Goal: Contribute content: Contribute content

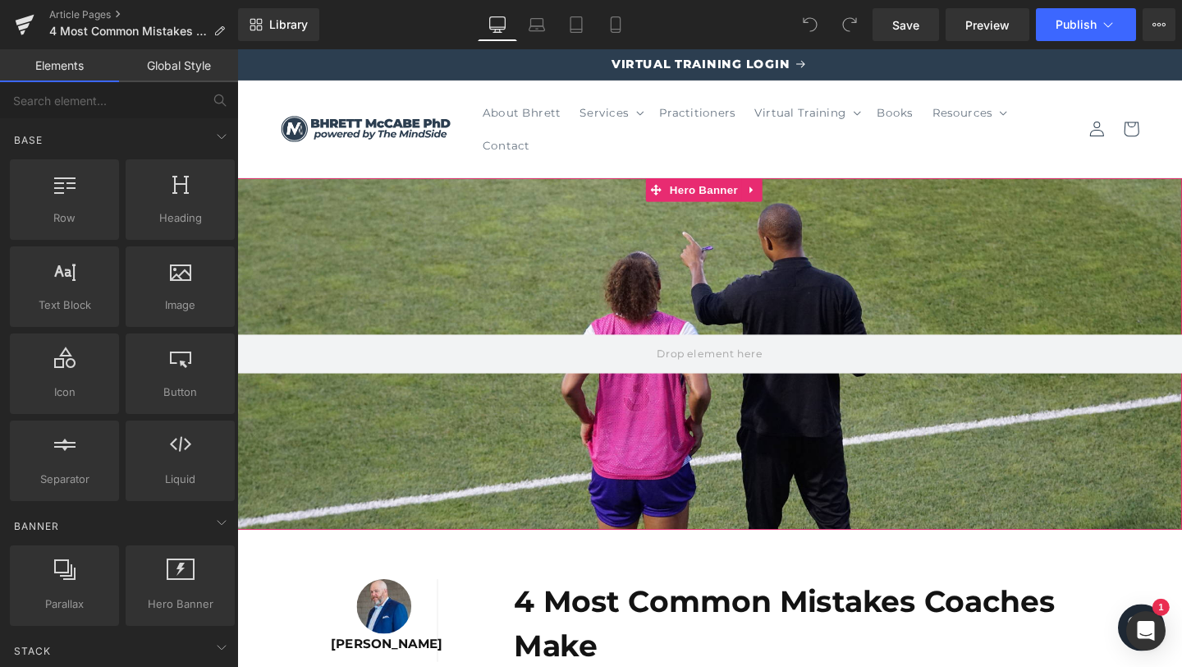
click at [595, 265] on div at bounding box center [733, 369] width 993 height 369
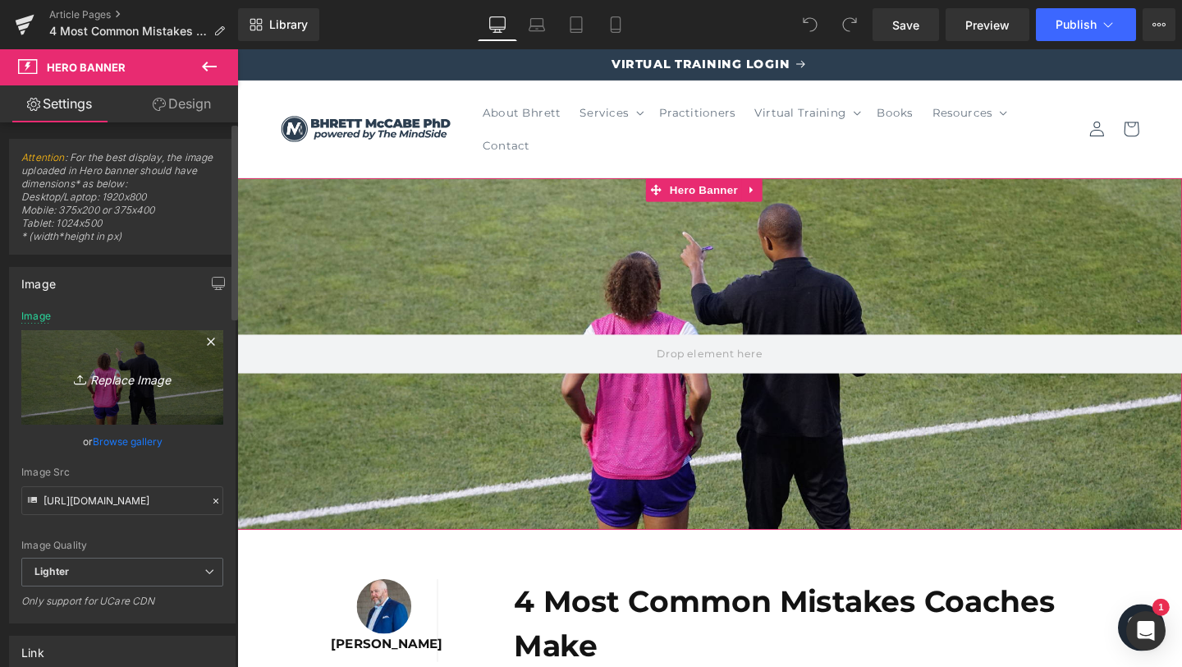
click at [139, 392] on link "Replace Image" at bounding box center [122, 377] width 202 height 94
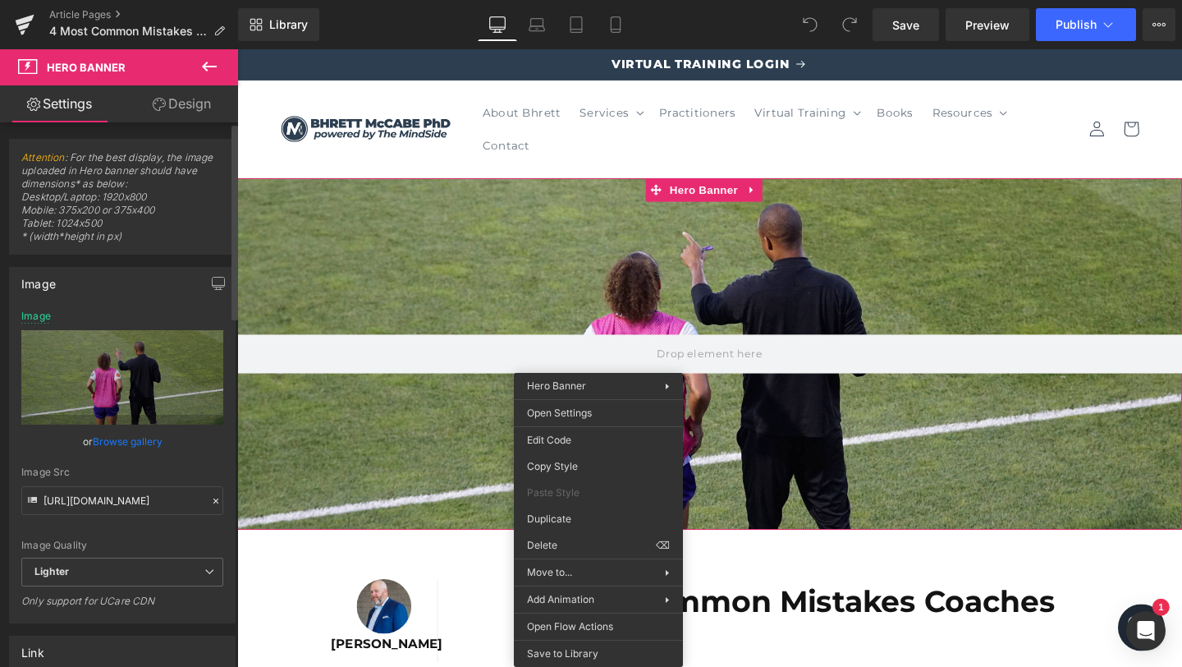
click at [25, 441] on div "or Browse gallery" at bounding box center [122, 441] width 202 height 17
click at [108, 502] on input "https://ucarecdn.com/92210c65-78cb-40df-9e65-cd701b143685/-/format/auto/-/previ…" at bounding box center [122, 500] width 202 height 29
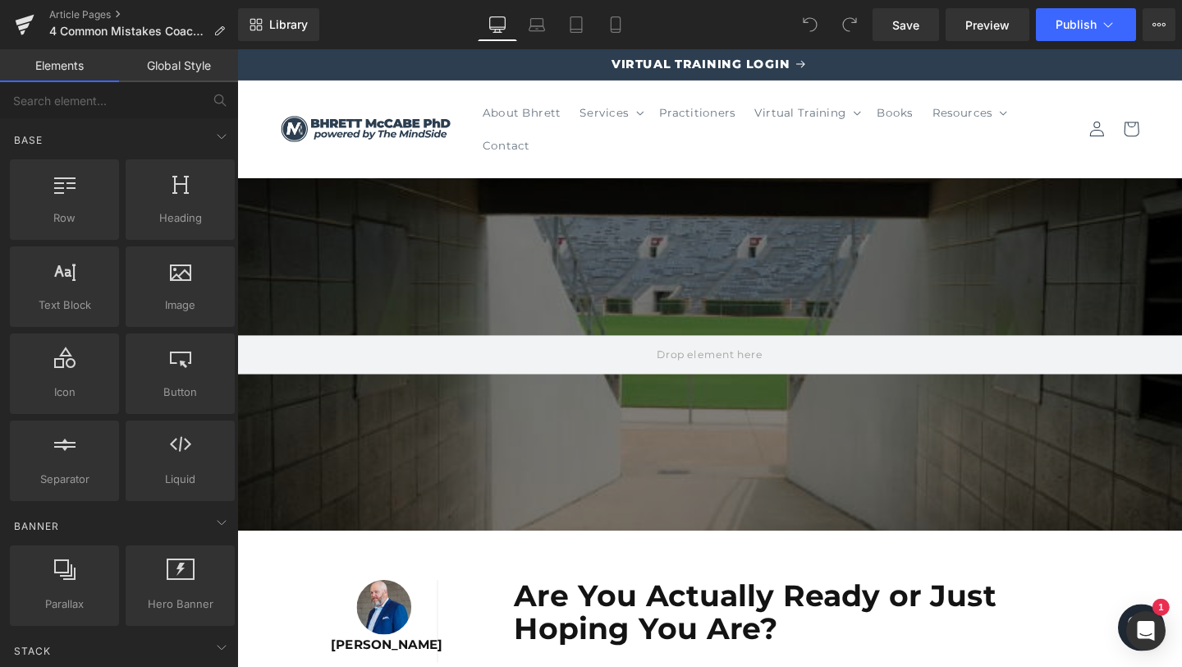
click at [682, 624] on b "Are You Actually Ready or Just Hoping You Are?" at bounding box center [782, 640] width 507 height 73
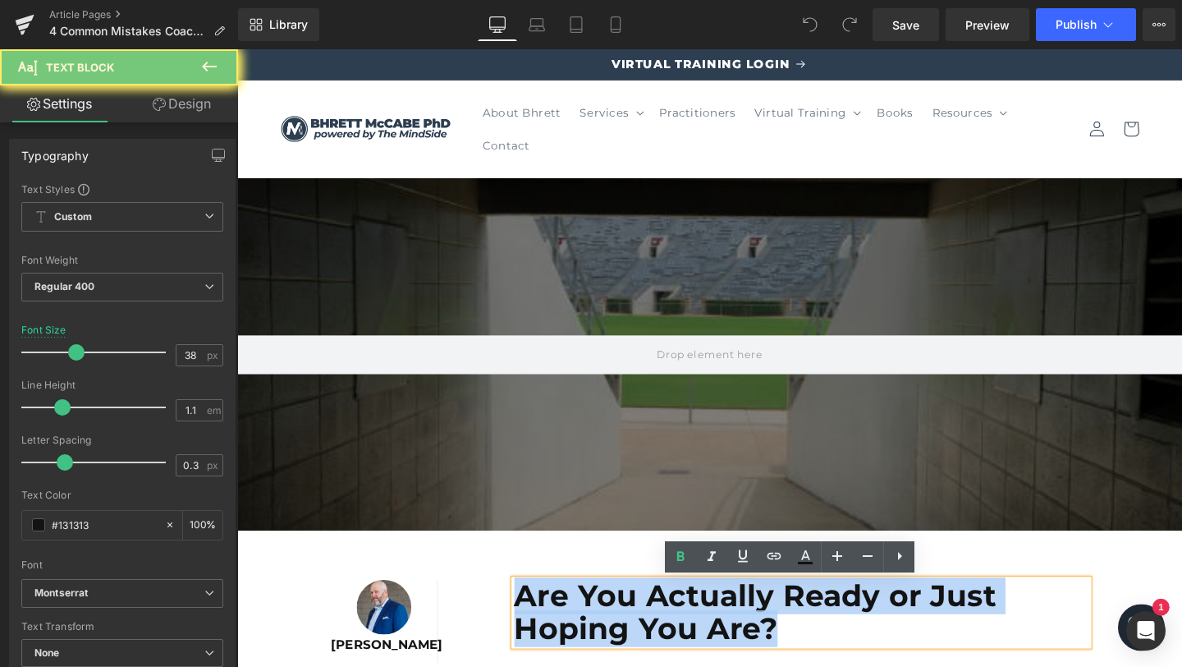
click at [682, 624] on b "Are You Actually Ready or Just Hoping You Are?" at bounding box center [782, 640] width 507 height 73
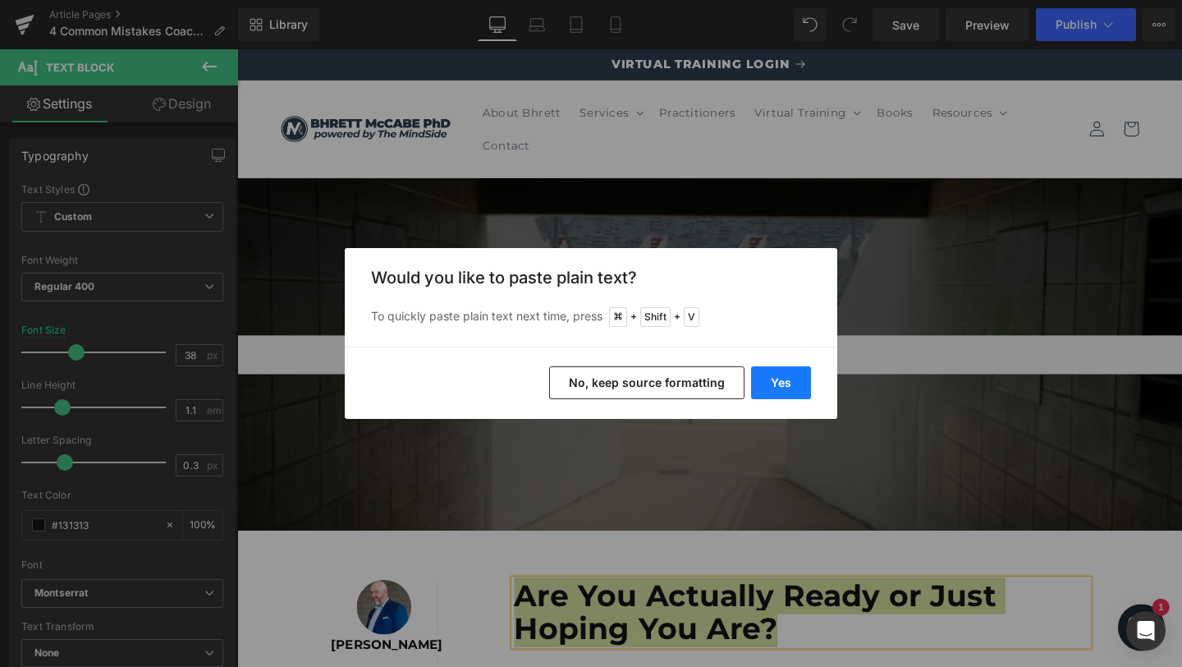
click at [775, 386] on button "Yes" at bounding box center [781, 382] width 60 height 33
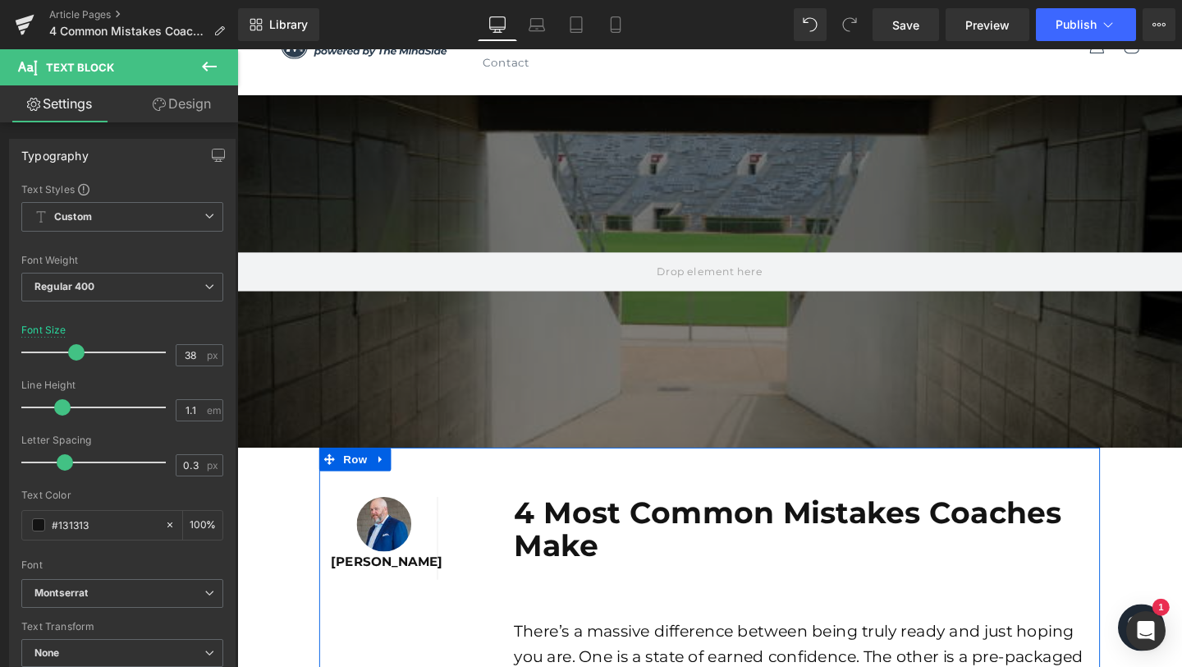
scroll to position [86, 0]
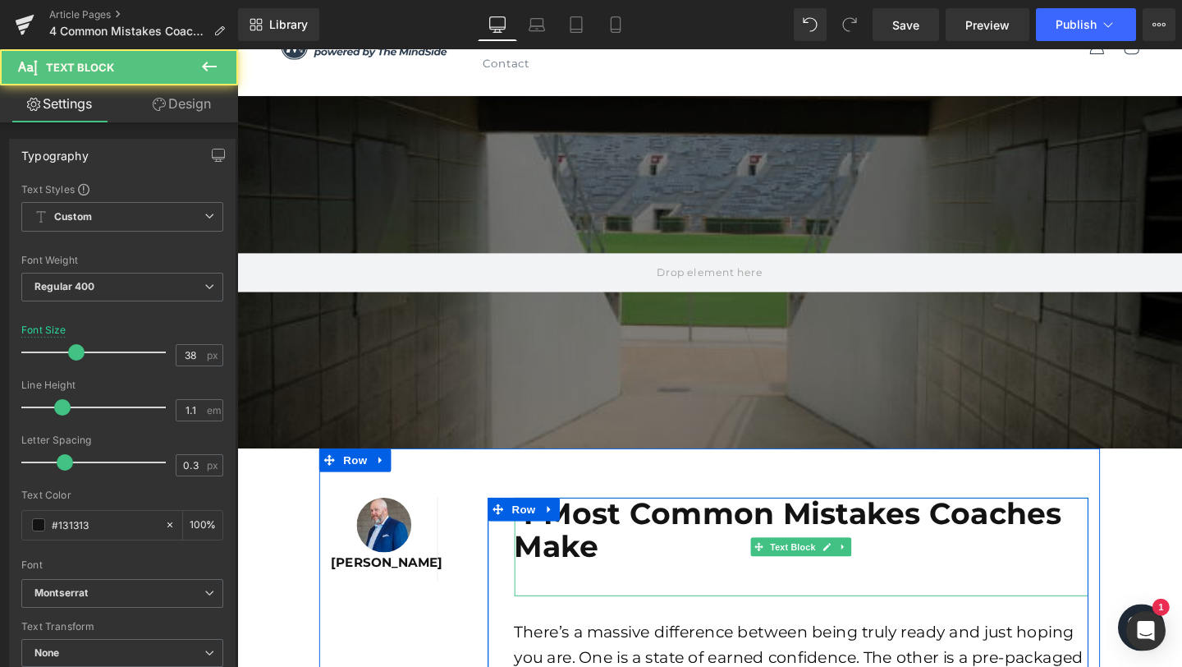
click at [601, 601] on p at bounding box center [830, 607] width 603 height 34
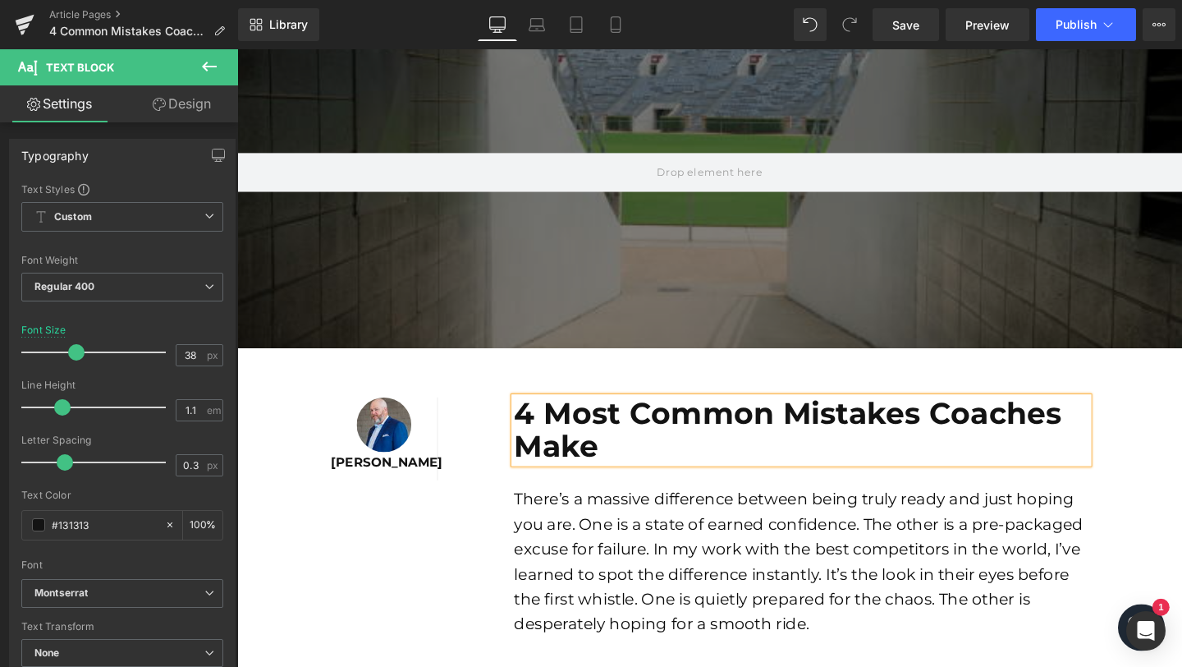
scroll to position [191, 0]
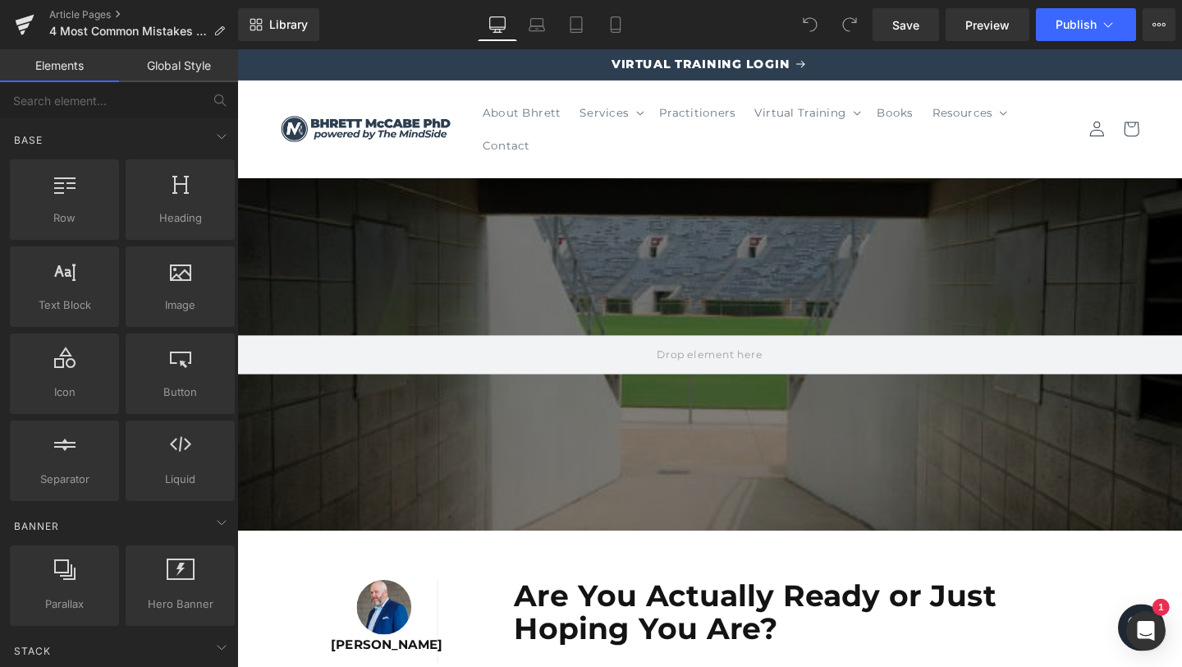
click at [672, 619] on b "Are You Actually Ready or Just Hoping You Are?" at bounding box center [782, 640] width 507 height 73
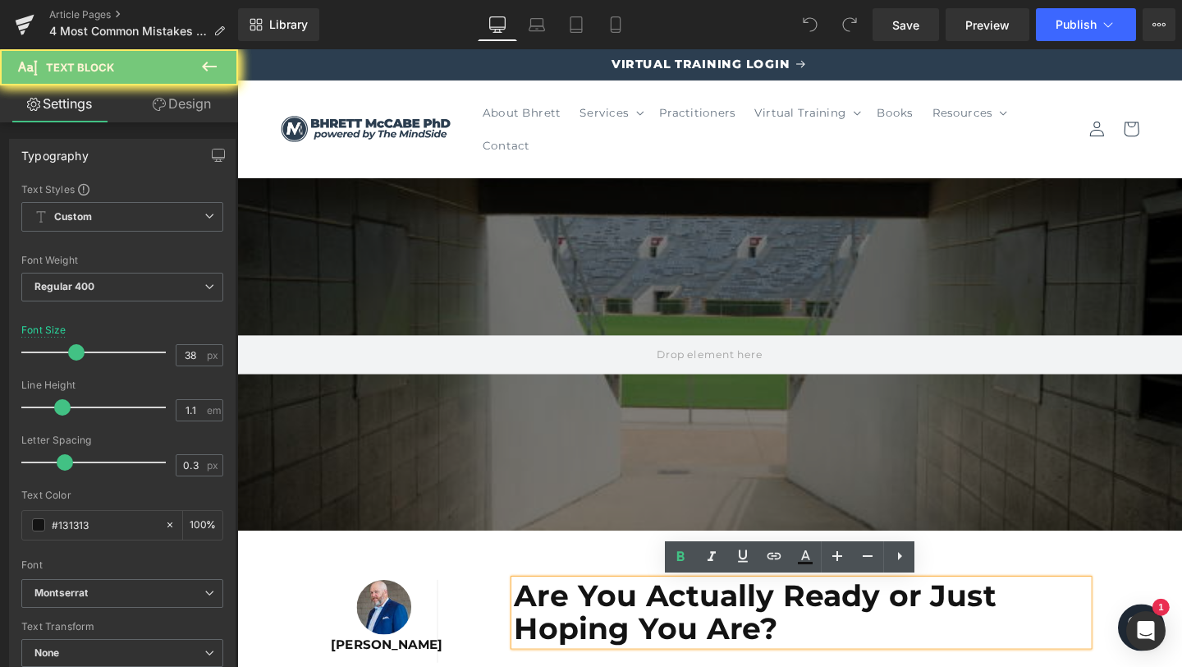
click at [672, 619] on b "Are You Actually Ready or Just Hoping You Are?" at bounding box center [782, 640] width 507 height 73
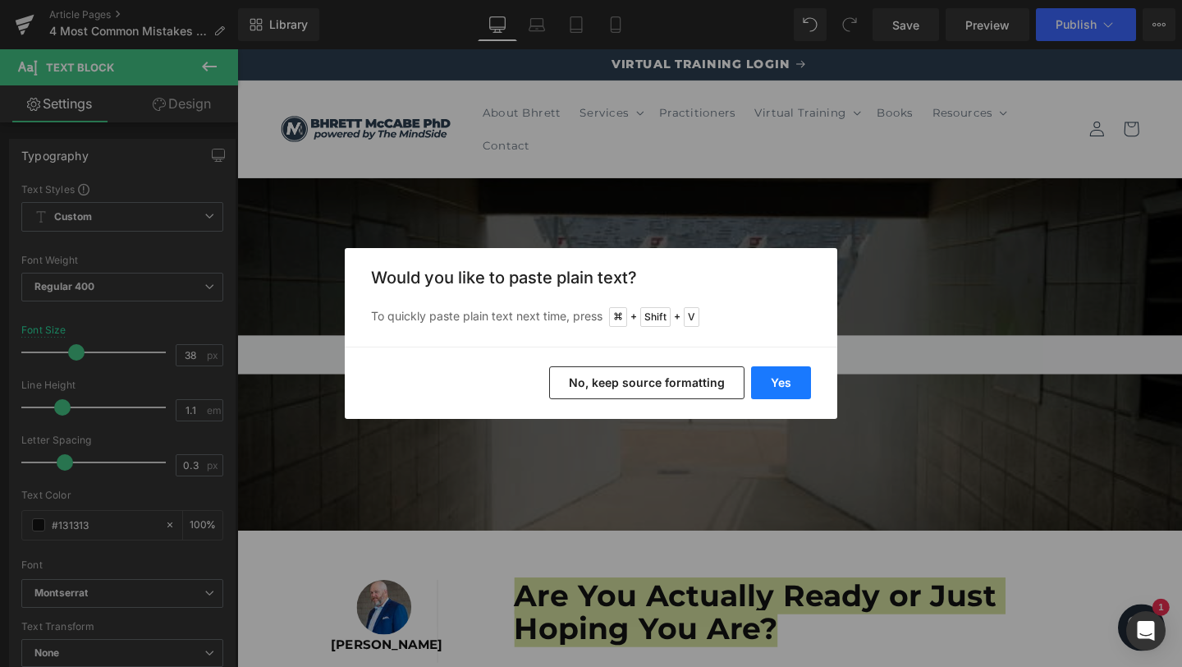
drag, startPoint x: 774, startPoint y: 389, endPoint x: 539, endPoint y: 413, distance: 236.0
click at [774, 389] on button "Yes" at bounding box center [781, 382] width 60 height 33
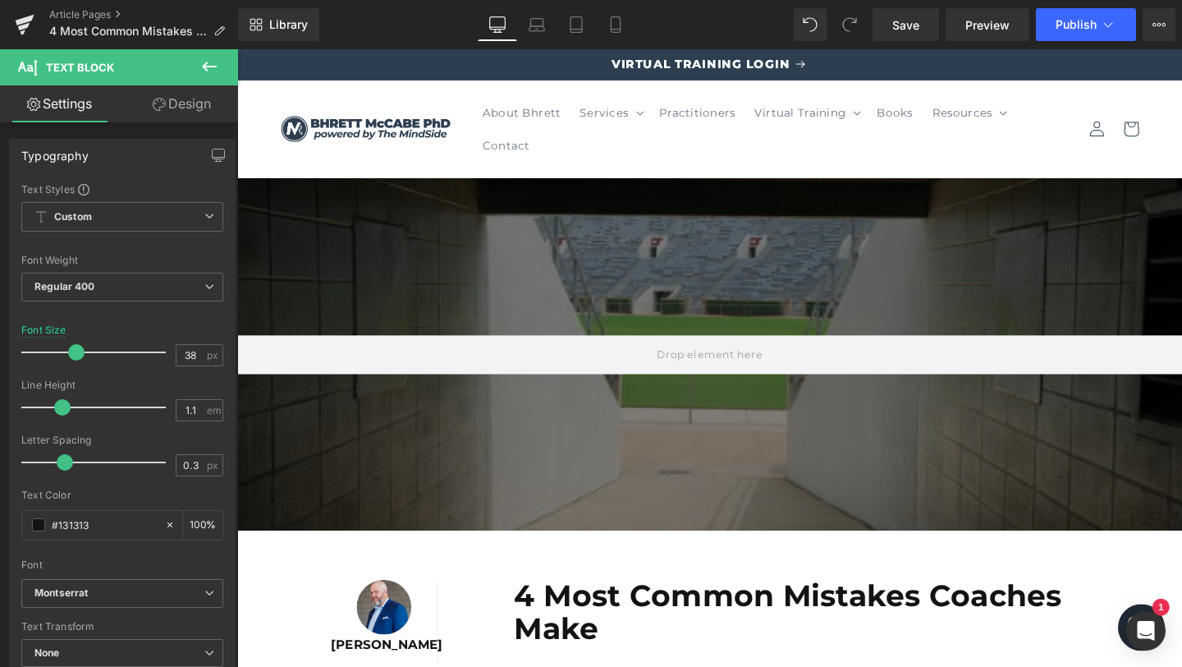
scroll to position [595, 0]
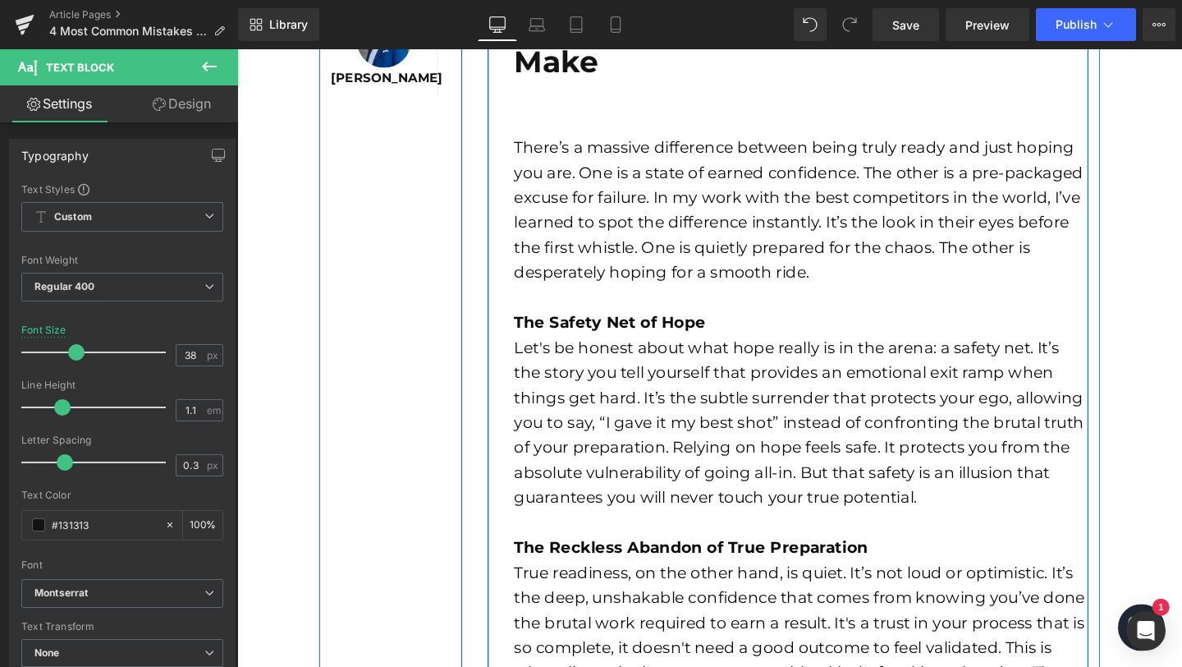
click at [560, 114] on div "4 Most Common Mistakes Coaches Make Text Block There’s a massive difference bet…" at bounding box center [830, 679] width 603 height 1336
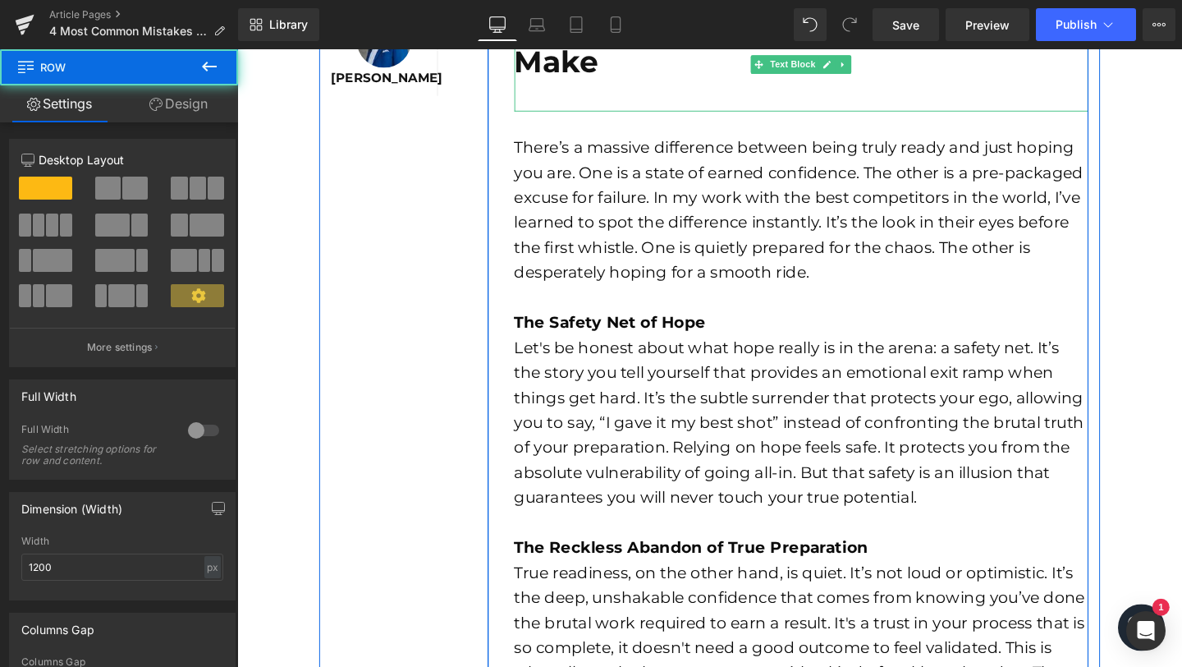
click at [585, 101] on p at bounding box center [830, 97] width 603 height 34
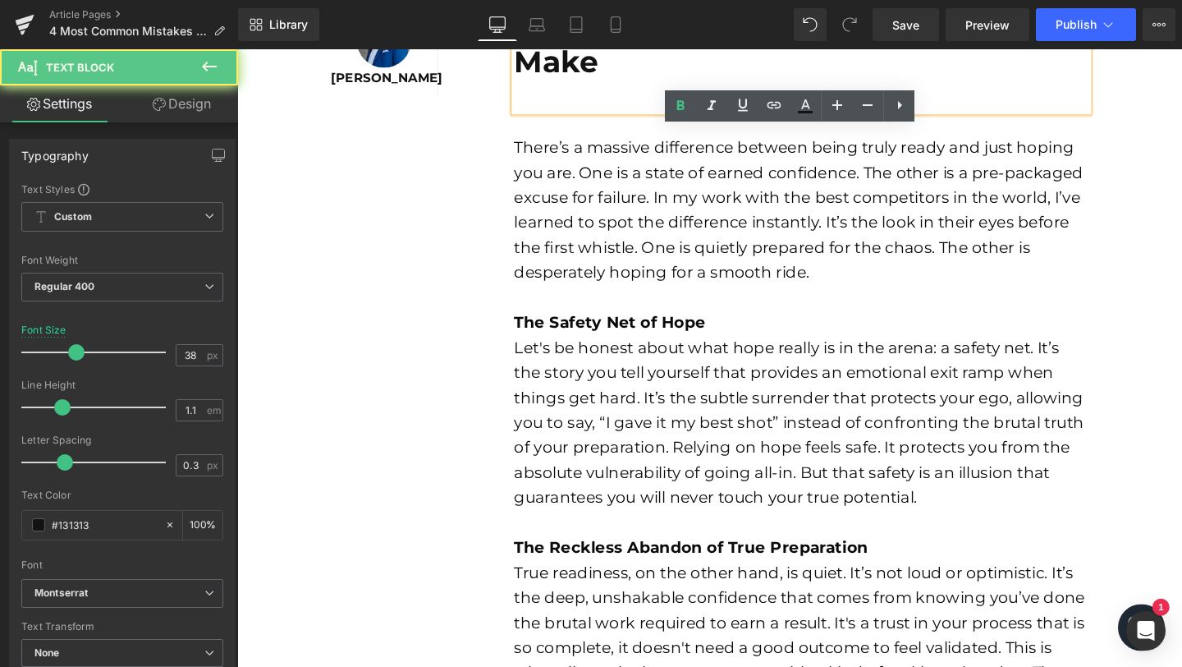
click at [585, 101] on p at bounding box center [830, 97] width 603 height 34
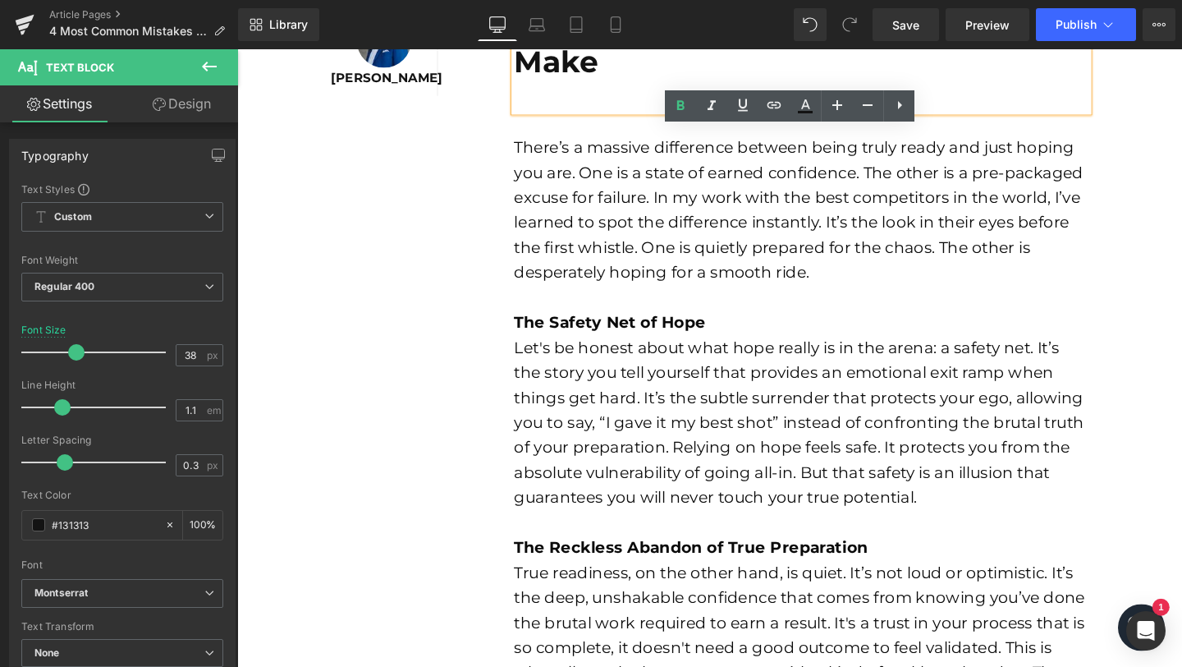
scroll to position [590, 0]
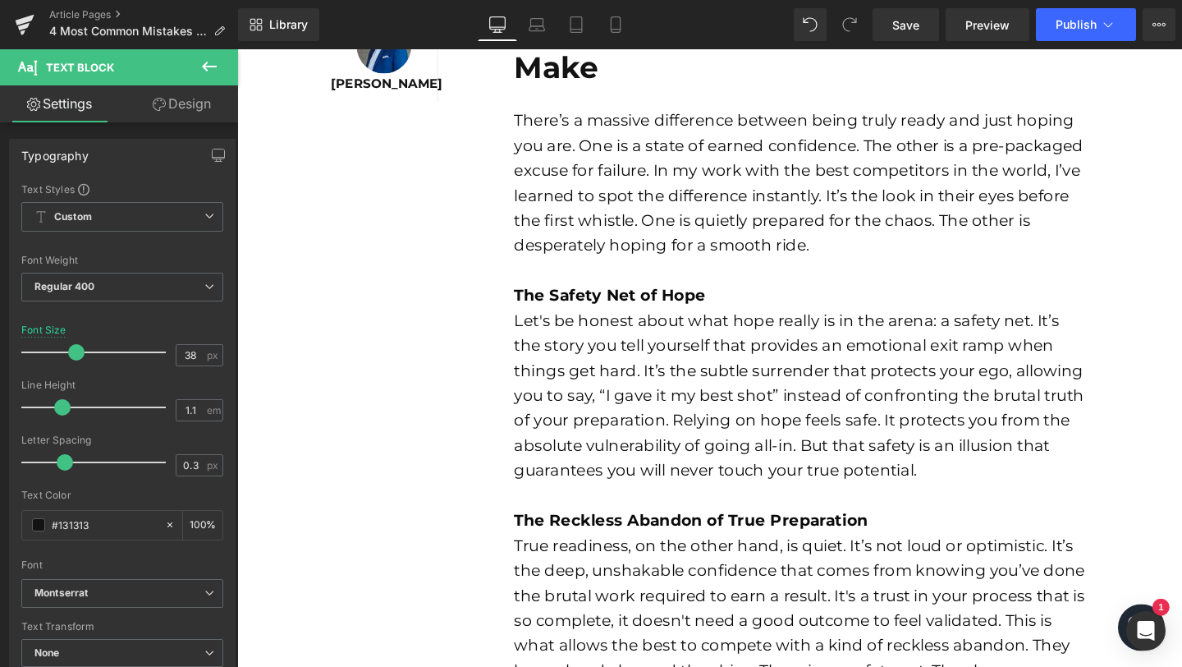
click at [610, 227] on font "There’s a massive difference between being truly ready and just hoping you are.…" at bounding box center [828, 189] width 599 height 151
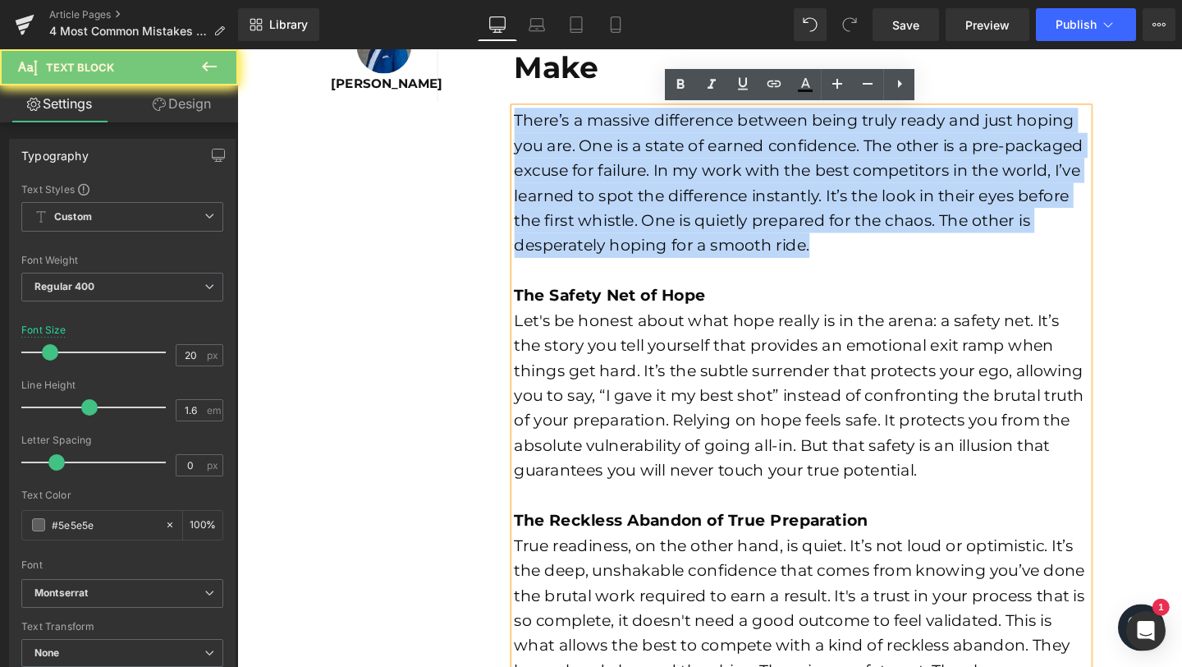
click at [610, 227] on font "There’s a massive difference between being truly ready and just hoping you are.…" at bounding box center [828, 189] width 599 height 151
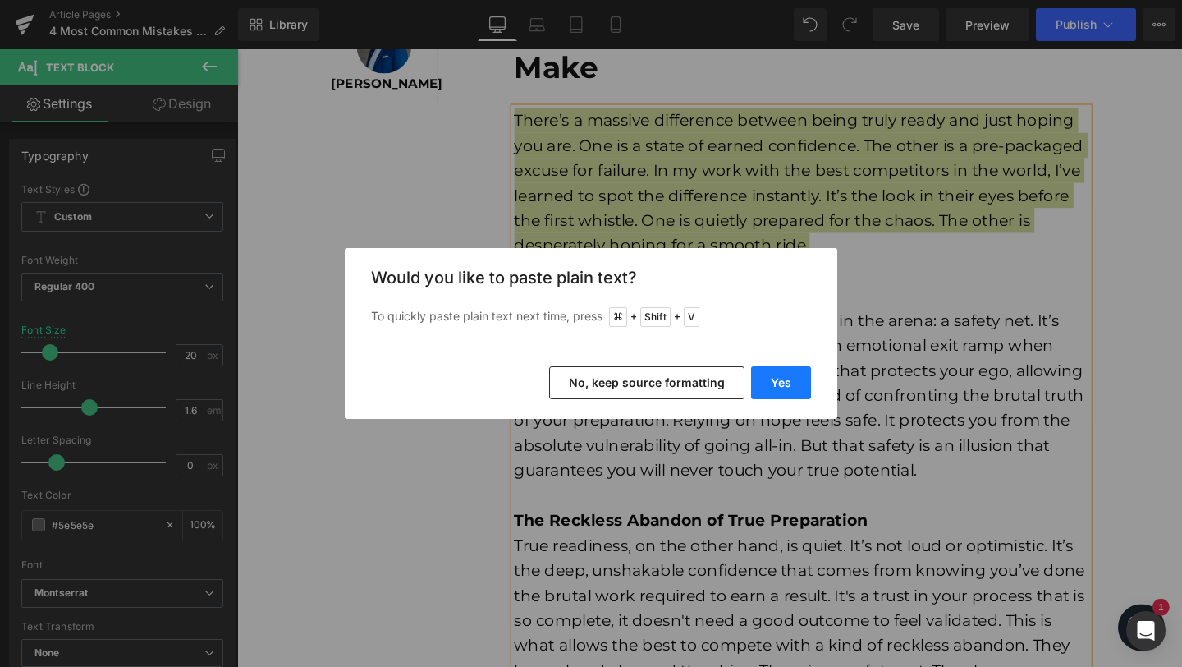
click at [787, 378] on button "Yes" at bounding box center [781, 382] width 60 height 33
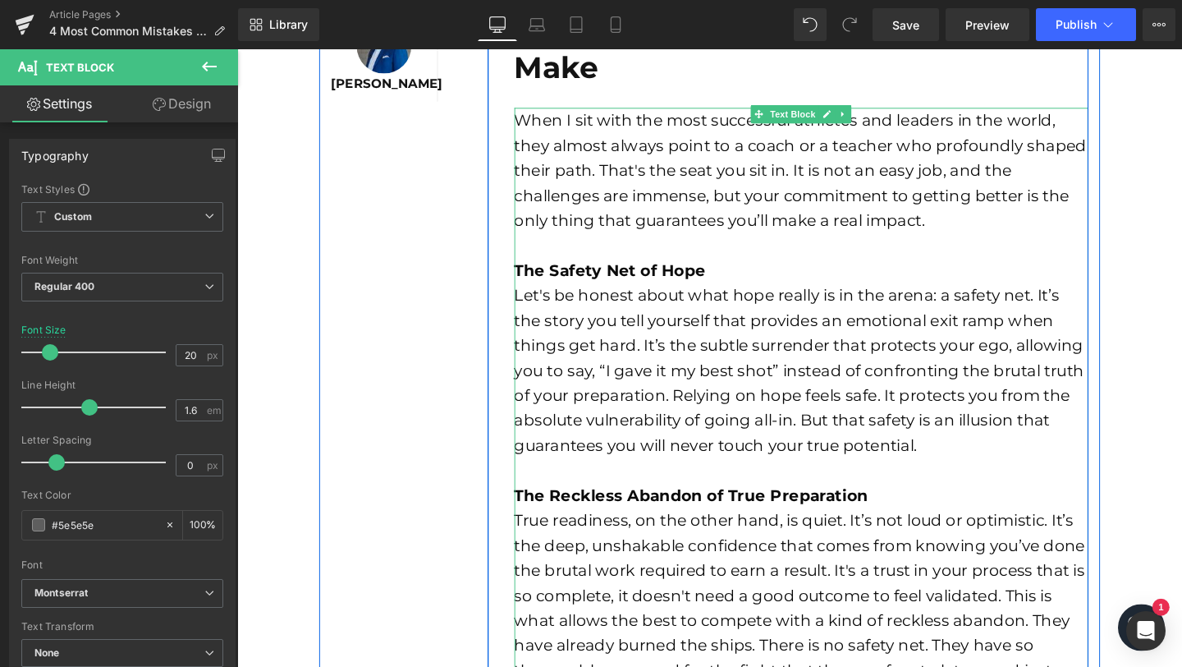
click at [998, 249] on div at bounding box center [830, 255] width 603 height 26
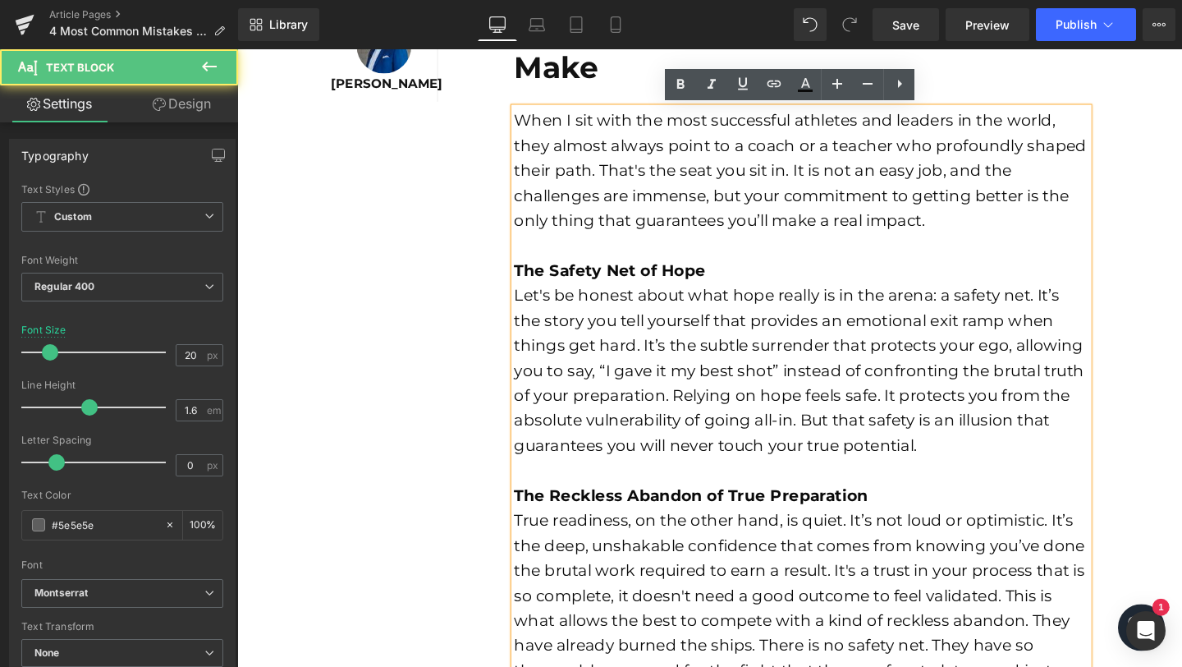
click at [998, 239] on div "When I sit with the most successful athletes and leaders in the world, they alm…" at bounding box center [830, 176] width 603 height 131
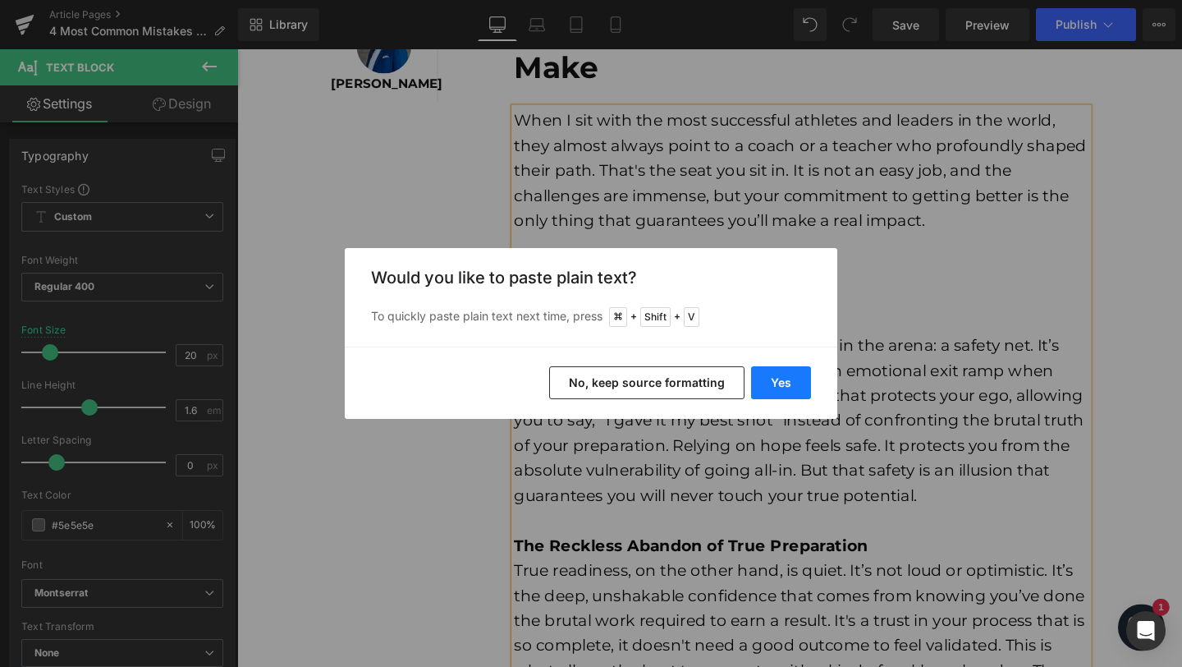
click at [799, 383] on button "Yes" at bounding box center [781, 382] width 60 height 33
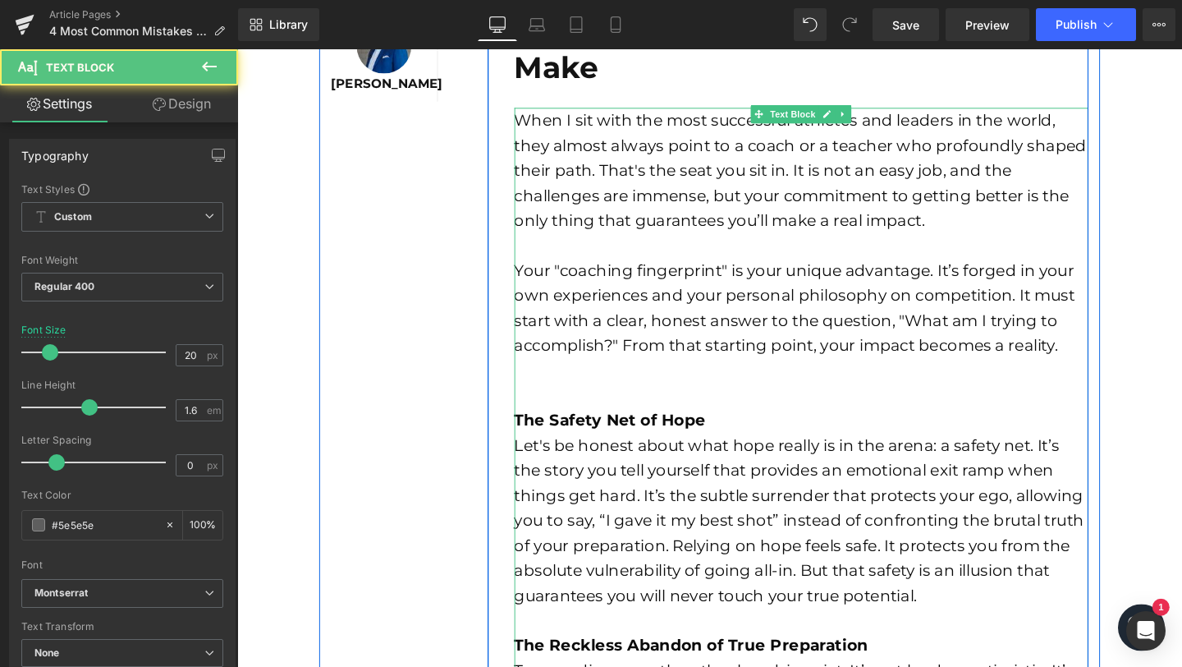
click at [681, 405] on div at bounding box center [830, 413] width 603 height 26
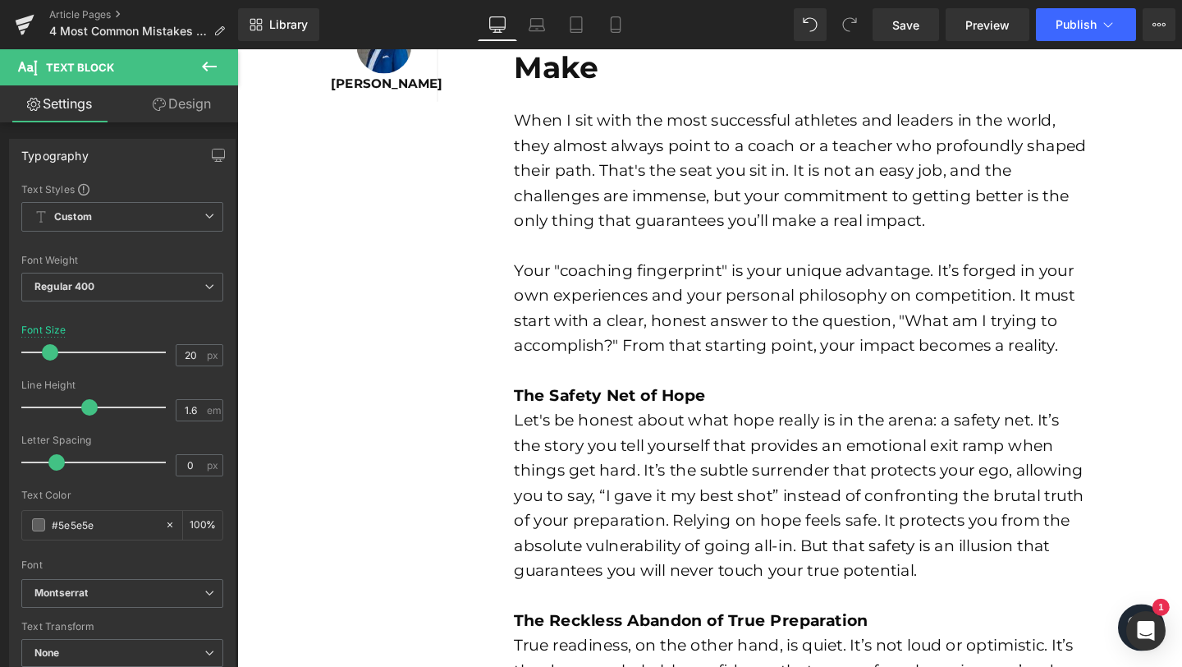
click at [576, 414] on strong "The Safety Net of Hope" at bounding box center [629, 413] width 201 height 20
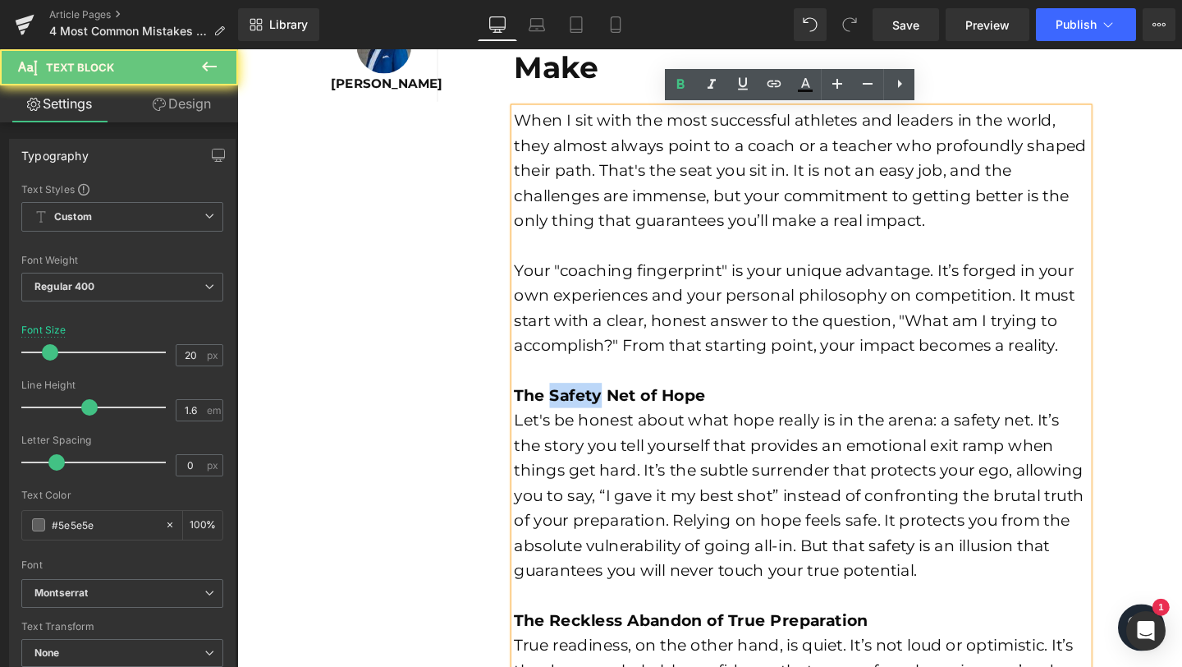
click at [576, 414] on strong "The Safety Net of Hope" at bounding box center [629, 413] width 201 height 20
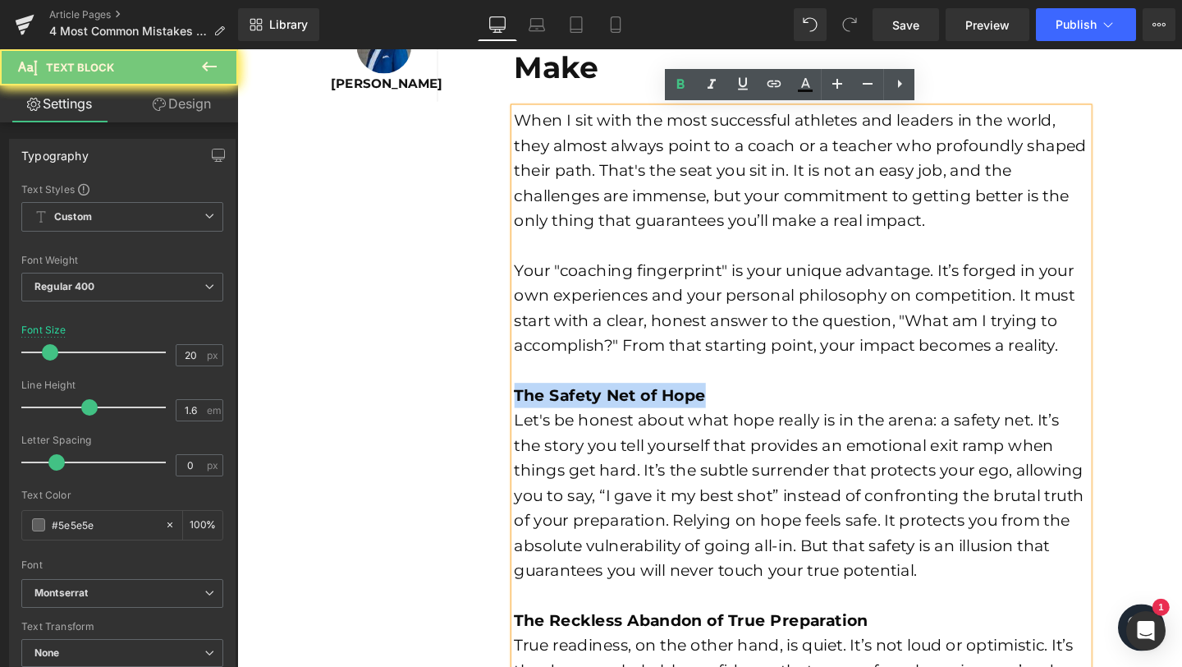
click at [576, 414] on strong "The Safety Net of Hope" at bounding box center [629, 413] width 201 height 20
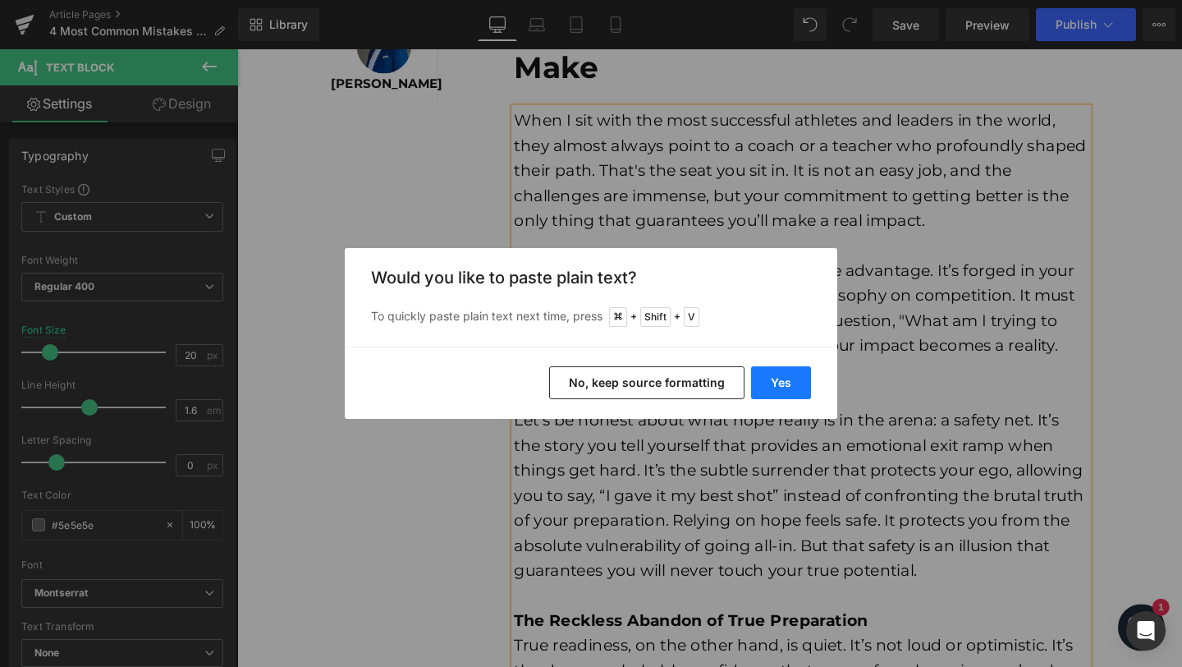
click at [793, 388] on button "Yes" at bounding box center [781, 382] width 60 height 33
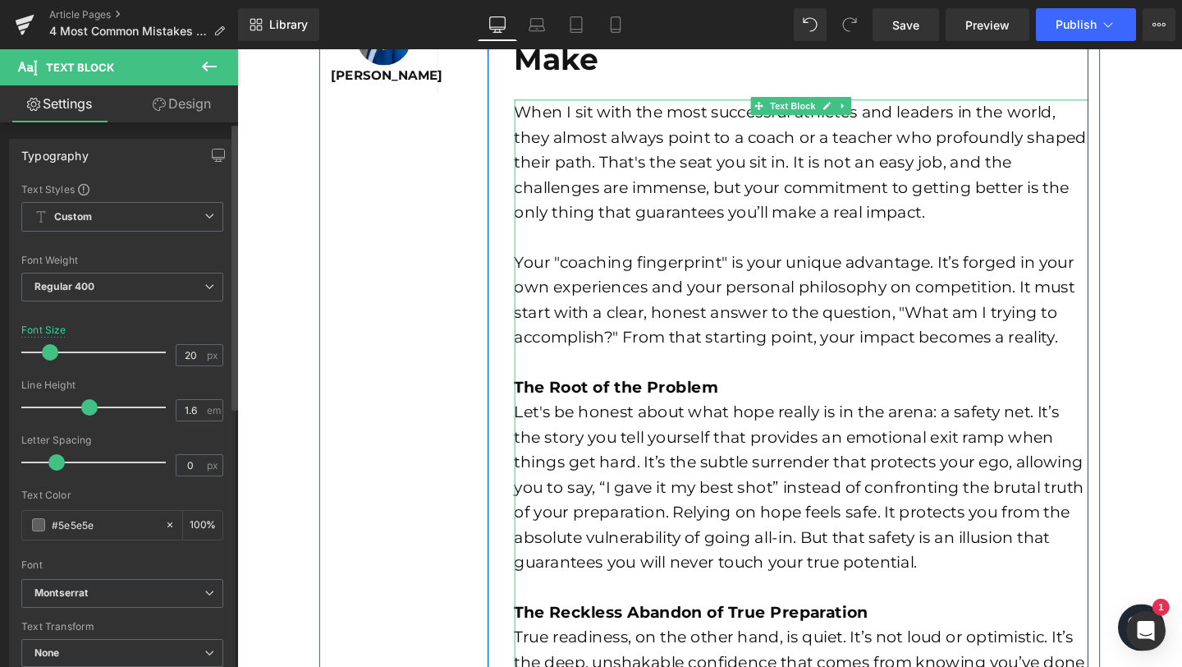
scroll to position [613, 0]
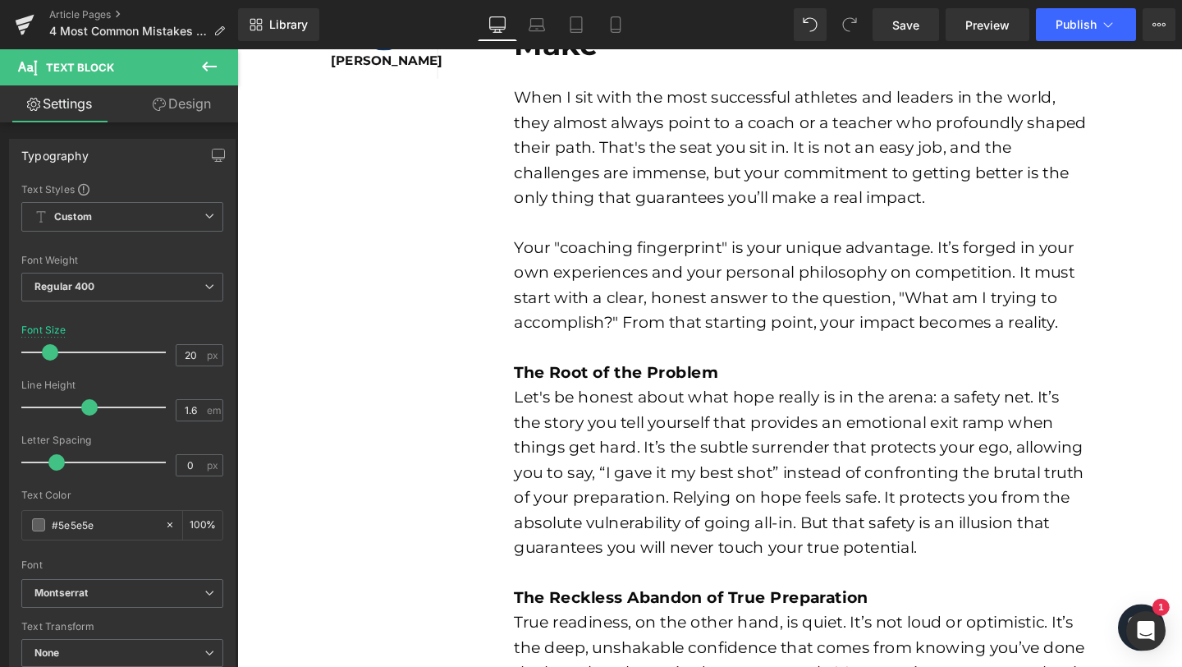
click at [695, 618] on strong "The Reckless Abandon of True Preparation" at bounding box center [715, 626] width 372 height 20
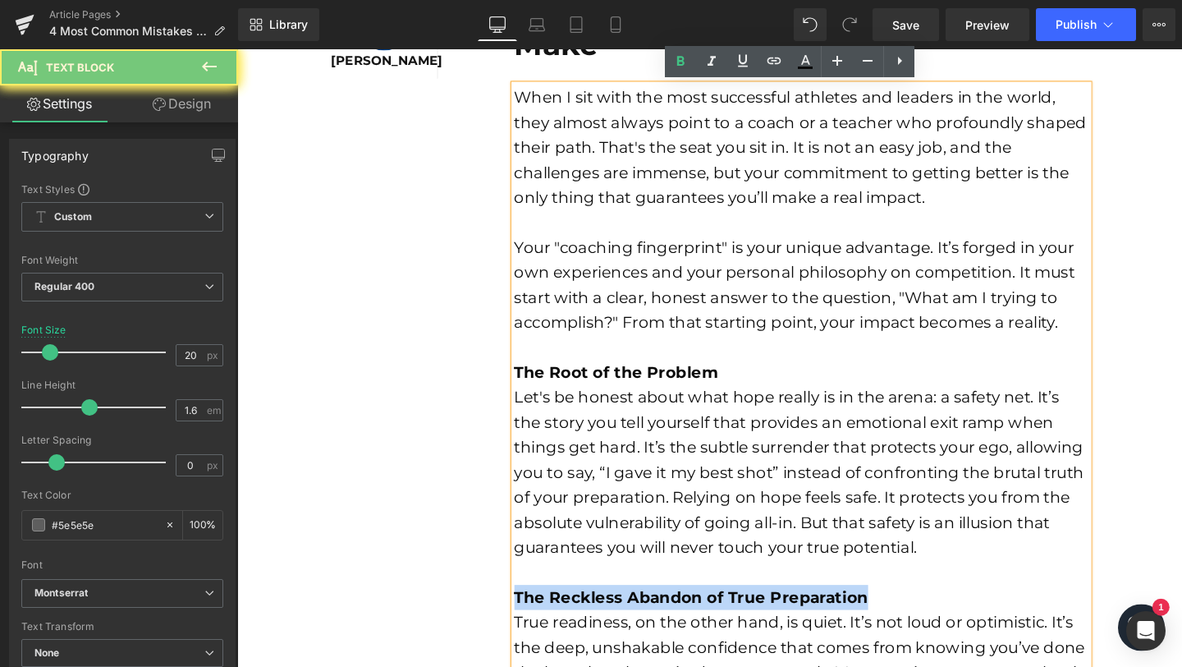
click at [695, 618] on strong "The Reckless Abandon of True Preparation" at bounding box center [715, 626] width 372 height 20
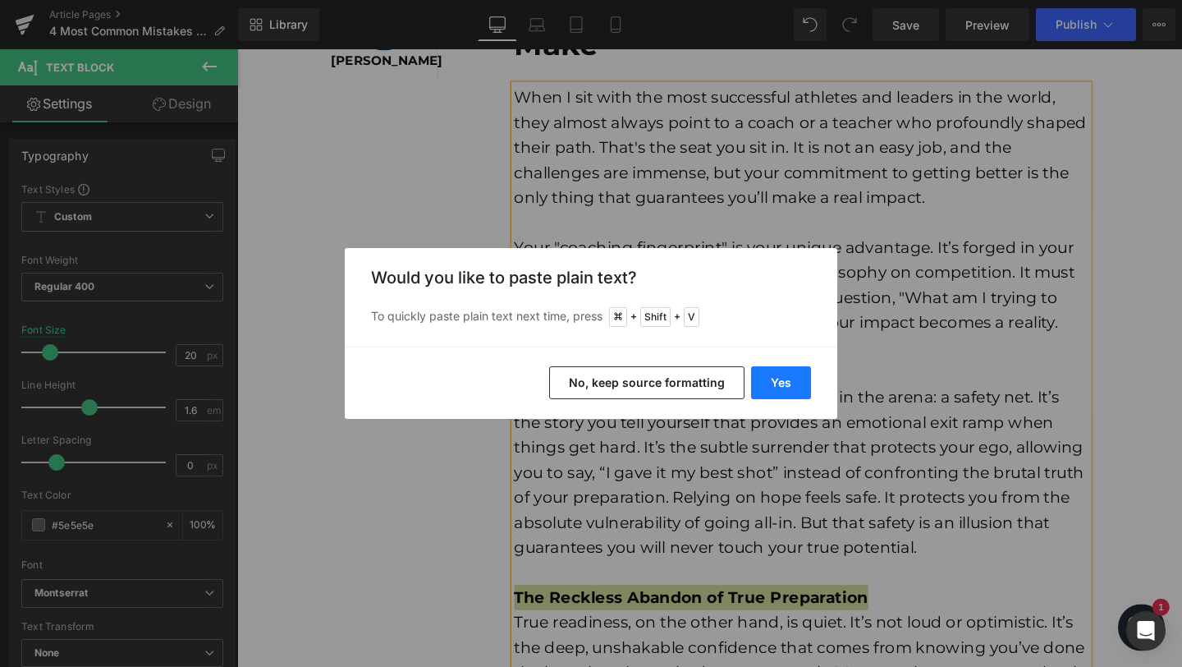
click at [784, 387] on button "Yes" at bounding box center [781, 382] width 60 height 33
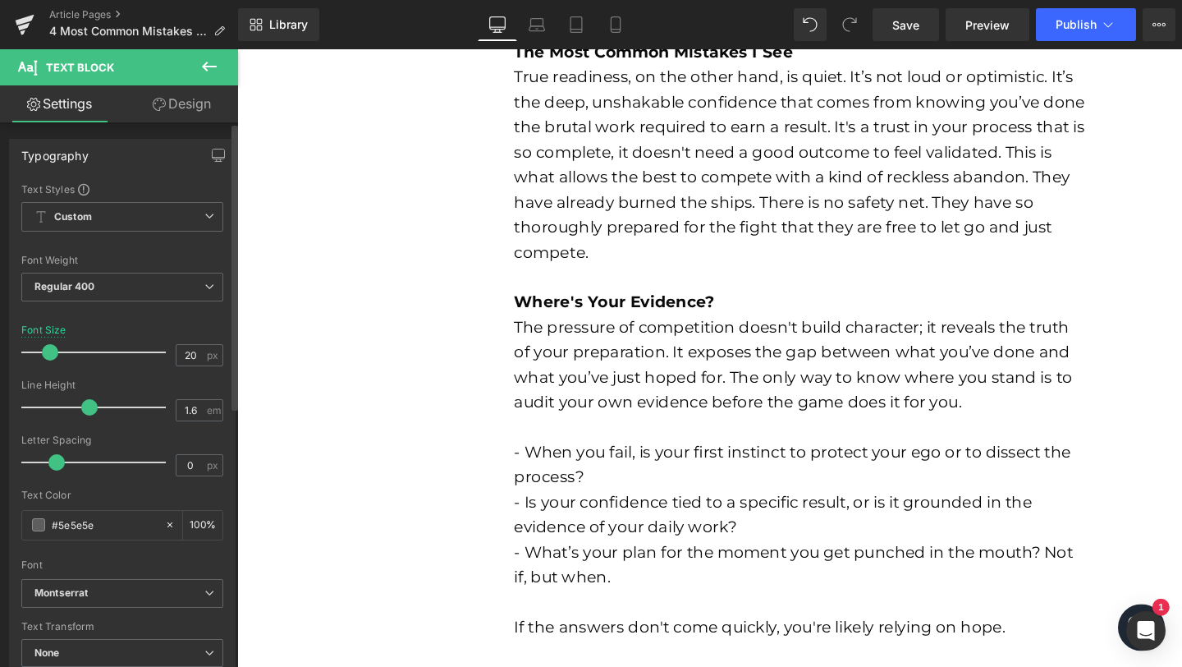
scroll to position [1186, 0]
click at [631, 320] on strong "Where's Your Evidence?" at bounding box center [634, 316] width 211 height 20
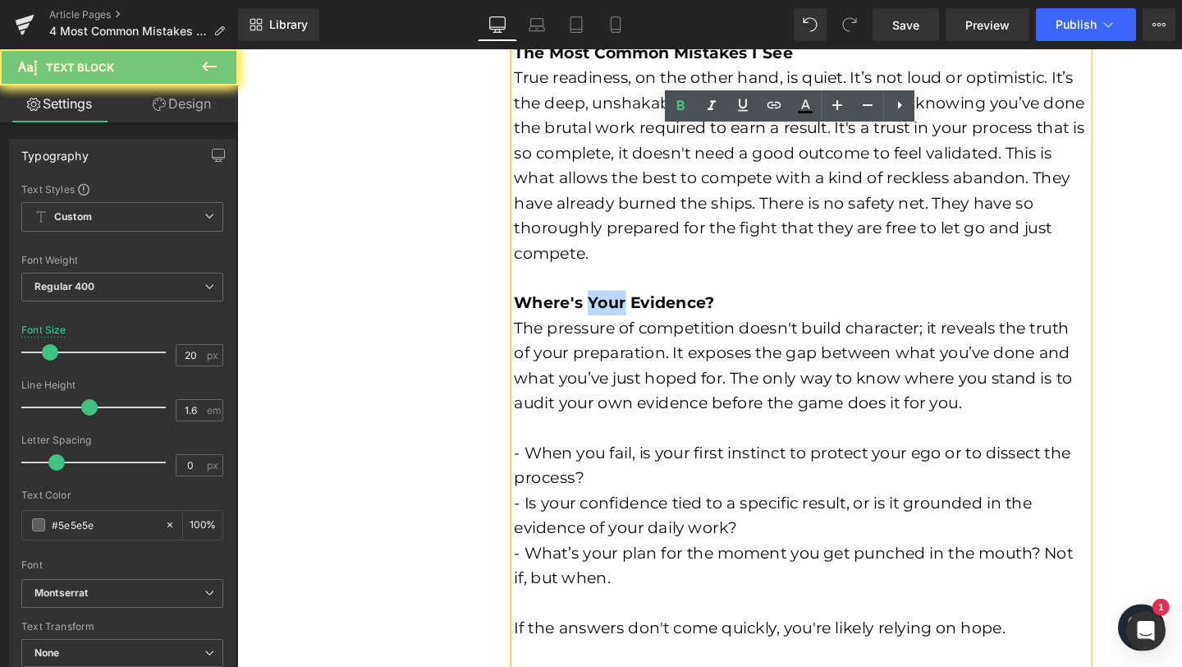
click at [631, 320] on strong "Where's Your Evidence?" at bounding box center [634, 316] width 211 height 20
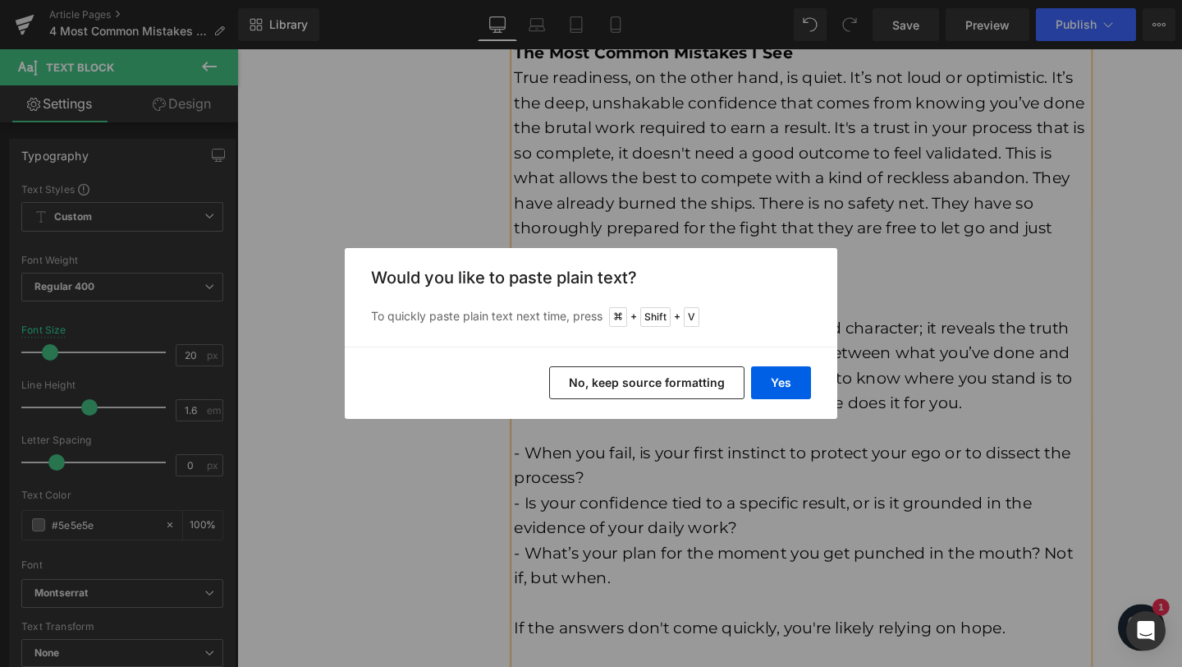
click at [940, 390] on div "Back to Library Insert Would you like to paste plain text? To quickly paste pla…" at bounding box center [591, 333] width 1182 height 667
click at [794, 383] on button "Yes" at bounding box center [781, 382] width 60 height 33
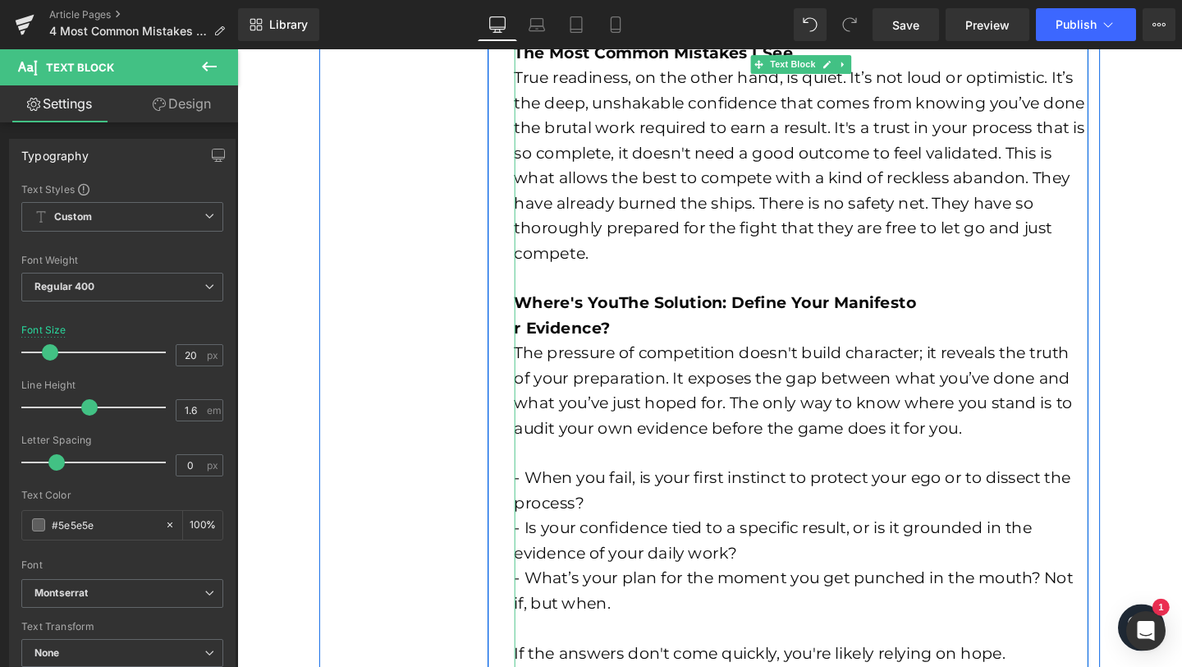
click at [671, 310] on strong "Where's YouThe Solution: Define Your Manifesto" at bounding box center [740, 316] width 423 height 20
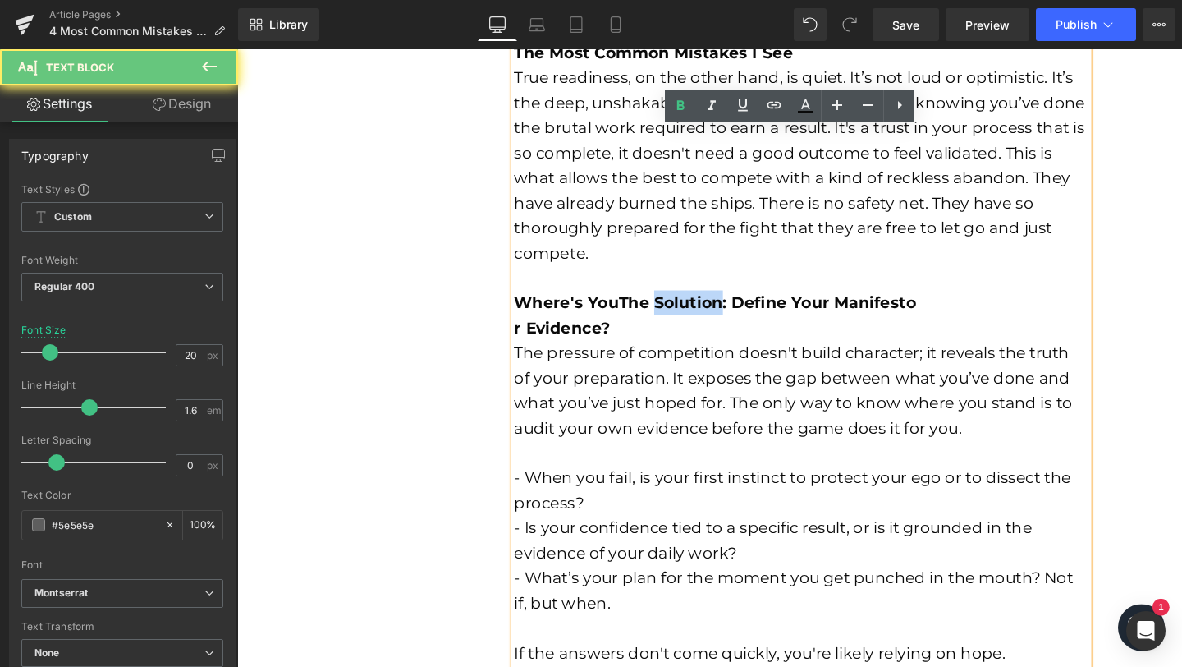
click at [671, 310] on strong "Where's YouThe Solution: Define Your Manifesto" at bounding box center [740, 316] width 423 height 20
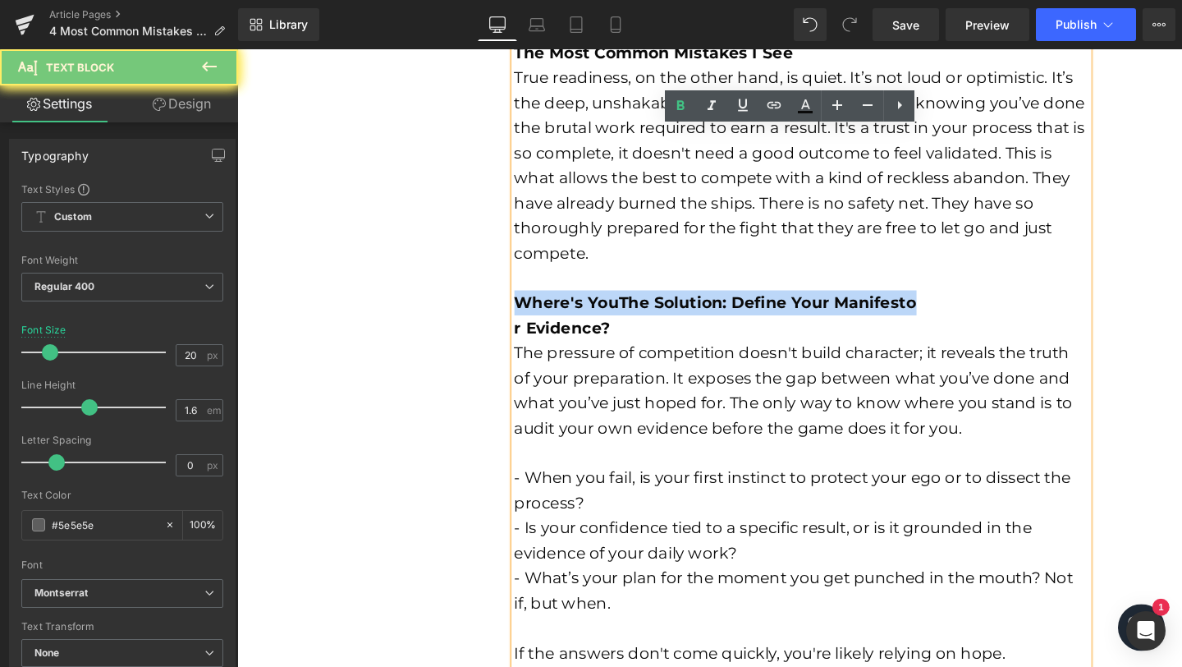
click at [671, 310] on strong "Where's YouThe Solution: Define Your Manifesto" at bounding box center [740, 316] width 423 height 20
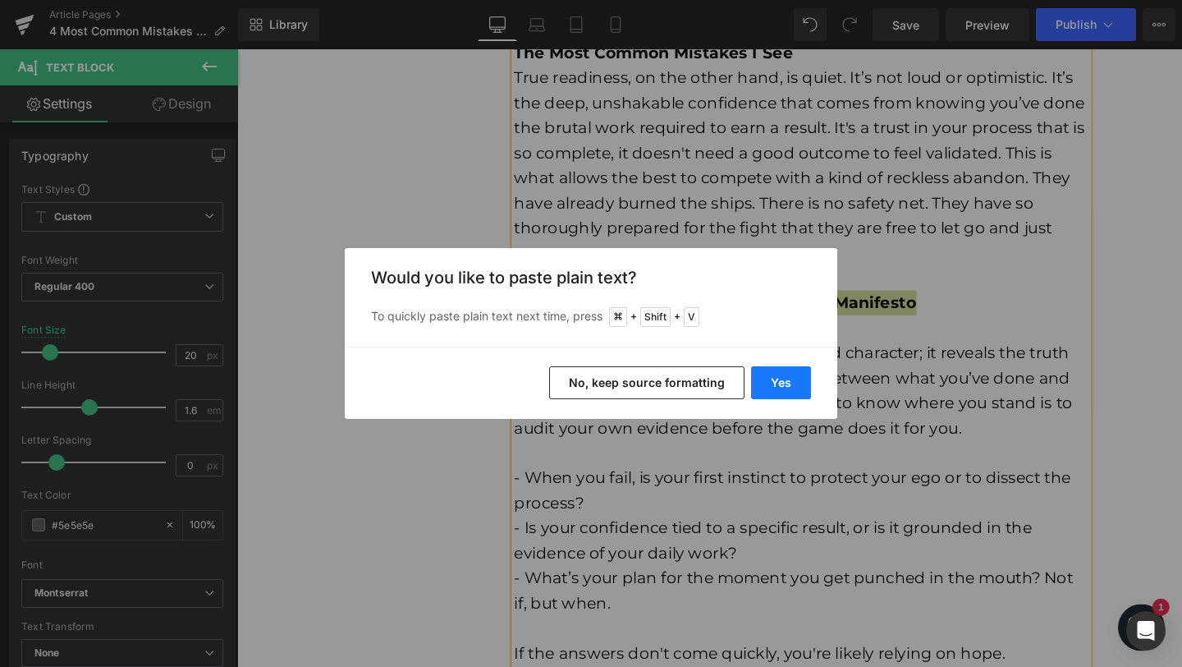
click at [779, 379] on button "Yes" at bounding box center [781, 382] width 60 height 33
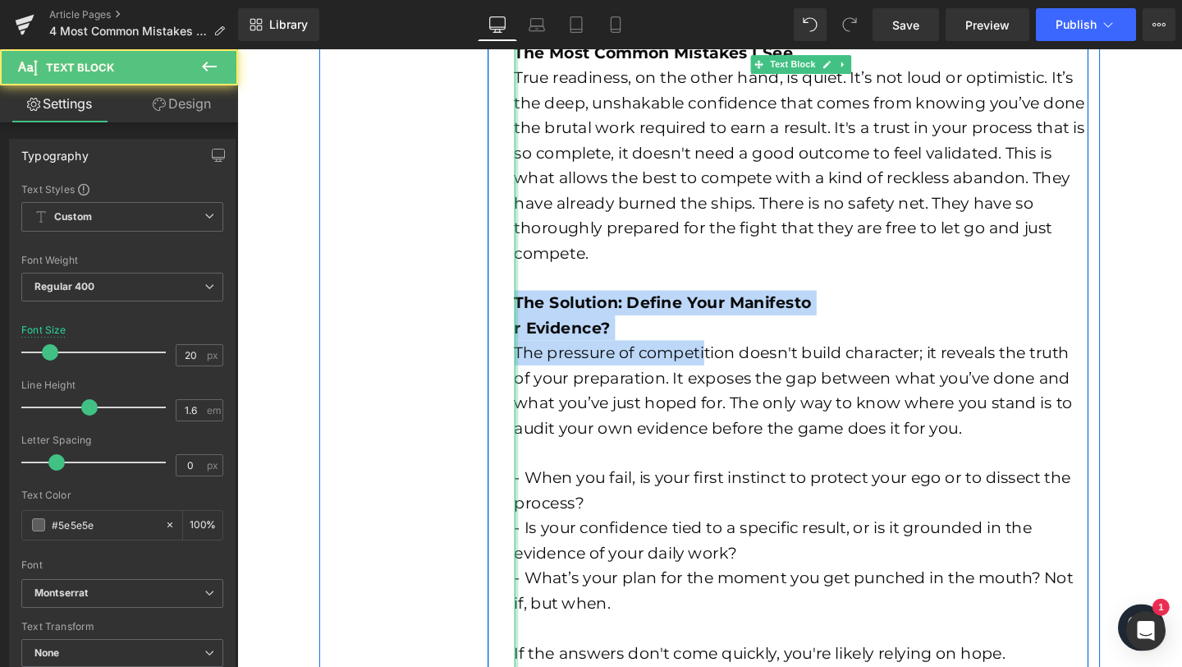
drag, startPoint x: 721, startPoint y: 357, endPoint x: 522, endPoint y: 324, distance: 201.4
click at [529, 324] on div "When I sit with the most successful athletes and leaders in the world, they alm…" at bounding box center [830, 185] width 603 height 1340
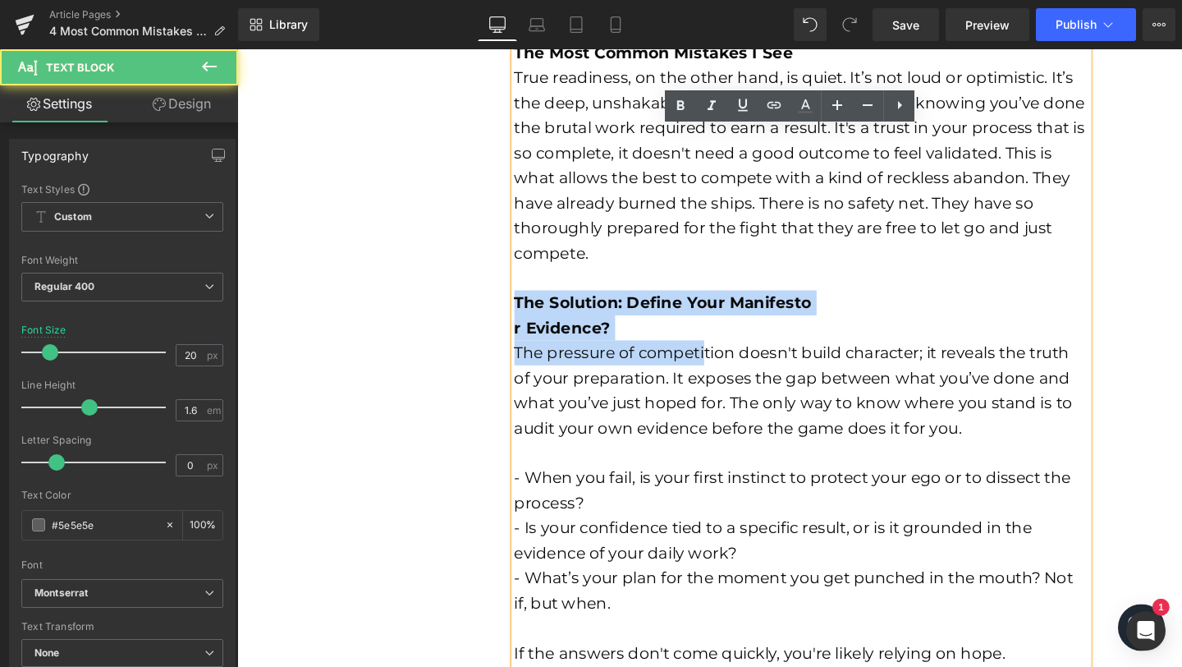
click at [652, 341] on div "r Evidence?" at bounding box center [830, 342] width 603 height 26
drag, startPoint x: 653, startPoint y: 341, endPoint x: 502, endPoint y: 325, distance: 151.9
click at [502, 325] on div "4 Most Common Mistakes Coaches Make Text Block When I sit with the most success…" at bounding box center [816, 142] width 631 height 1442
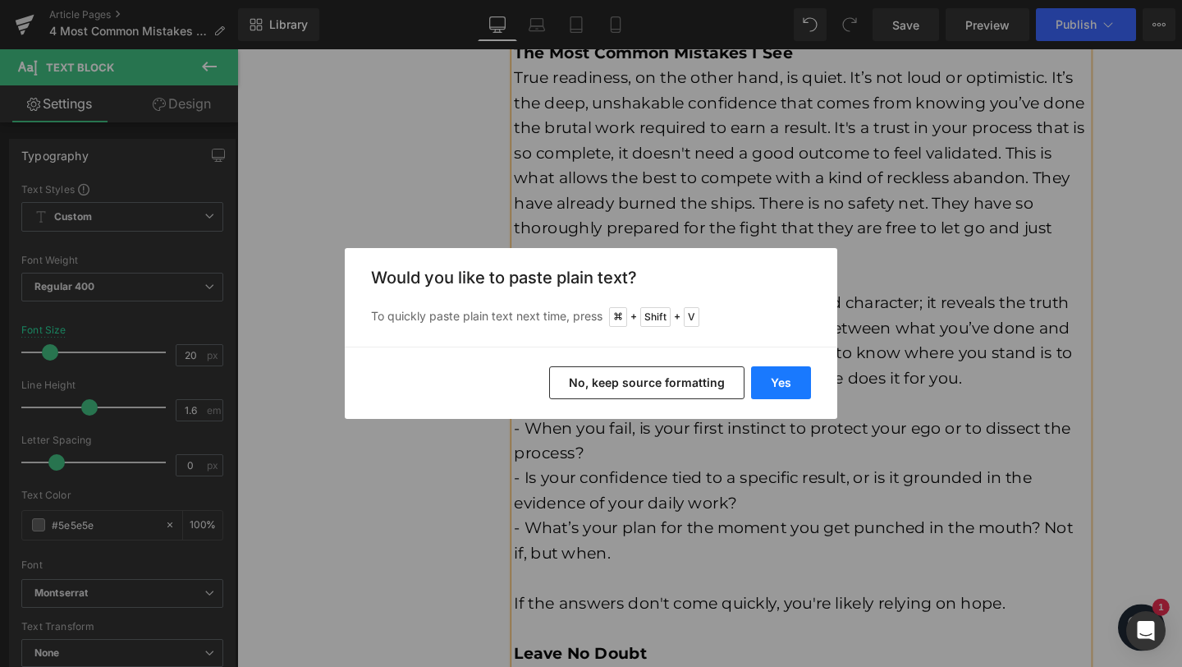
click at [794, 384] on button "Yes" at bounding box center [781, 382] width 60 height 33
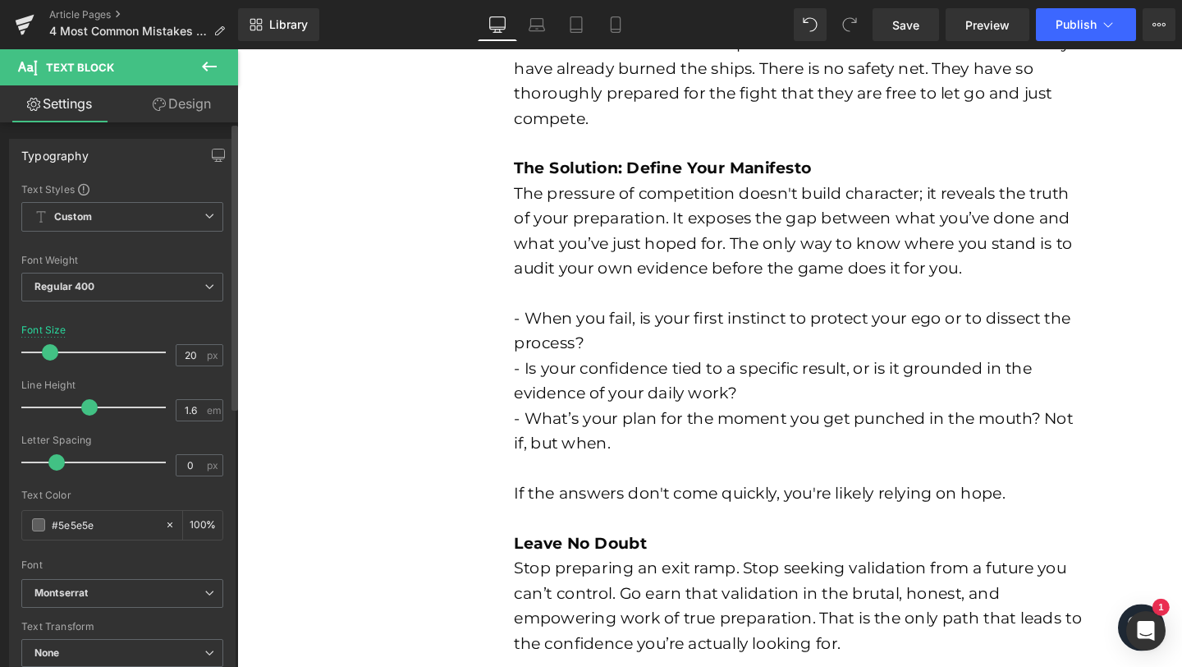
scroll to position [1328, 0]
click at [603, 574] on b "Leave No Doubt" at bounding box center [599, 568] width 140 height 20
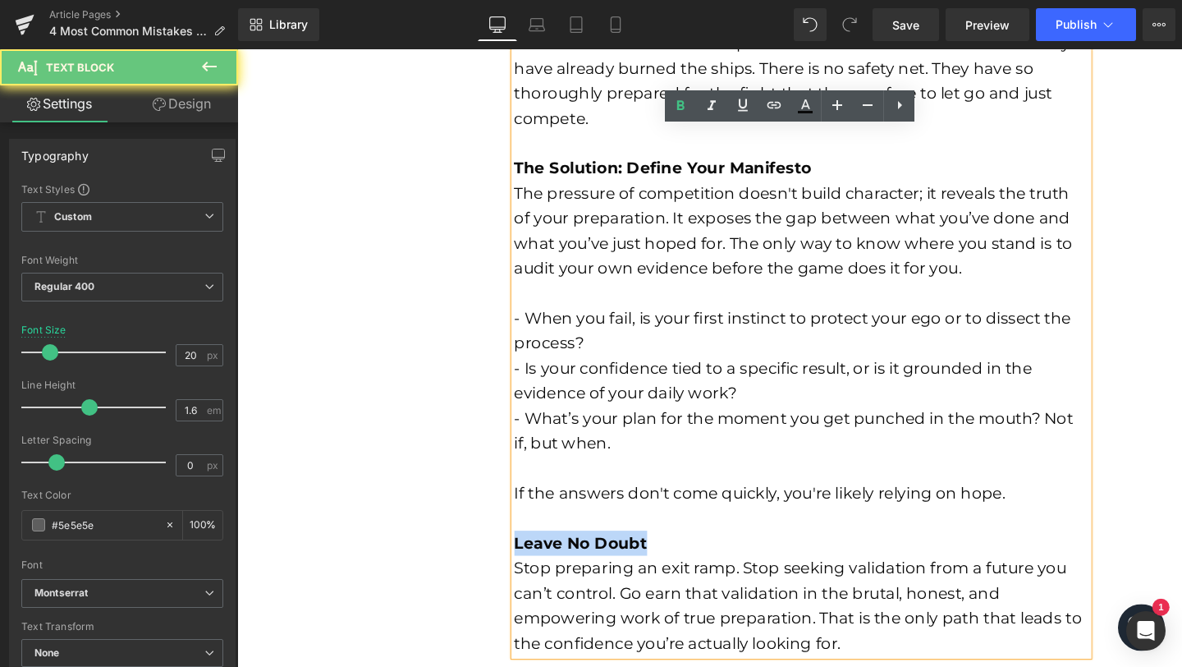
click at [603, 574] on b "Leave No Doubt" at bounding box center [599, 568] width 140 height 20
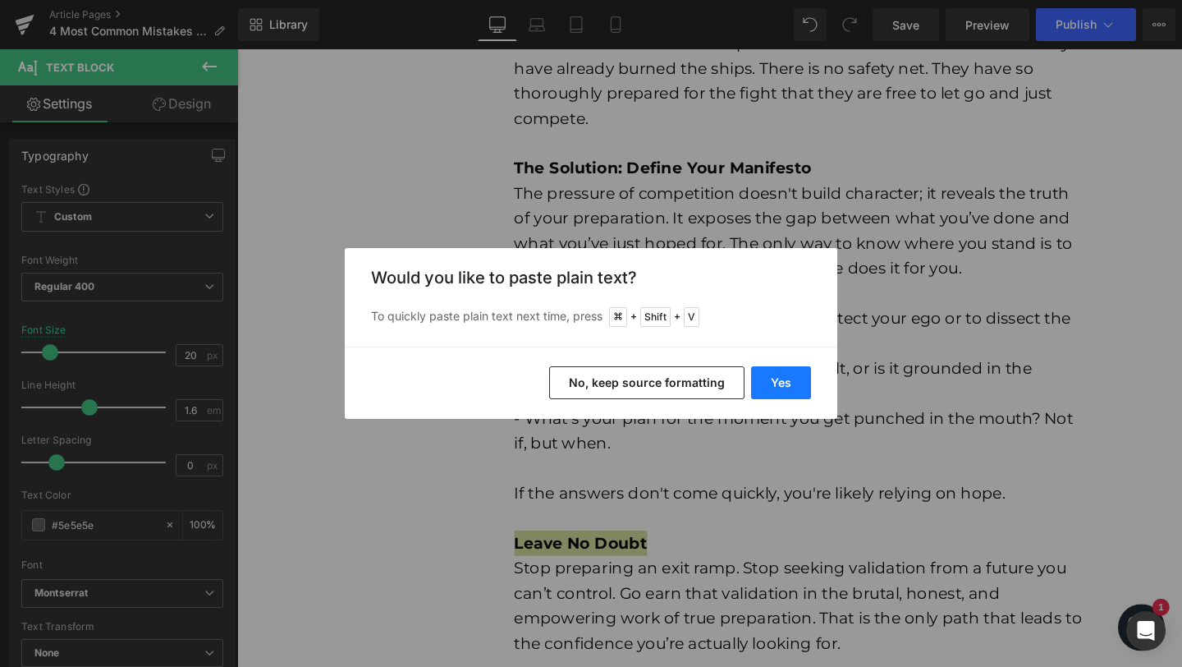
drag, startPoint x: 789, startPoint y: 392, endPoint x: 578, endPoint y: 363, distance: 213.1
click at [789, 392] on button "Yes" at bounding box center [781, 382] width 60 height 33
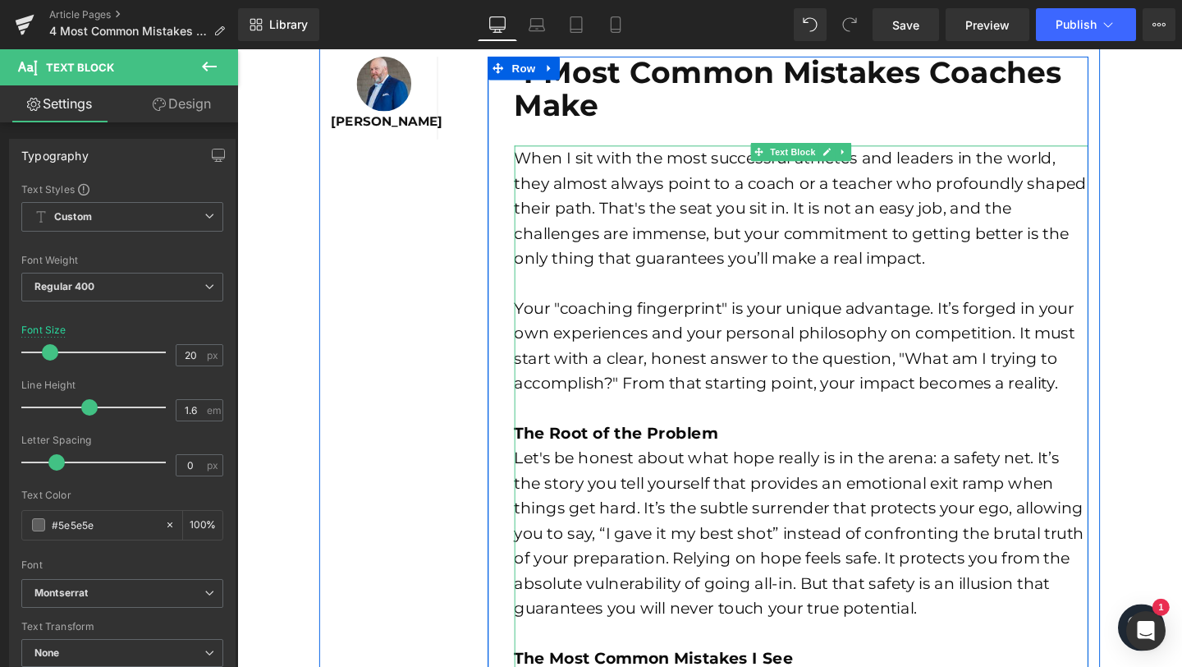
scroll to position [635, 0]
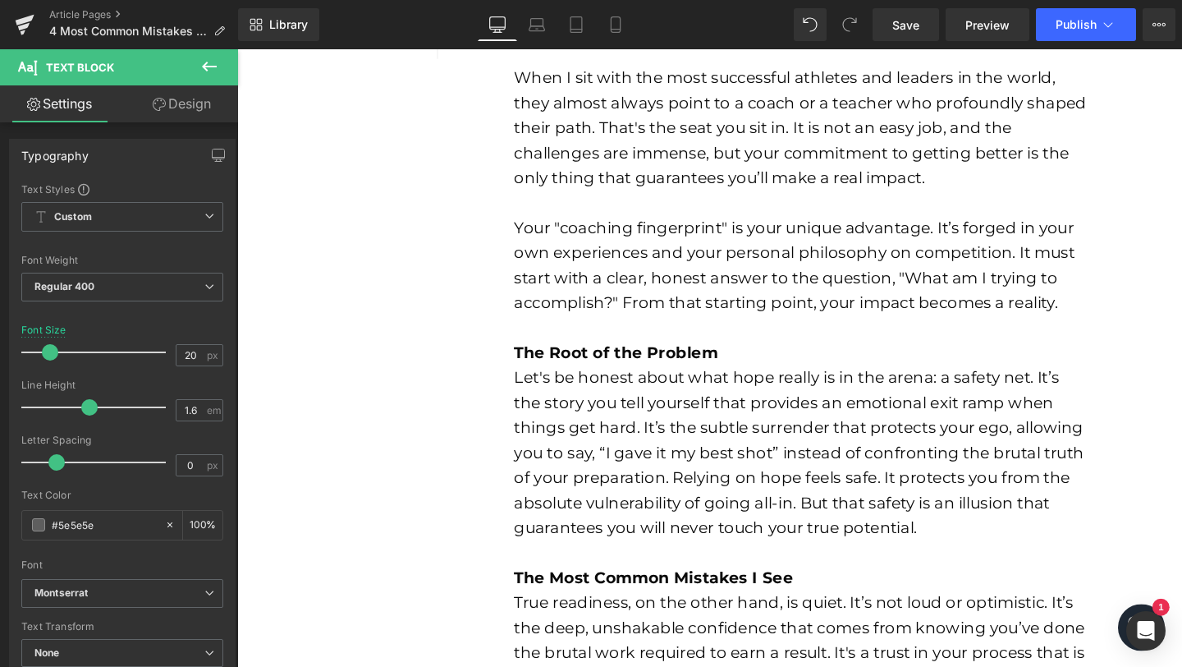
click at [747, 424] on font "Let's be honest about what hope really is in the arena: a safety net. It’s the …" at bounding box center [828, 472] width 599 height 177
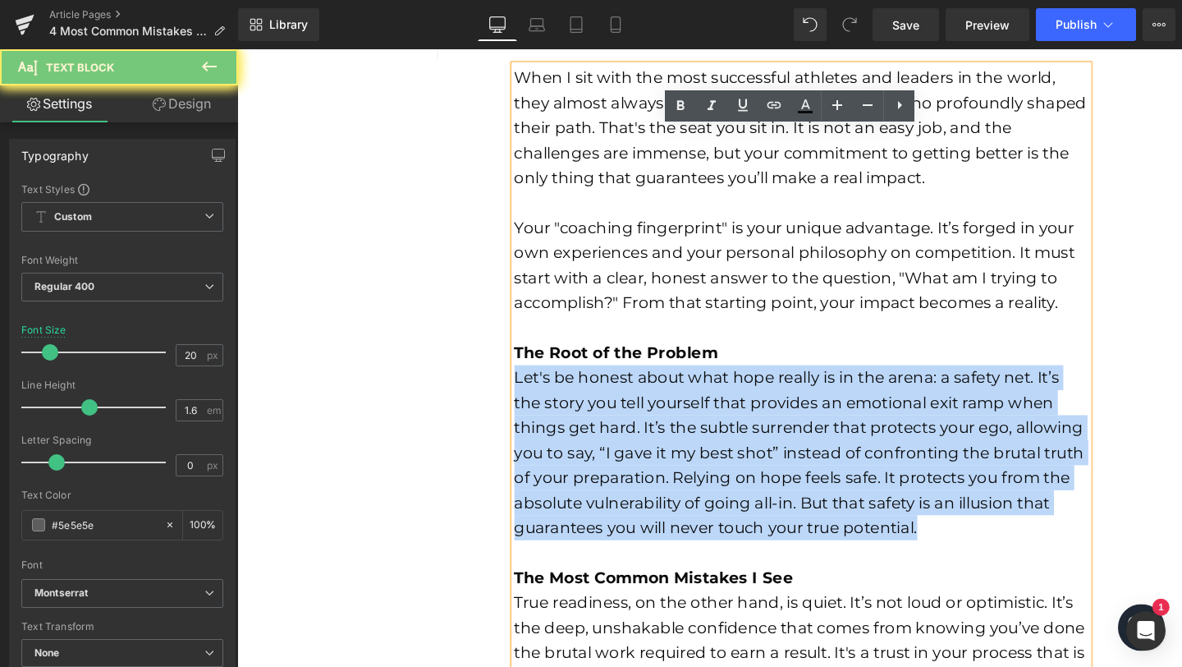
click at [747, 424] on font "Let's be honest about what hope really is in the arena: a safety net. It’s the …" at bounding box center [828, 472] width 599 height 177
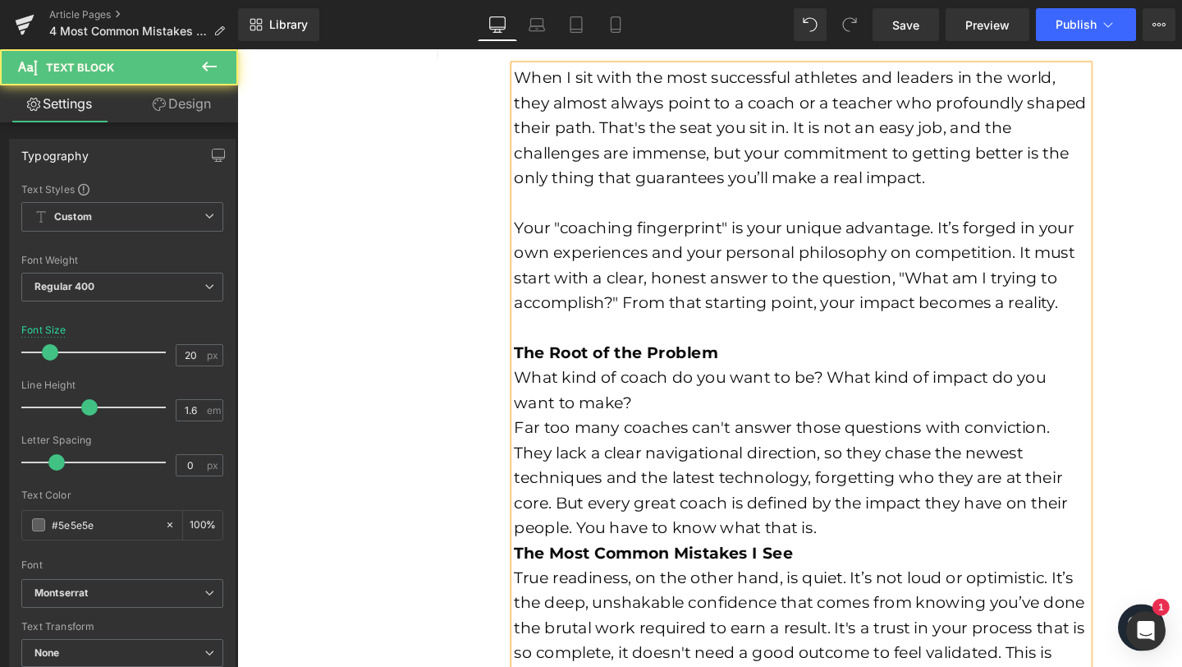
click at [748, 431] on div "What kind of coach do you want to be? What kind of impact do you want to make?" at bounding box center [830, 407] width 603 height 53
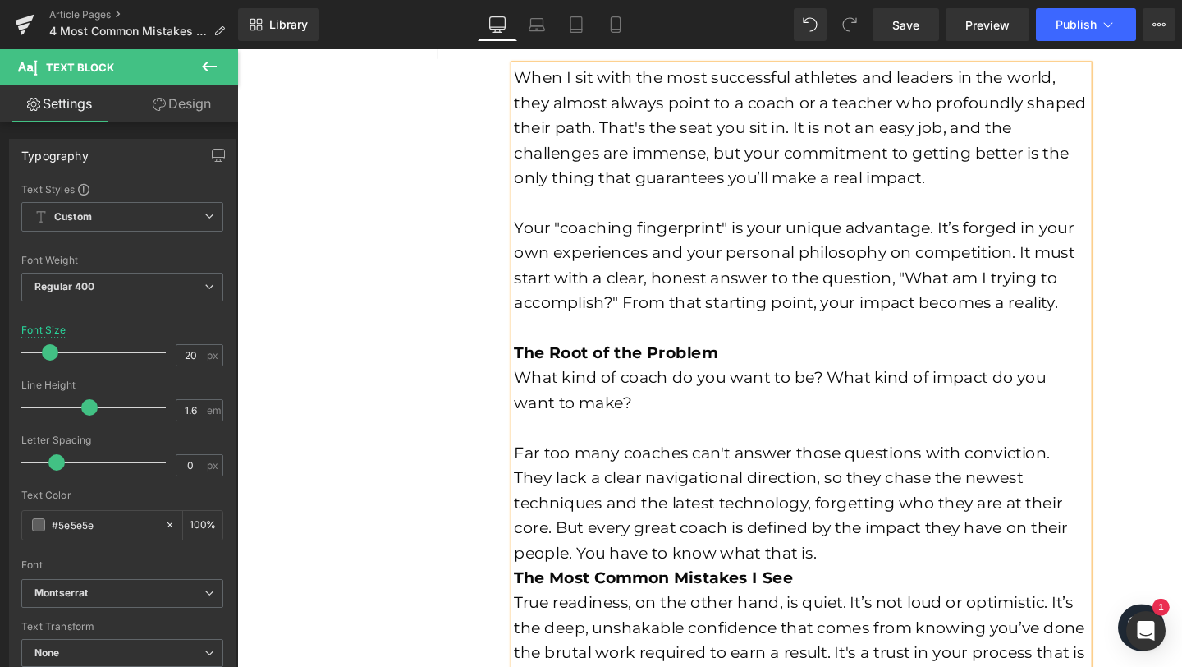
click at [792, 590] on div "Far too many coaches can't answer those questions with conviction. They lack a …" at bounding box center [830, 525] width 603 height 131
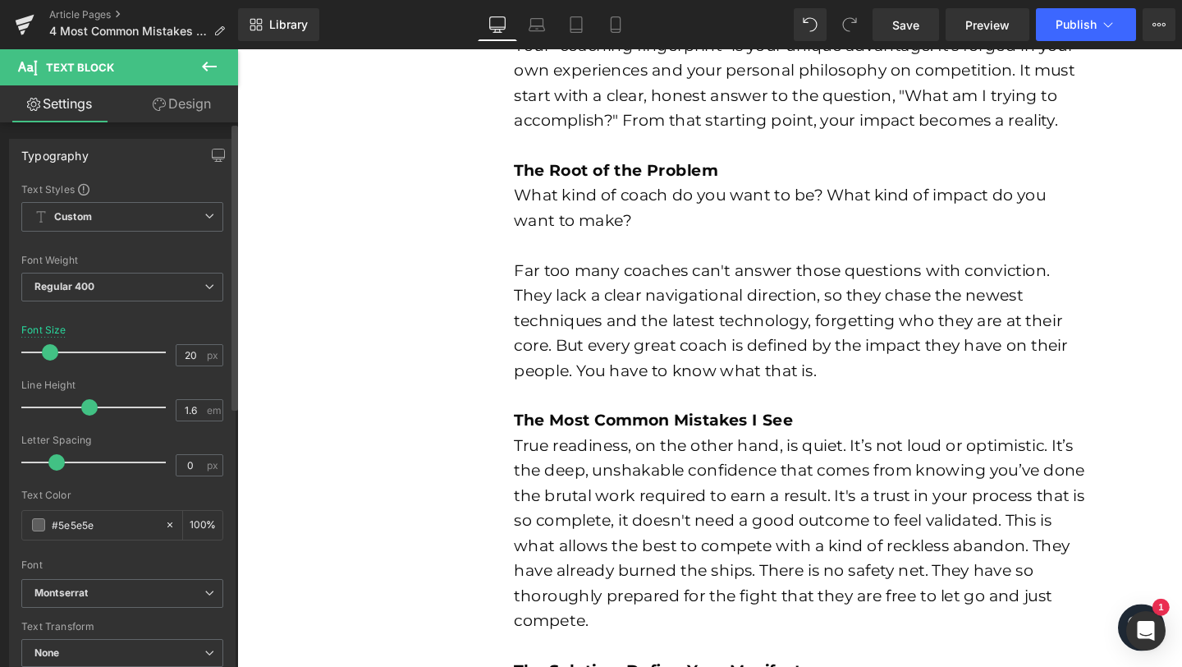
scroll to position [829, 0]
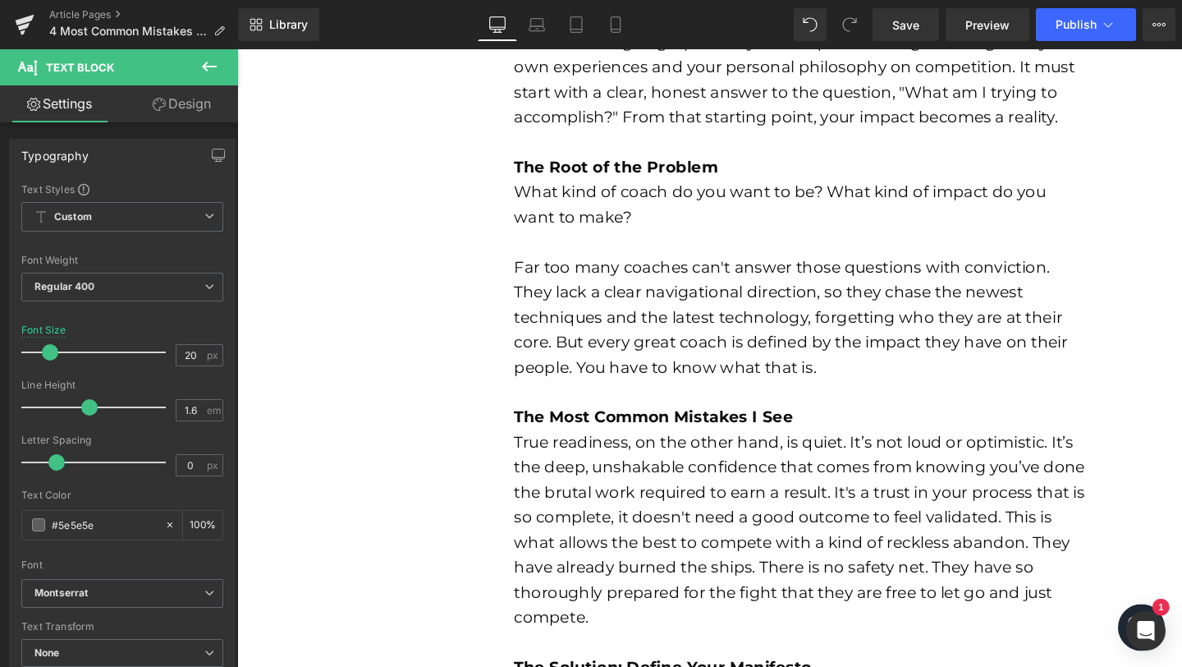
click at [585, 545] on font "True readiness, on the other hand, is quiet. It’s not loud or optimistic. It’s …" at bounding box center [829, 554] width 600 height 204
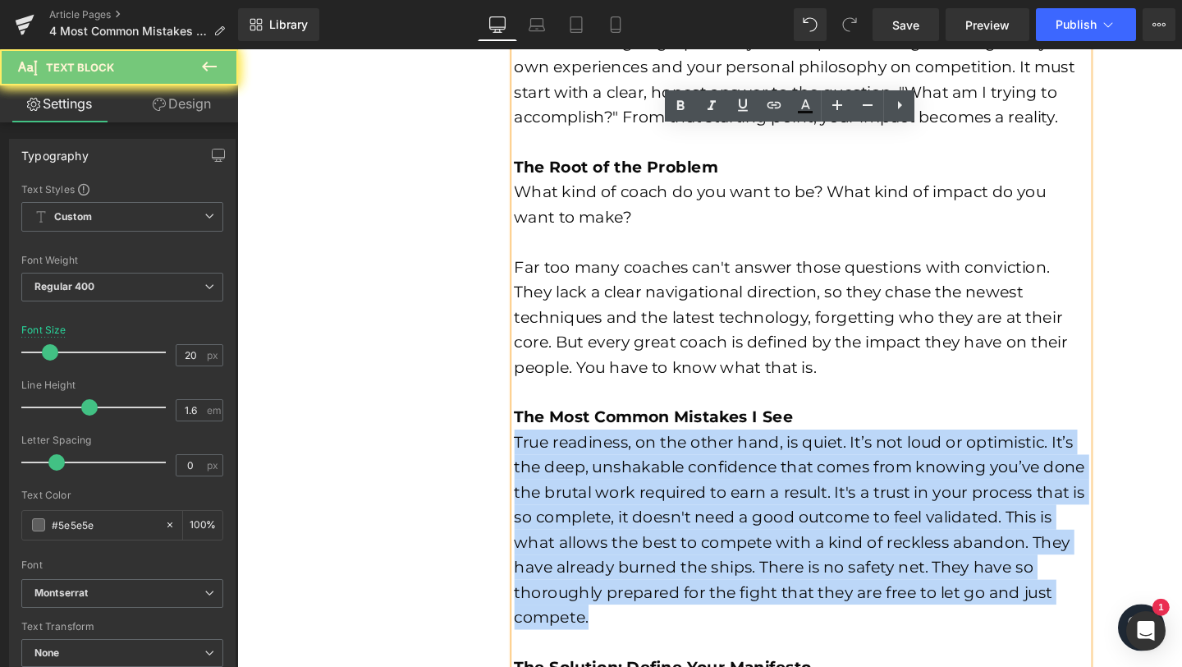
click at [585, 545] on font "True readiness, on the other hand, is quiet. It’s not loud or optimistic. It’s …" at bounding box center [829, 554] width 600 height 204
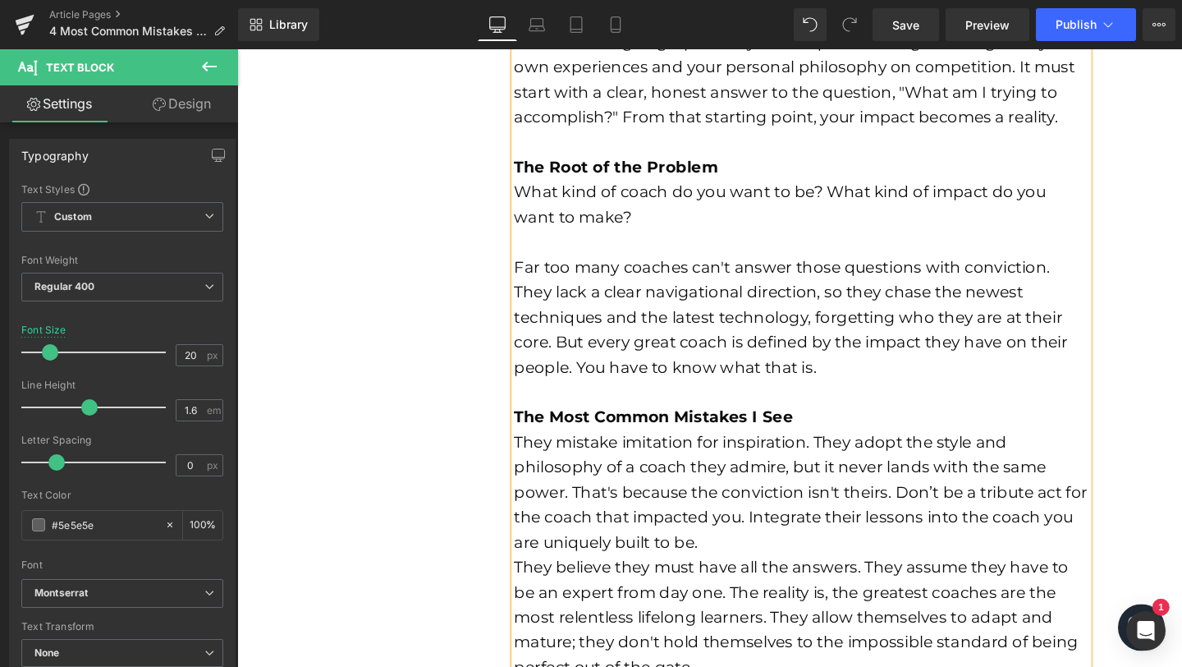
click at [749, 570] on div "They mistake imitation for inspiration. They adopt the style and philosophy of …" at bounding box center [830, 514] width 603 height 131
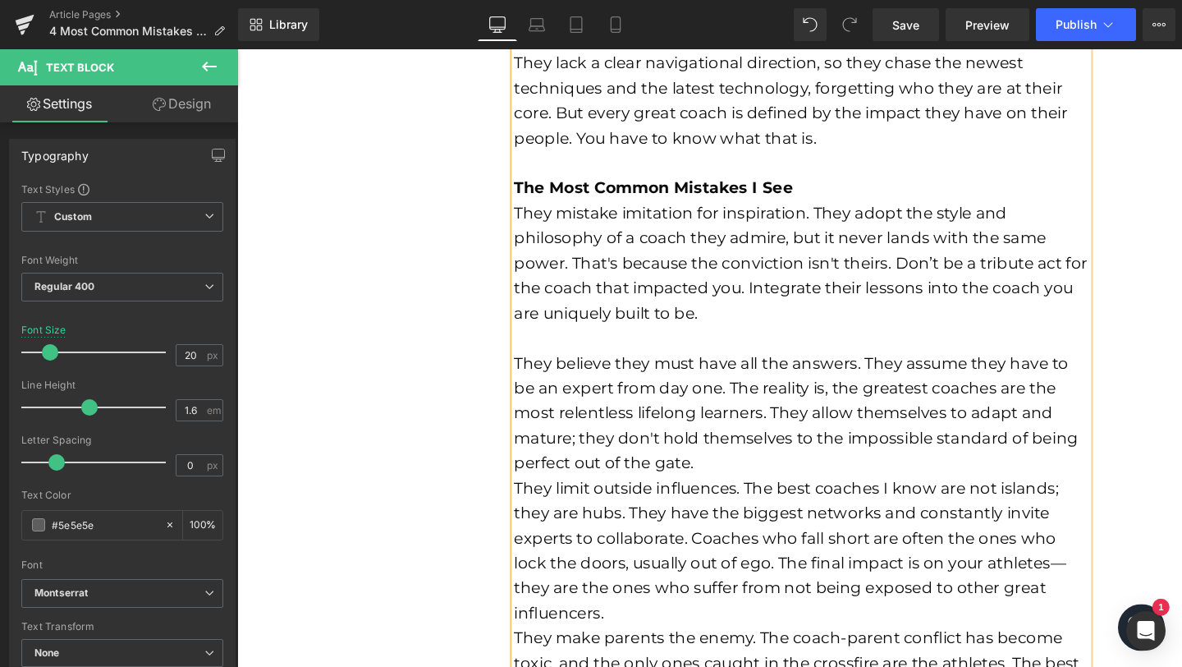
scroll to position [1071, 0]
click at [782, 489] on div "They believe they must have all the answers. They assume they have to be an exp…" at bounding box center [830, 430] width 603 height 131
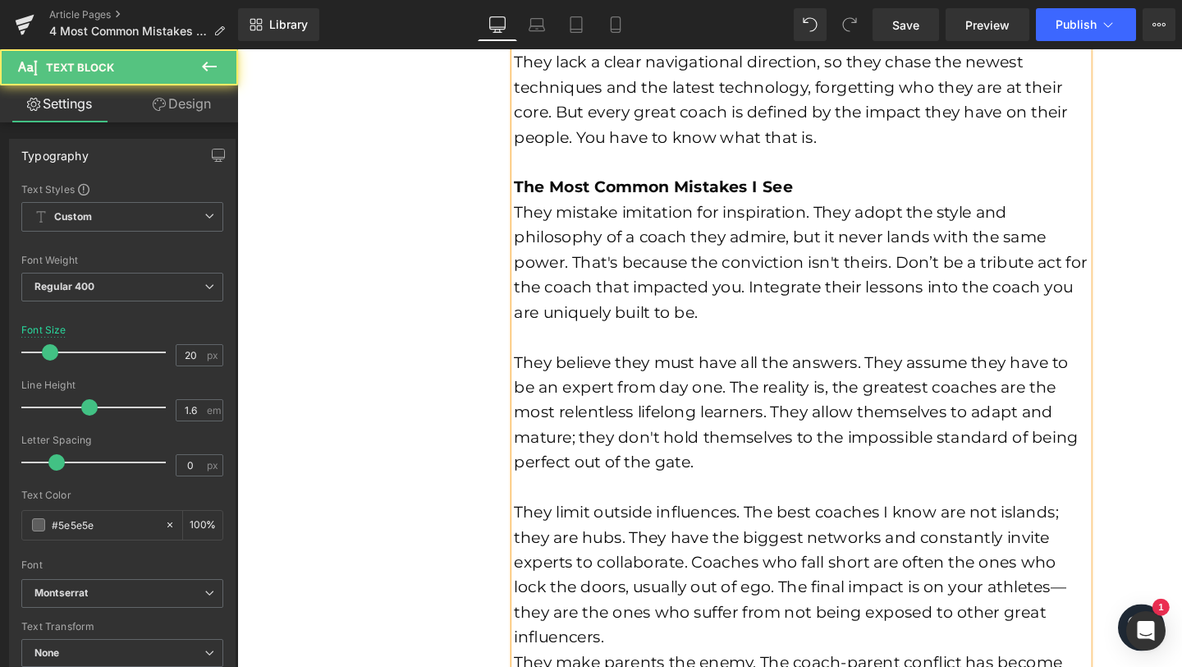
scroll to position [1101, 0]
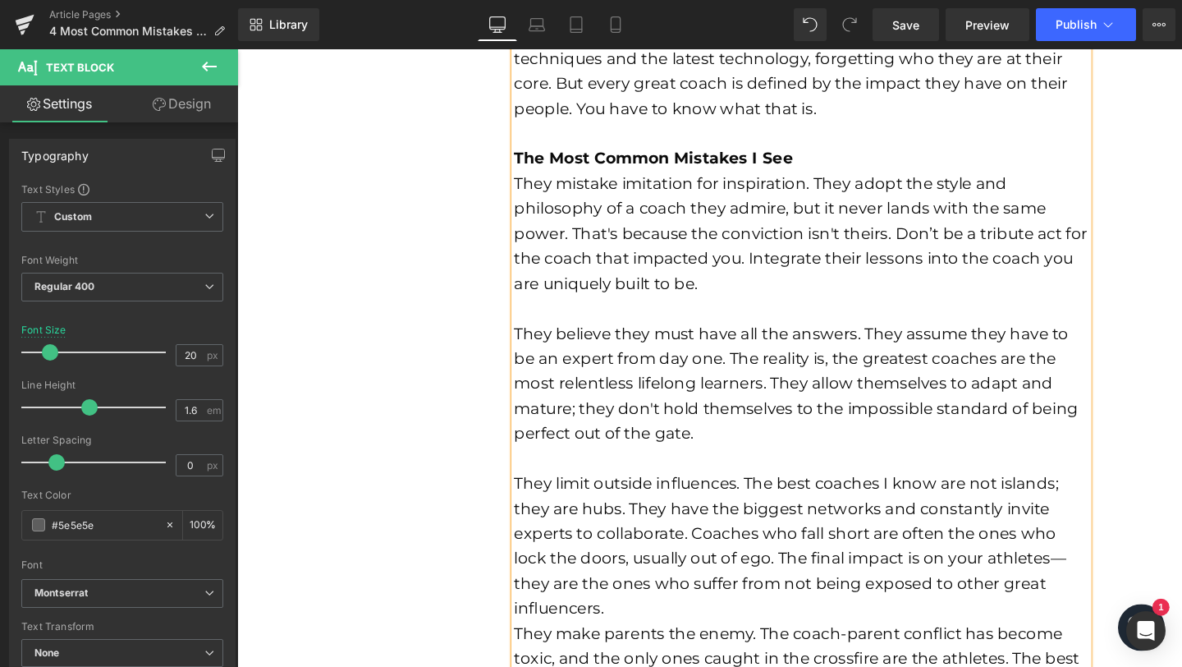
drag, startPoint x: 871, startPoint y: 659, endPoint x: 655, endPoint y: 640, distance: 216.8
click at [655, 640] on div "They limit outside influences. The best coaches I know are not islands; they ar…" at bounding box center [830, 572] width 603 height 158
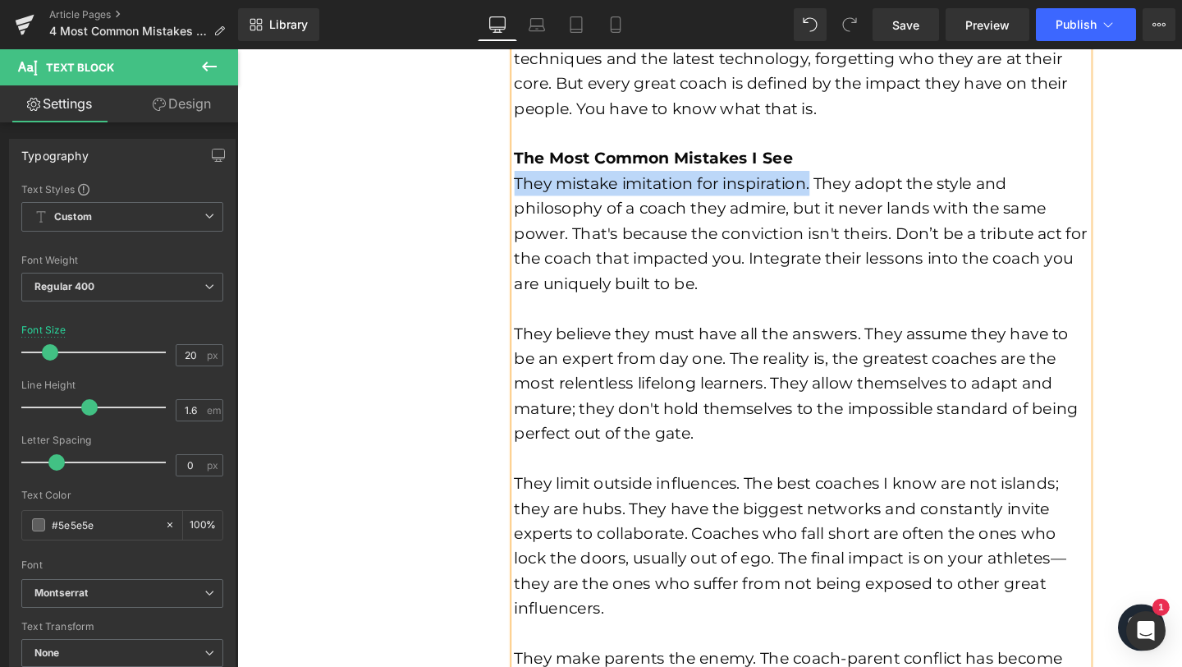
drag, startPoint x: 525, startPoint y: 190, endPoint x: 831, endPoint y: 189, distance: 306.3
click at [831, 189] on font "They mistake imitation for inspiration. They adopt the style and philosophy of …" at bounding box center [830, 243] width 603 height 125
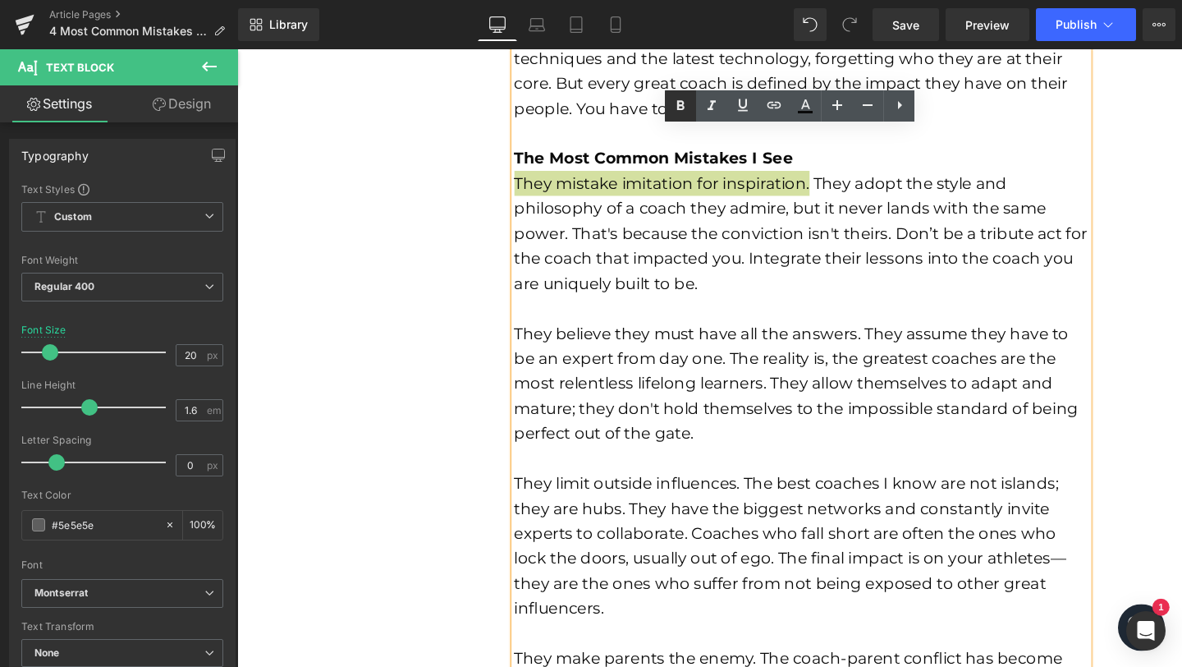
click at [686, 108] on icon at bounding box center [681, 106] width 20 height 20
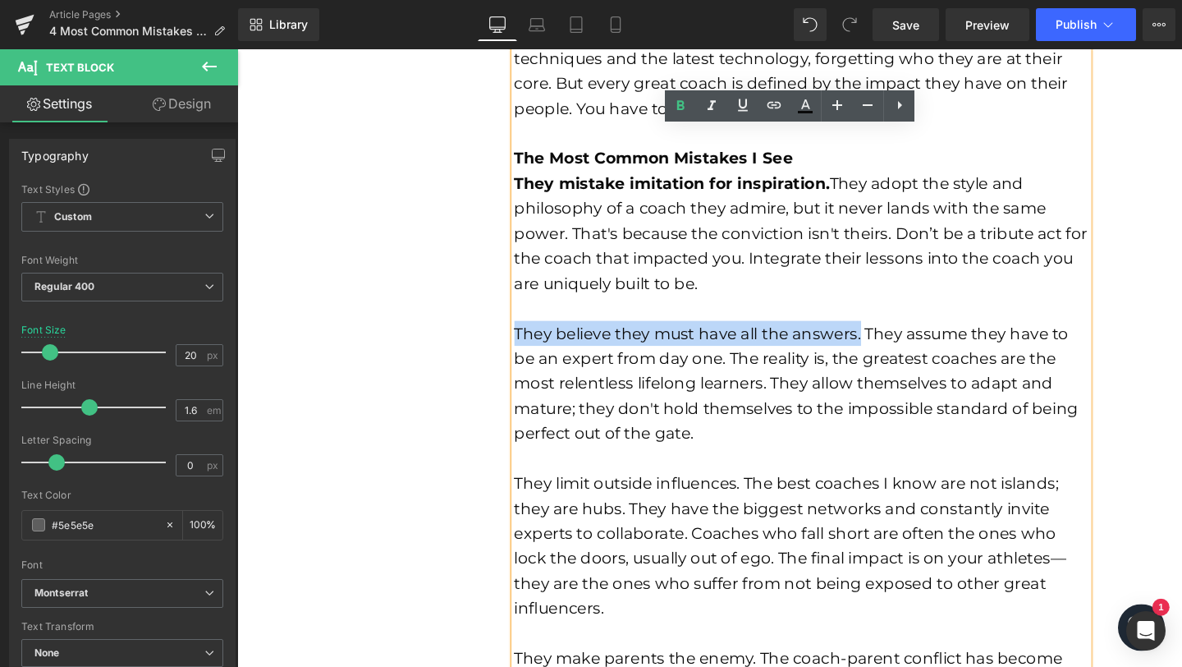
drag, startPoint x: 523, startPoint y: 347, endPoint x: 888, endPoint y: 340, distance: 364.6
click at [888, 340] on font "They believe they must have all the answers. They assume they have to be an exp…" at bounding box center [825, 400] width 593 height 125
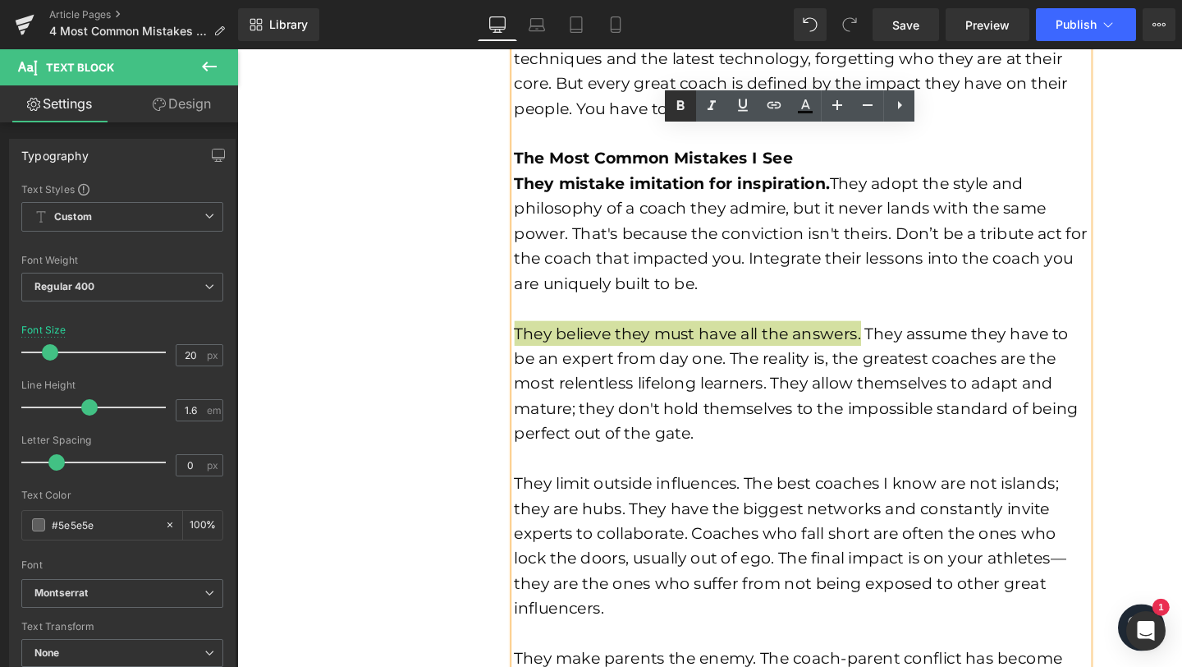
click at [673, 112] on icon at bounding box center [681, 106] width 20 height 20
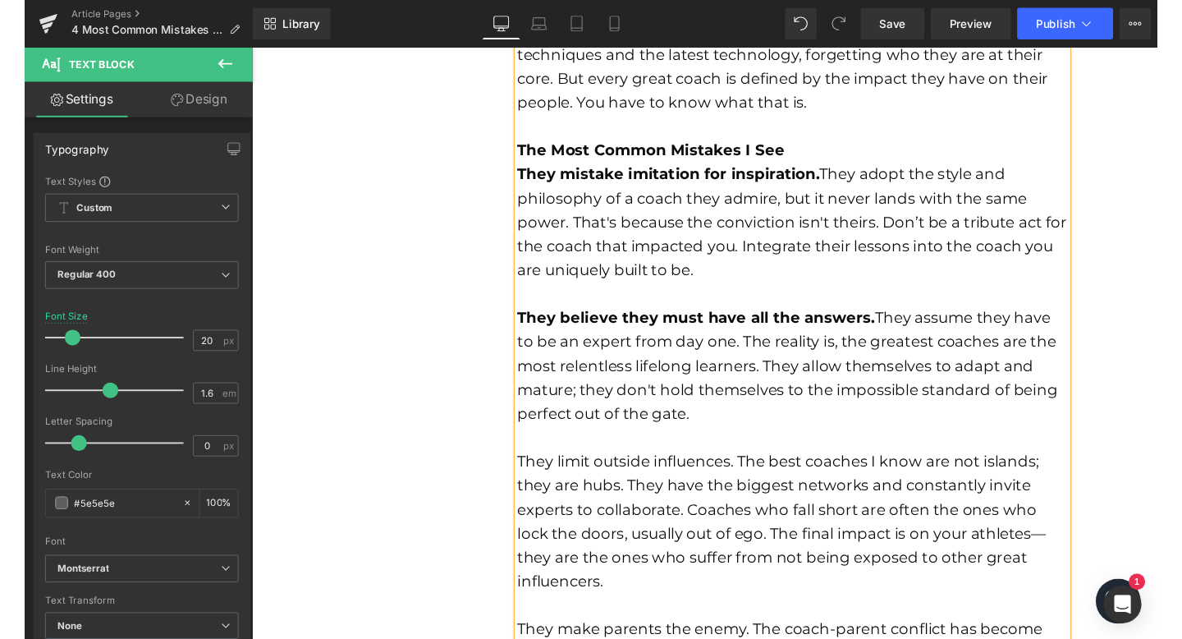
scroll to position [1104, 0]
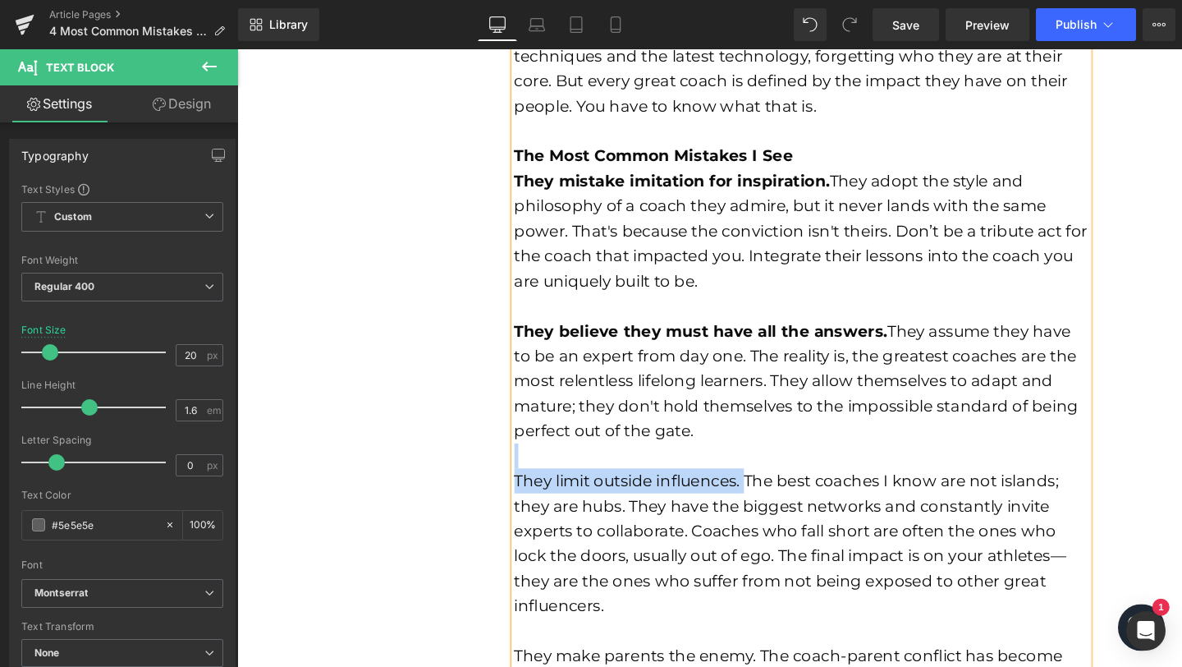
drag, startPoint x: 525, startPoint y: 498, endPoint x: 764, endPoint y: 498, distance: 238.1
click at [764, 498] on font "They limit outside influences. The best coaches I know are not islands; they ar…" at bounding box center [819, 568] width 580 height 151
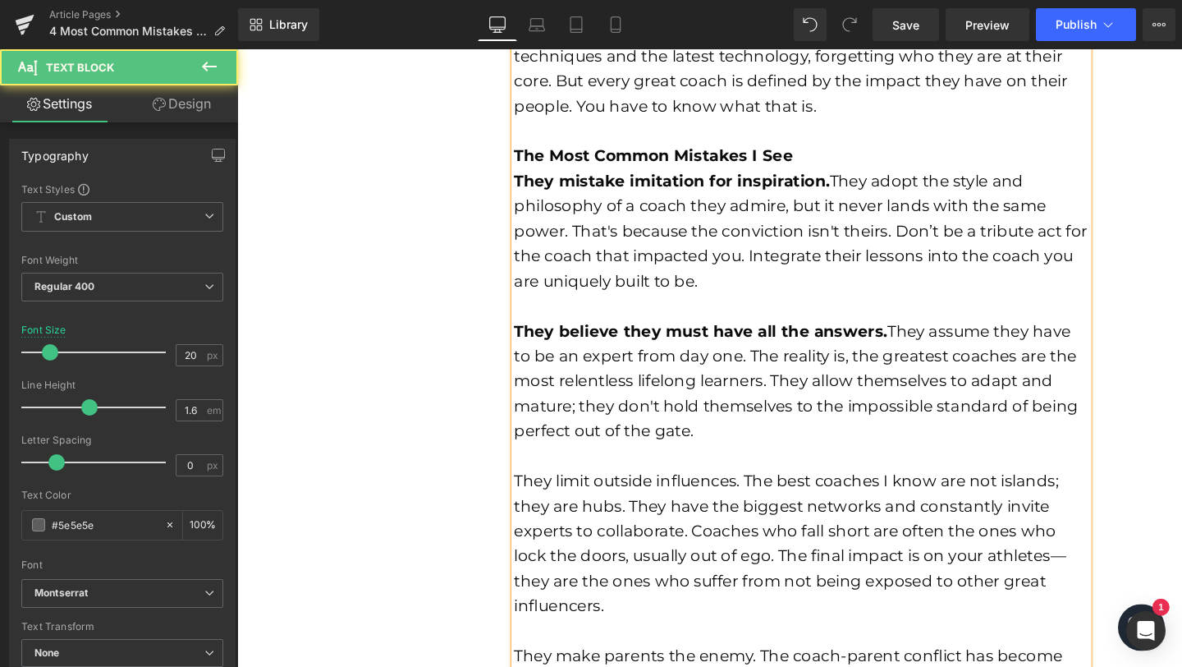
drag, startPoint x: 686, startPoint y: 443, endPoint x: 694, endPoint y: 498, distance: 56.3
click at [686, 444] on font "They believe they must have all the answers. They assume they have to be an exp…" at bounding box center [825, 397] width 593 height 125
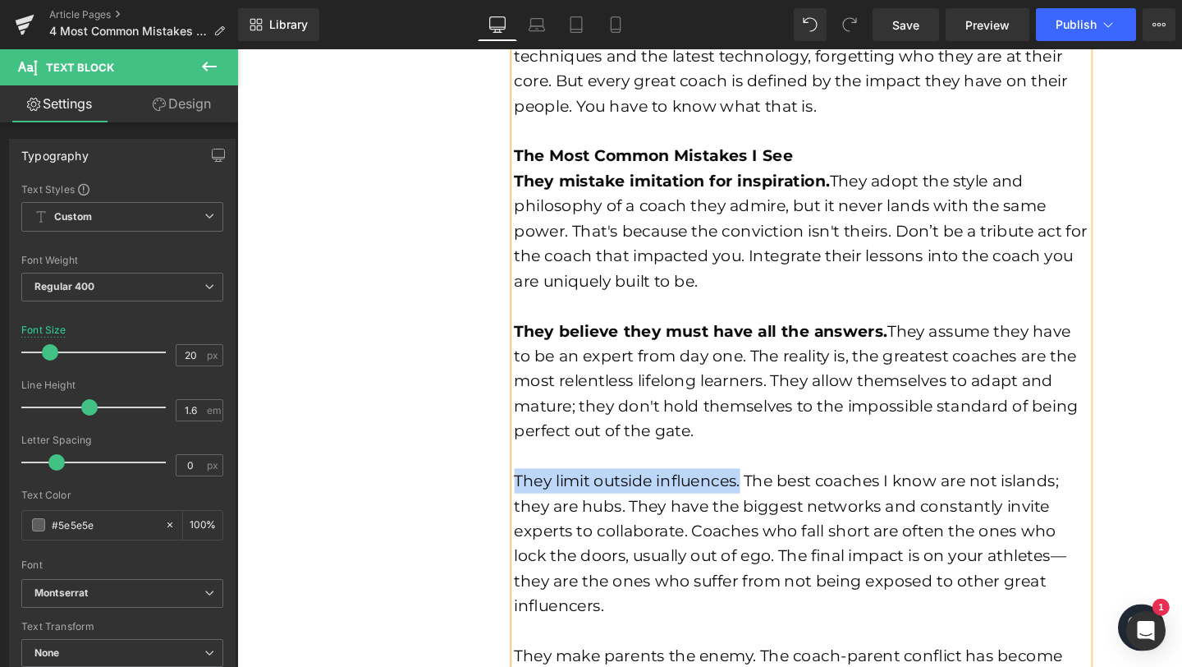
drag, startPoint x: 761, startPoint y: 505, endPoint x: 522, endPoint y: 502, distance: 238.9
click at [529, 502] on font "They limit outside influences. The best coaches I know are not islands; they ar…" at bounding box center [819, 568] width 580 height 151
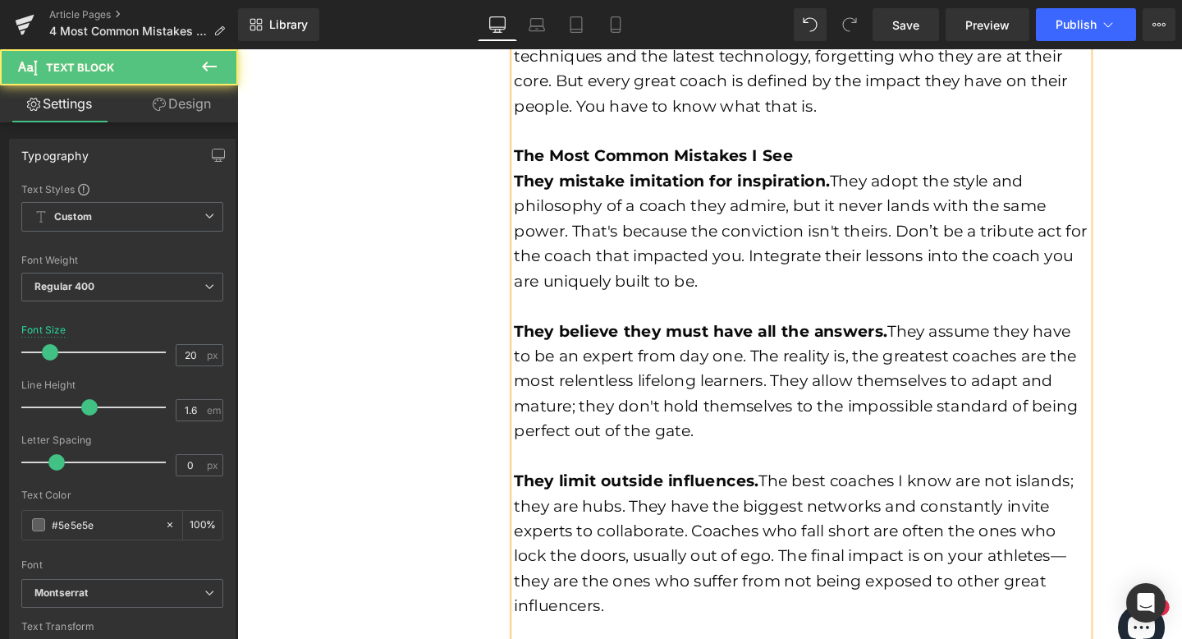
drag, startPoint x: 670, startPoint y: 465, endPoint x: 669, endPoint y: 473, distance: 8.3
click at [670, 466] on div at bounding box center [830, 476] width 603 height 26
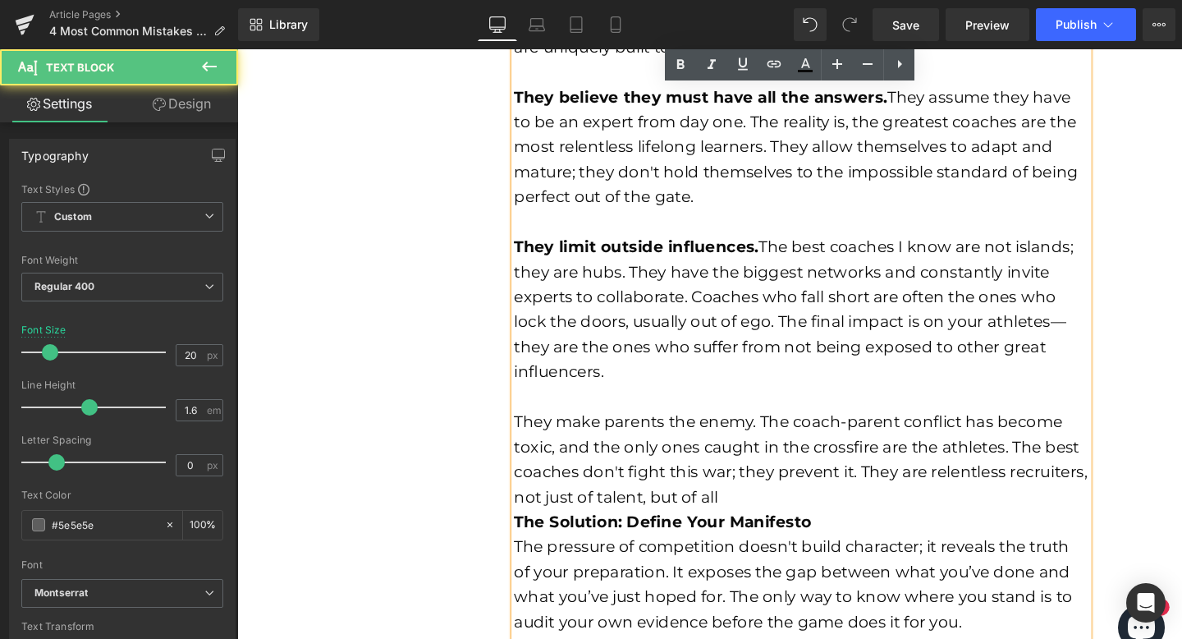
scroll to position [1351, 0]
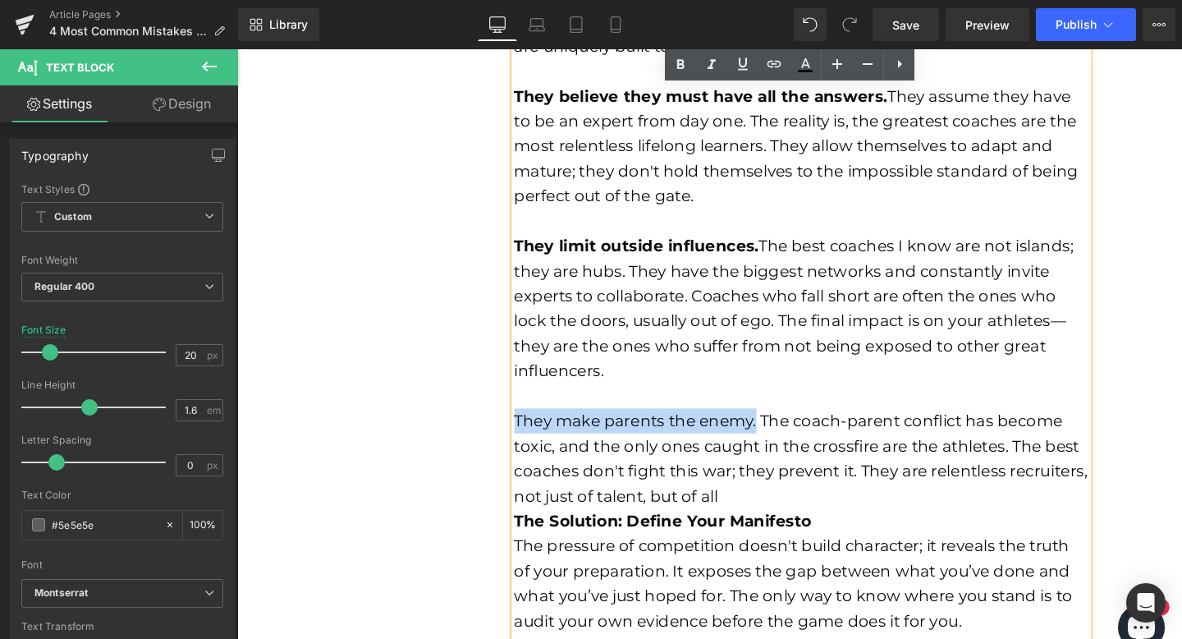
drag, startPoint x: 777, startPoint y: 445, endPoint x: 526, endPoint y: 439, distance: 250.5
click at [529, 439] on font "They make parents the enemy. The coach-parent conflict has become toxic, and th…" at bounding box center [830, 479] width 603 height 99
drag, startPoint x: 672, startPoint y: 66, endPoint x: 487, endPoint y: 190, distance: 223.6
click at [672, 66] on icon at bounding box center [681, 65] width 20 height 20
click at [801, 528] on div "They make parents the enemy. The coach-parent conflict has become toxic, and th…" at bounding box center [830, 479] width 603 height 105
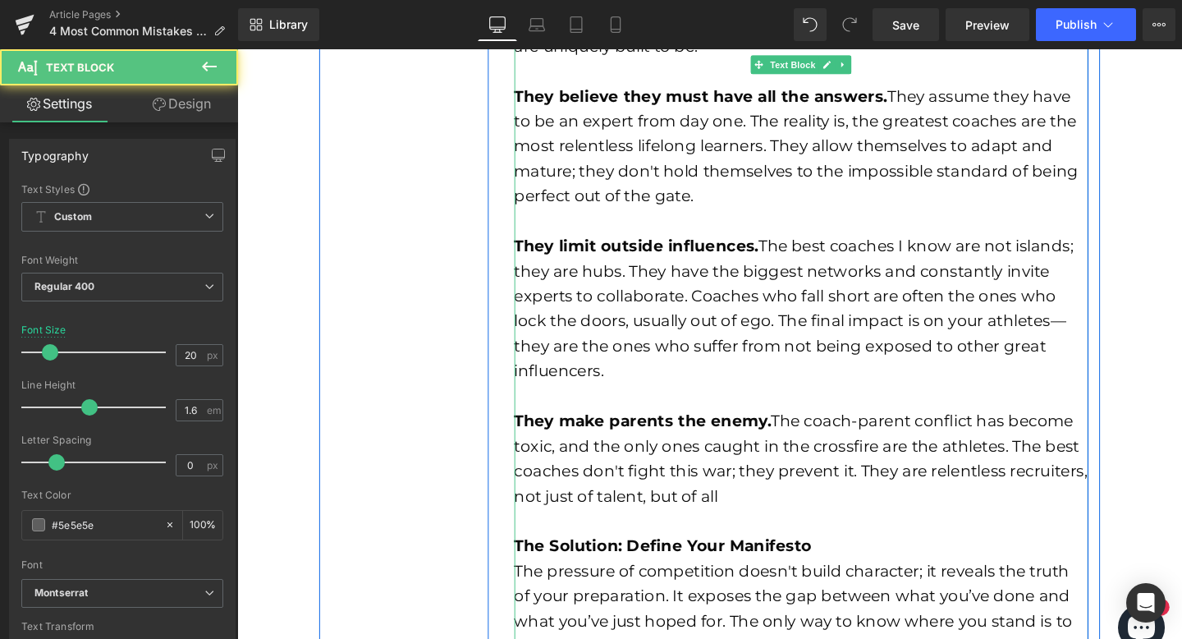
click at [725, 519] on font "They make parents the enemy. The coach-parent conflict has become toxic, and th…" at bounding box center [830, 479] width 603 height 99
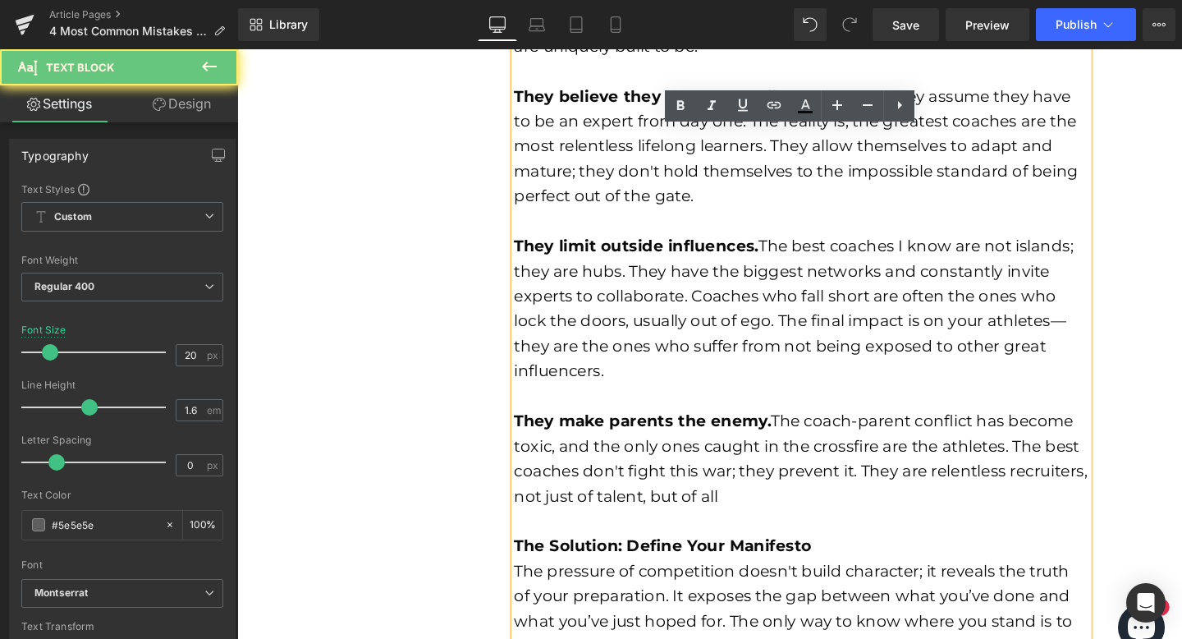
click at [727, 520] on font "They make parents the enemy. The coach-parent conflict has become toxic, and th…" at bounding box center [830, 479] width 603 height 99
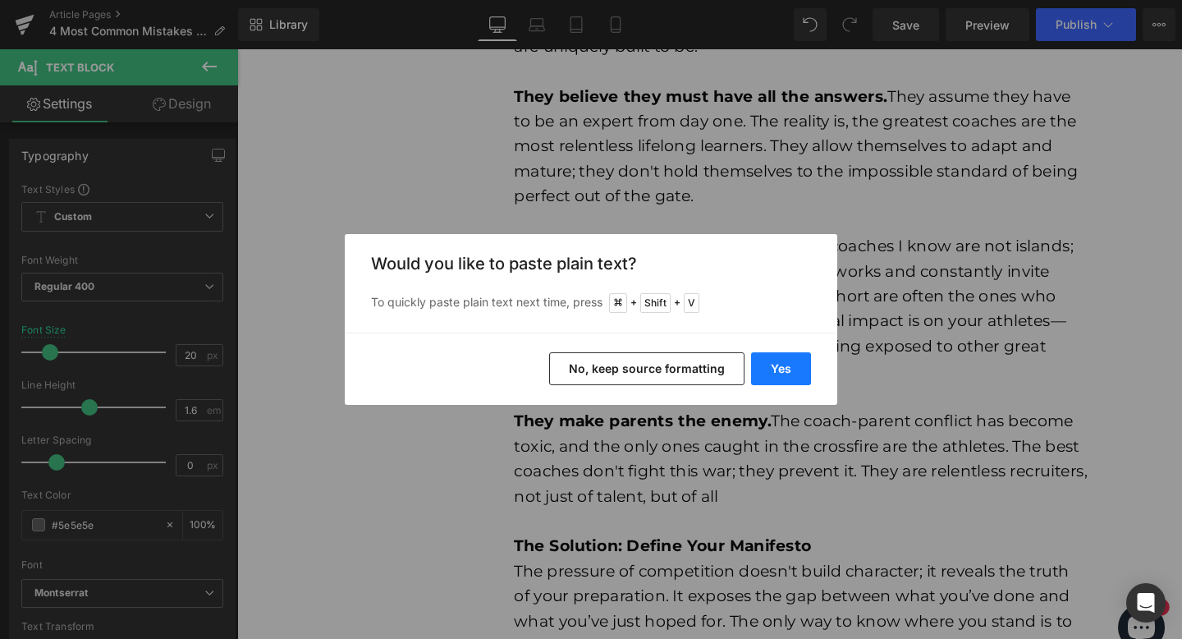
drag, startPoint x: 767, startPoint y: 370, endPoint x: 557, endPoint y: 338, distance: 212.6
click at [767, 370] on button "Yes" at bounding box center [781, 368] width 60 height 33
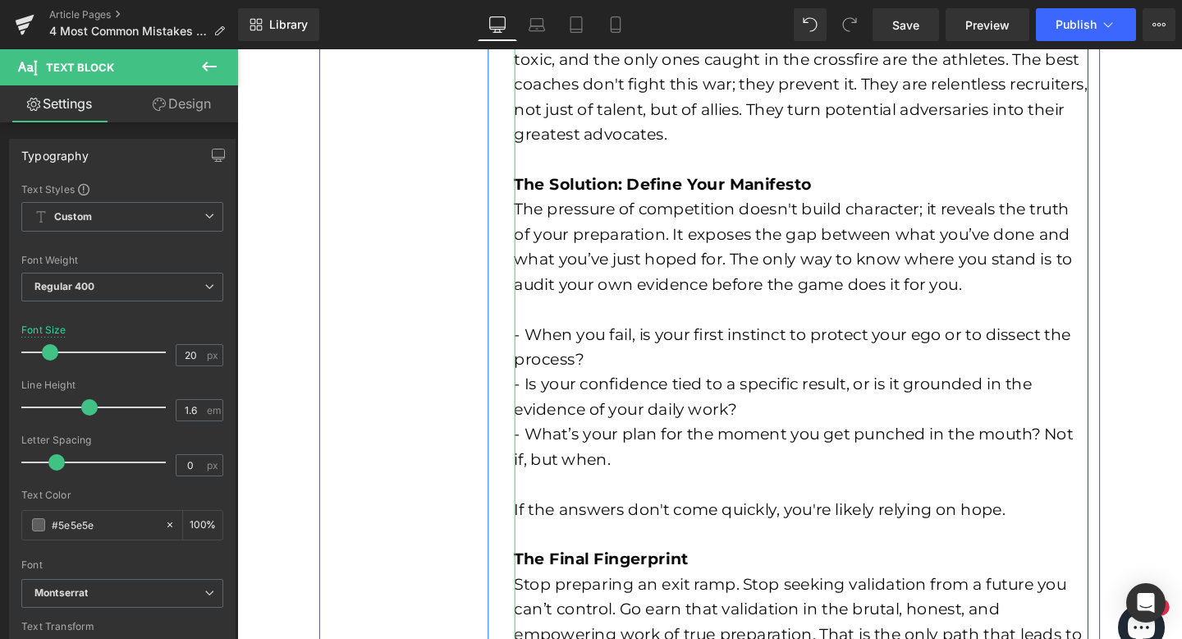
scroll to position [1868, 0]
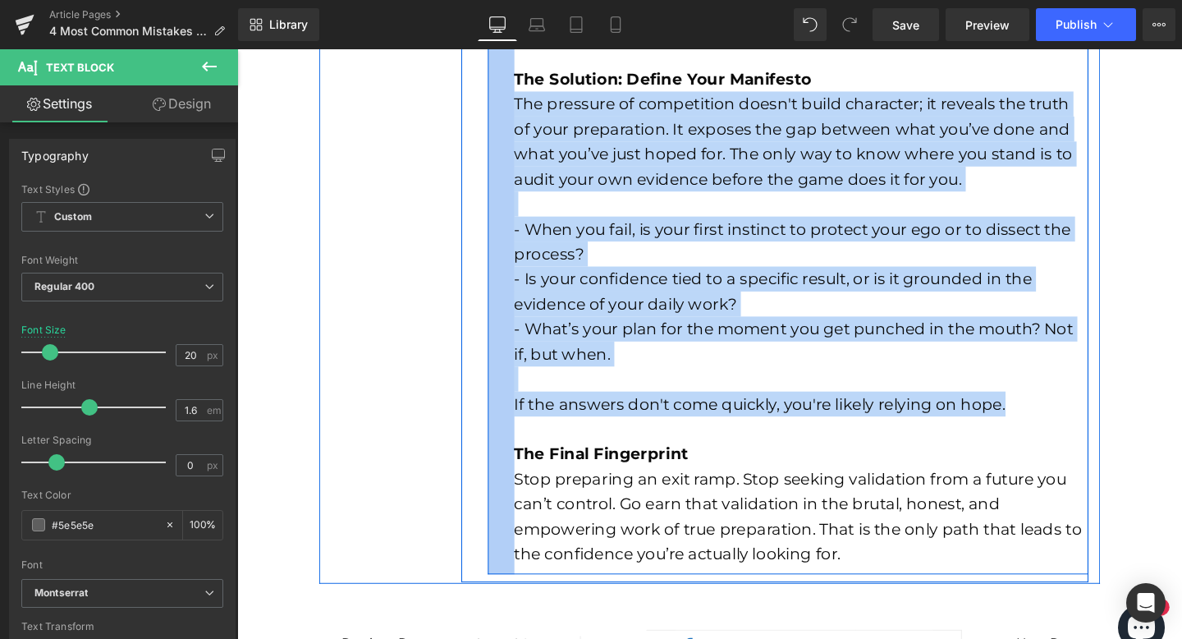
drag, startPoint x: 1060, startPoint y: 426, endPoint x: 520, endPoint y: 112, distance: 624.7
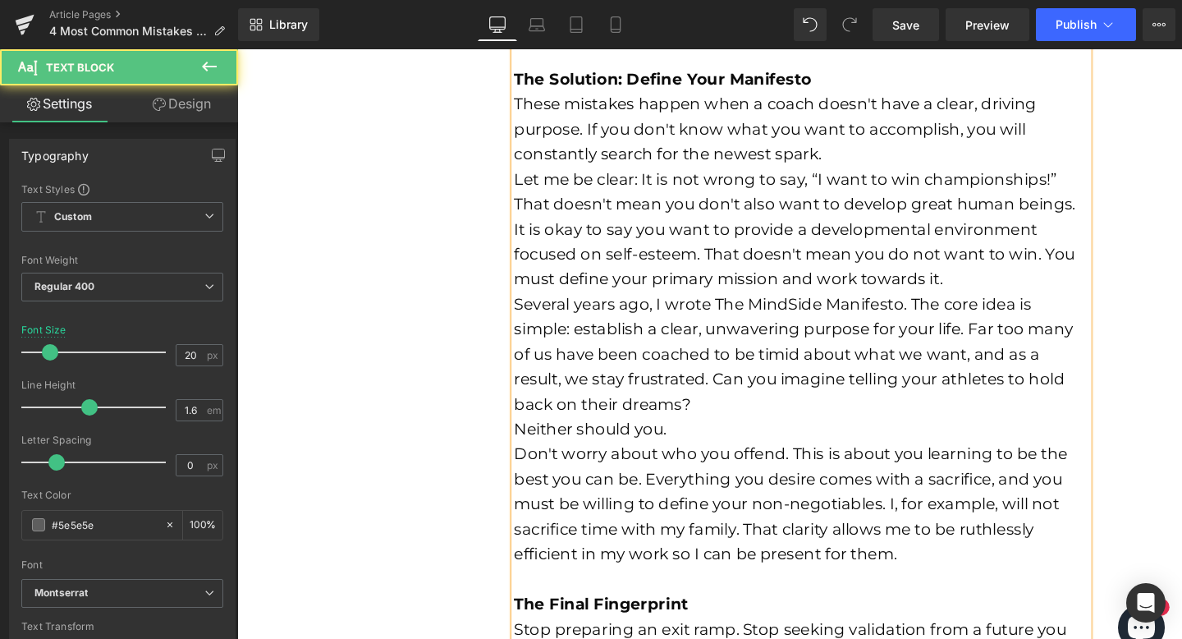
click at [897, 172] on div "Let me be clear: It is not wrong to say, “I want to win championships!” That do…" at bounding box center [830, 237] width 603 height 131
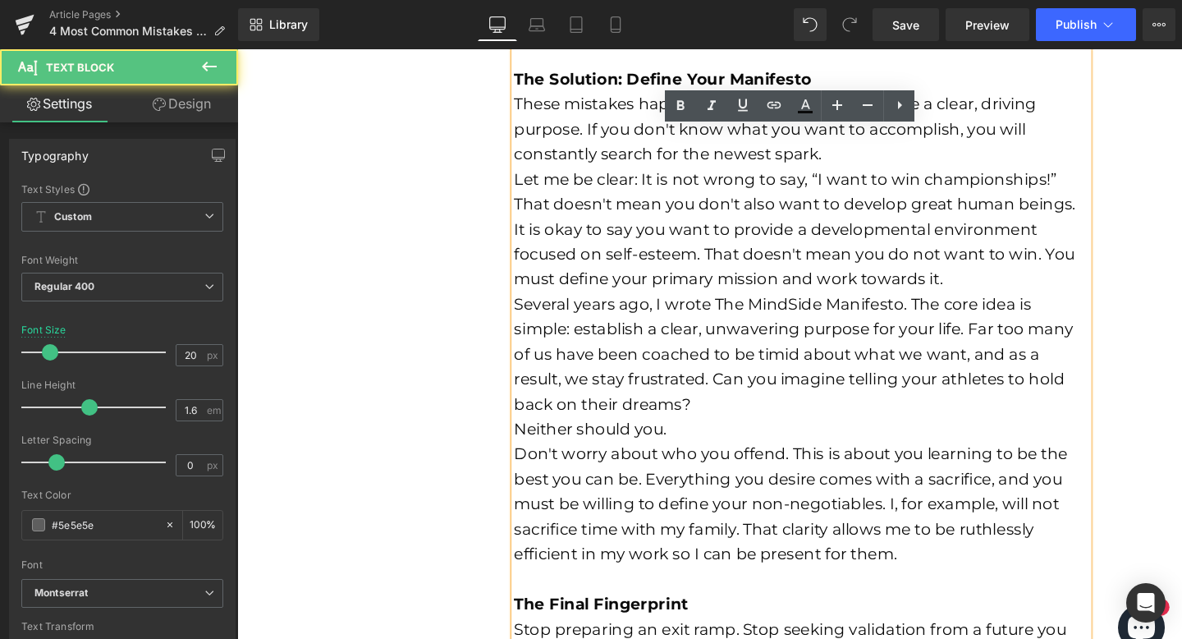
click at [896, 164] on div "These mistakes happen when a coach doesn't have a clear, driving purpose. If yo…" at bounding box center [830, 133] width 603 height 79
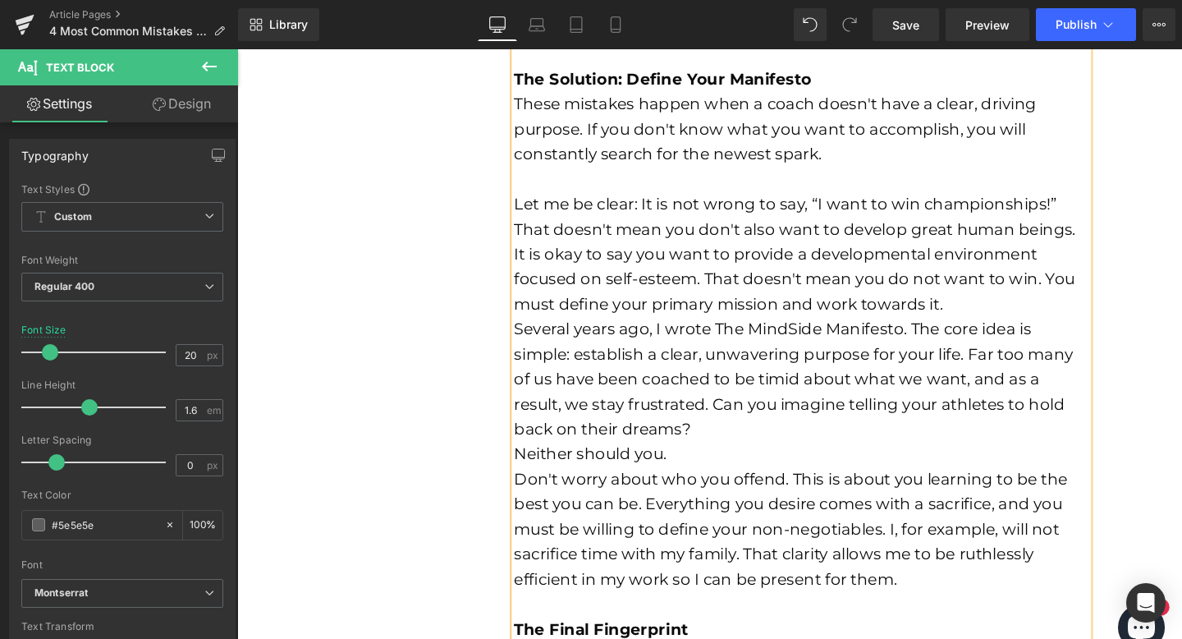
click at [952, 323] on div "Let me be clear: It is not wrong to say, “I want to win championships!” That do…" at bounding box center [830, 264] width 603 height 131
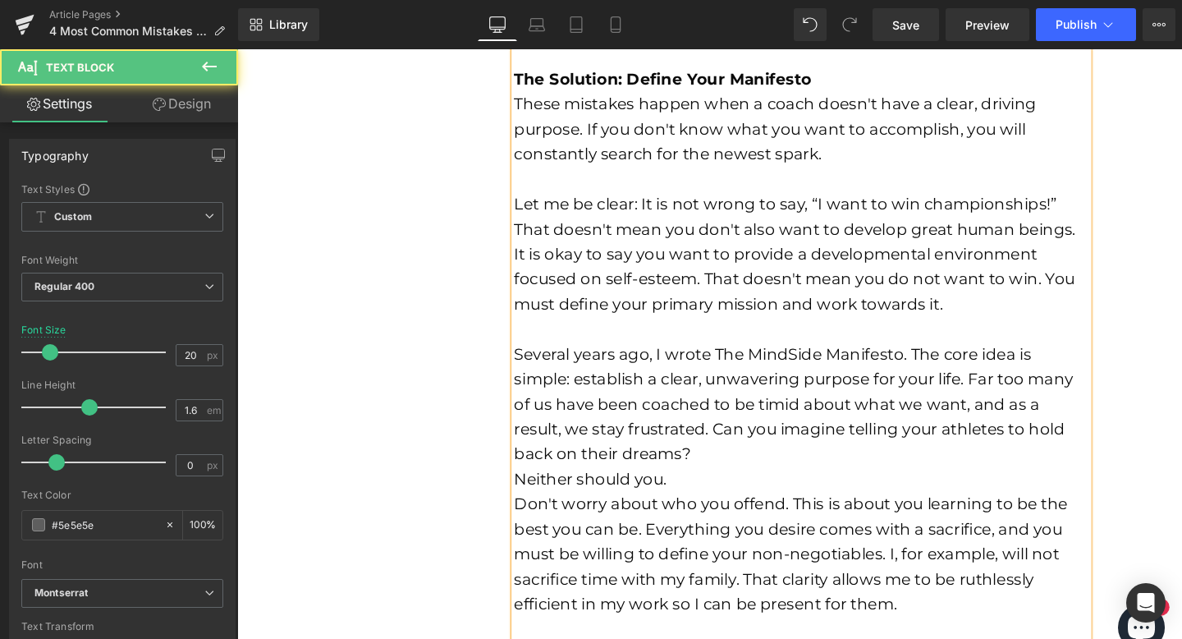
click at [687, 480] on div "Several years ago, I wrote The MindSide Manifesto. The core idea is simple: est…" at bounding box center [830, 421] width 603 height 131
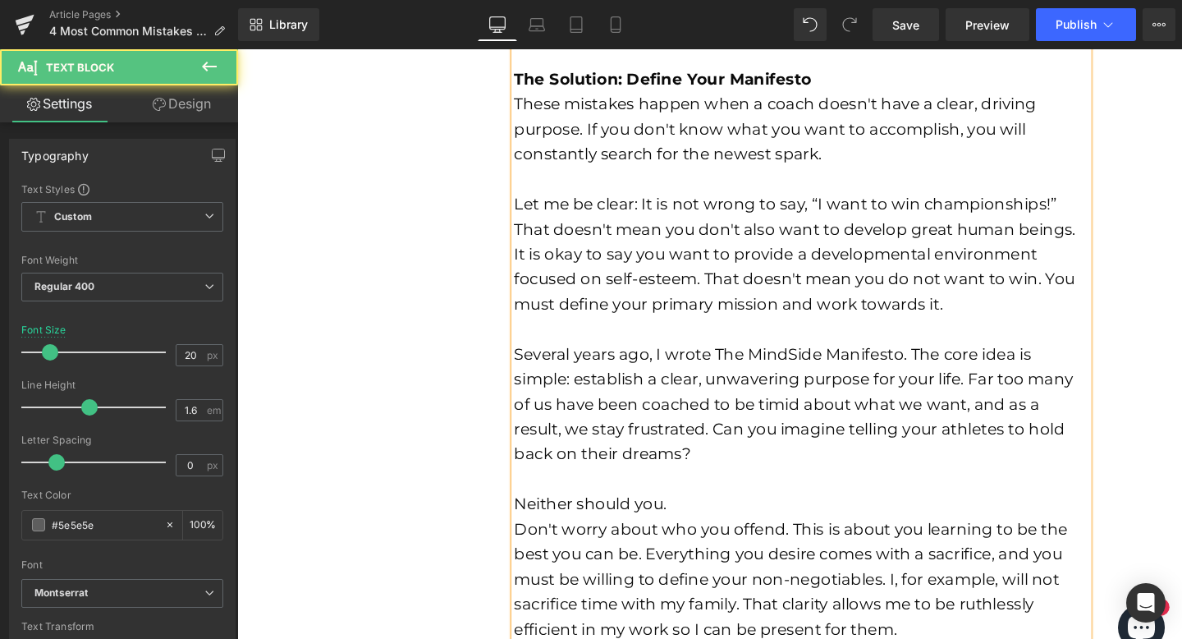
click at [705, 530] on div "Neither should you." at bounding box center [830, 527] width 603 height 26
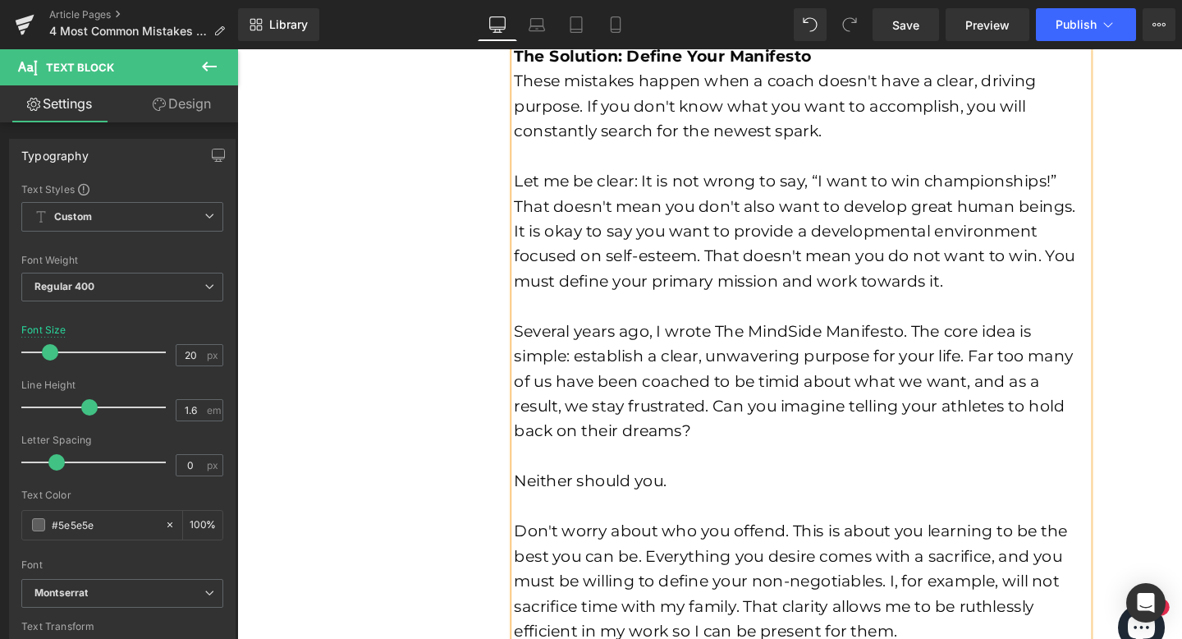
scroll to position [1904, 0]
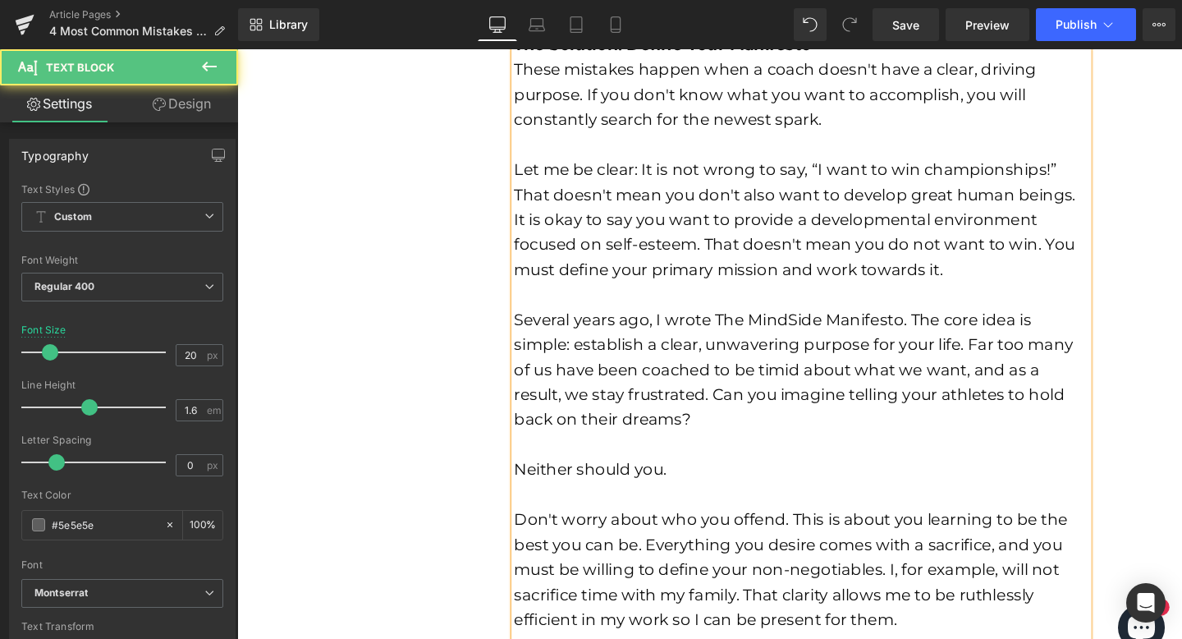
drag, startPoint x: 736, startPoint y: 337, endPoint x: 767, endPoint y: 329, distance: 32.1
click at [767, 329] on font "Several years ago, I wrote The MindSide Manifesto. The core idea is simple: est…" at bounding box center [823, 385] width 588 height 125
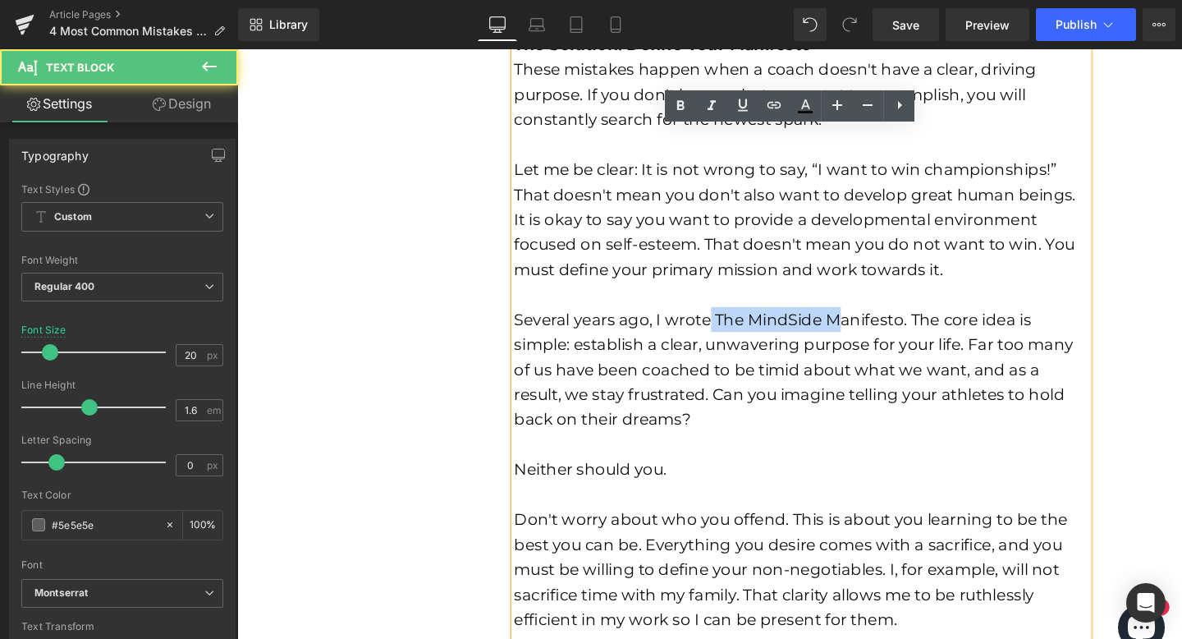
drag, startPoint x: 728, startPoint y: 332, endPoint x: 863, endPoint y: 332, distance: 134.6
click at [863, 332] on font "Several years ago, I wrote The MindSide Manifesto. The core idea is simple: est…" at bounding box center [823, 385] width 588 height 125
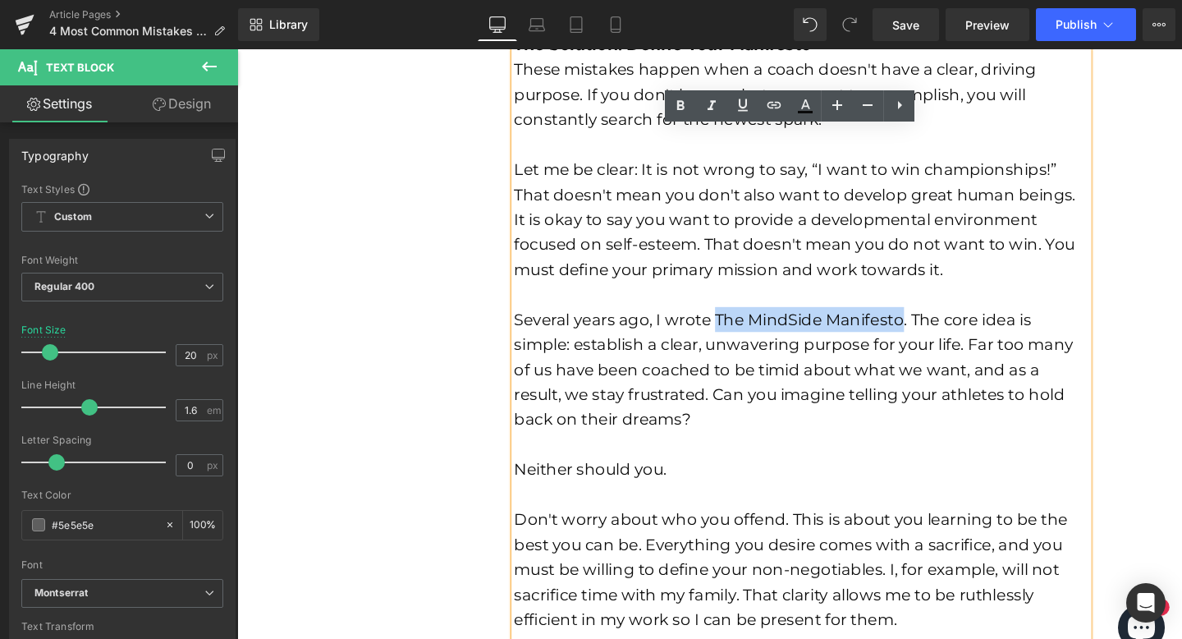
drag, startPoint x: 930, startPoint y: 335, endPoint x: 735, endPoint y: 337, distance: 195.4
click at [735, 337] on font "Several years ago, I wrote The MindSide Manifesto. The core idea is simple: est…" at bounding box center [823, 385] width 588 height 125
click at [775, 111] on icon at bounding box center [774, 105] width 20 height 20
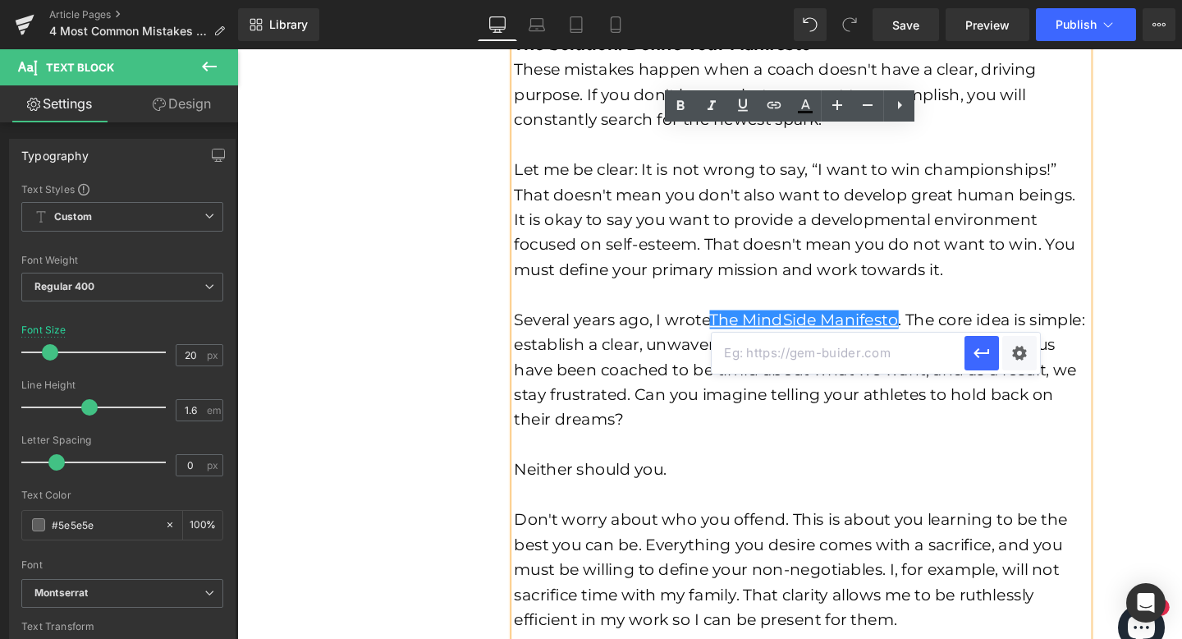
click at [843, 360] on input "text" at bounding box center [838, 353] width 253 height 41
paste input "[URL][DOMAIN_NAME]"
type input "[URL][DOMAIN_NAME]"
click at [981, 360] on icon "button" at bounding box center [982, 353] width 20 height 20
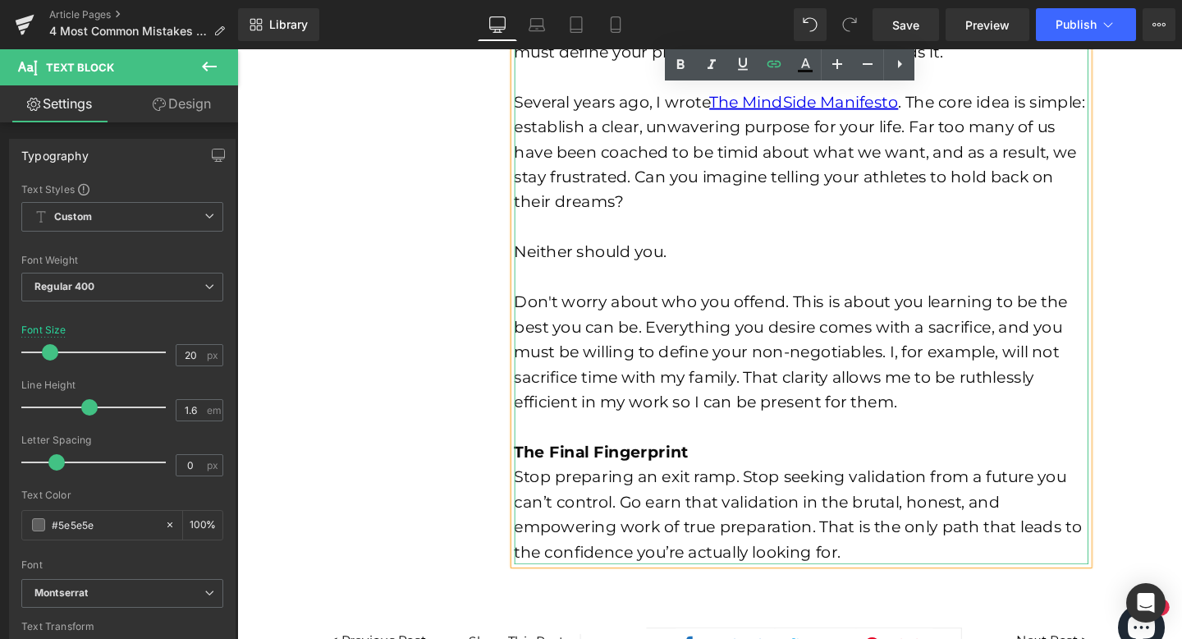
scroll to position [2308, 0]
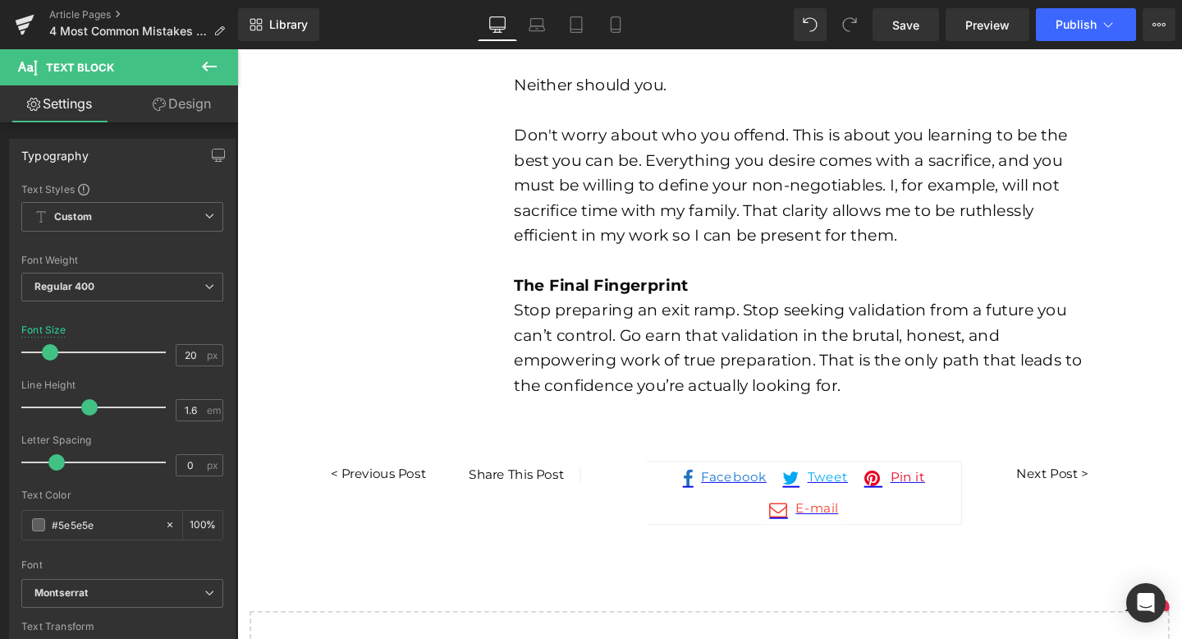
click at [635, 369] on font "Stop preparing an exit ramp. Stop seeking validation from a future you can’t co…" at bounding box center [827, 363] width 597 height 99
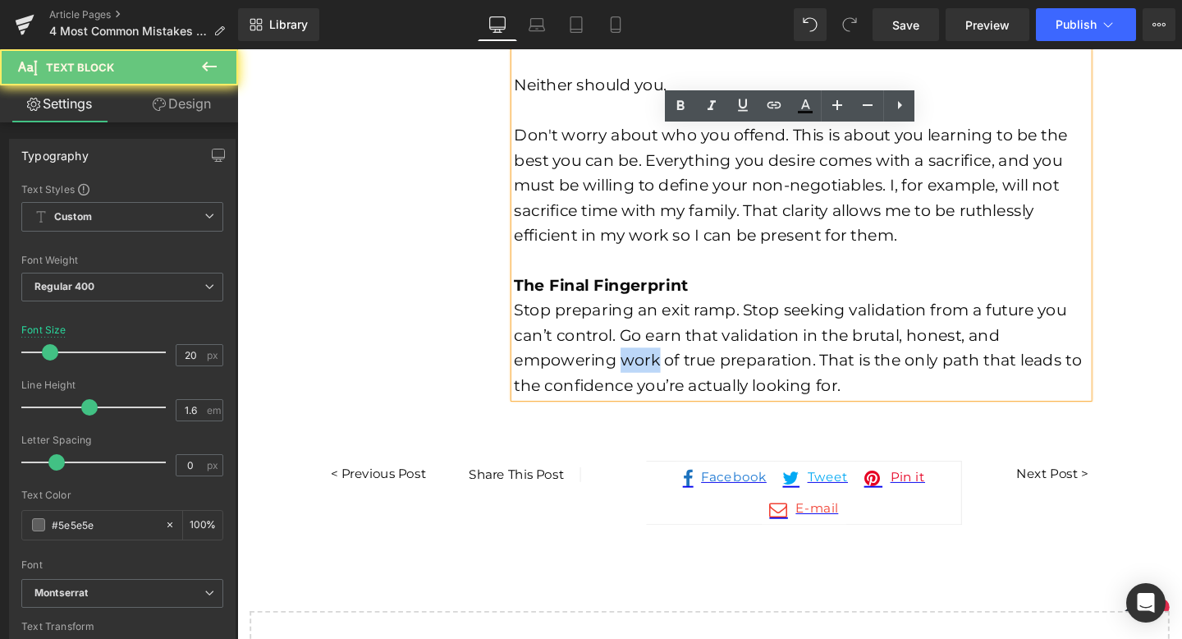
click at [635, 369] on font "Stop preparing an exit ramp. Stop seeking validation from a future you can’t co…" at bounding box center [827, 363] width 597 height 99
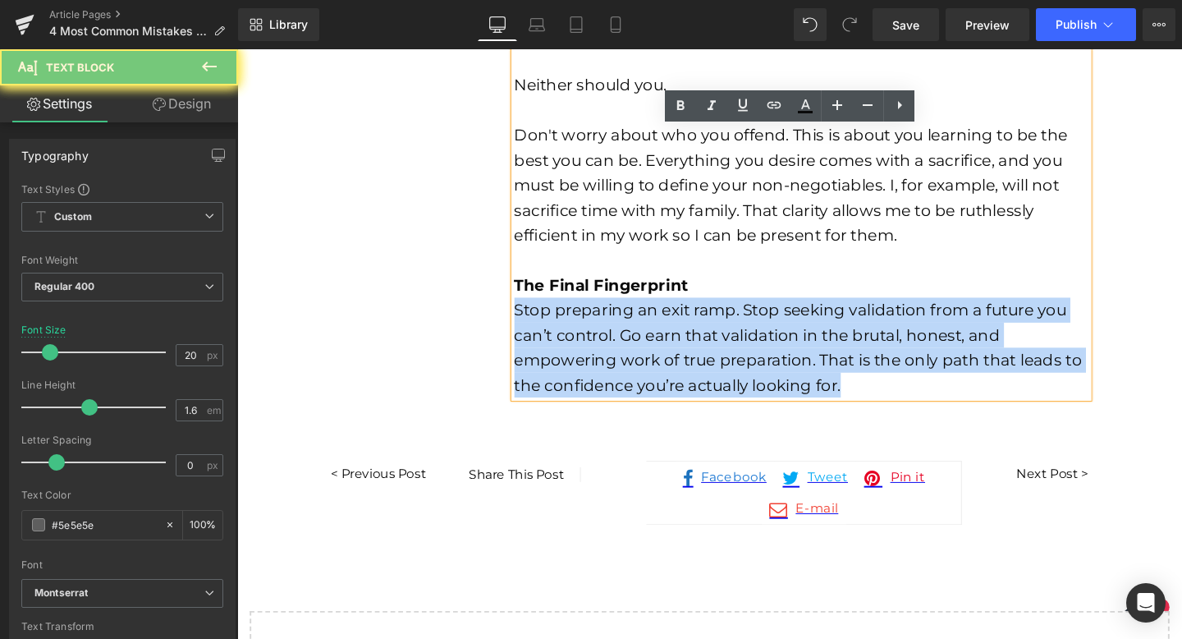
click at [635, 369] on font "Stop preparing an exit ramp. Stop seeking validation from a future you can’t co…" at bounding box center [827, 363] width 597 height 99
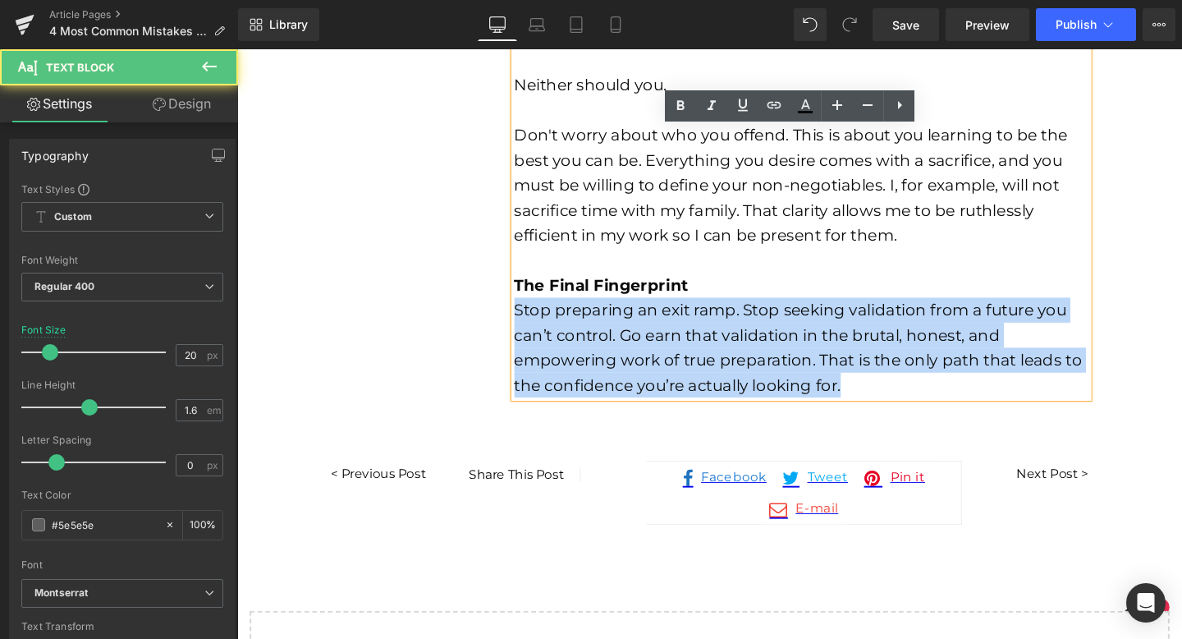
click at [550, 340] on font "Stop preparing an exit ramp. Stop seeking validation from a future you can’t co…" at bounding box center [827, 363] width 597 height 99
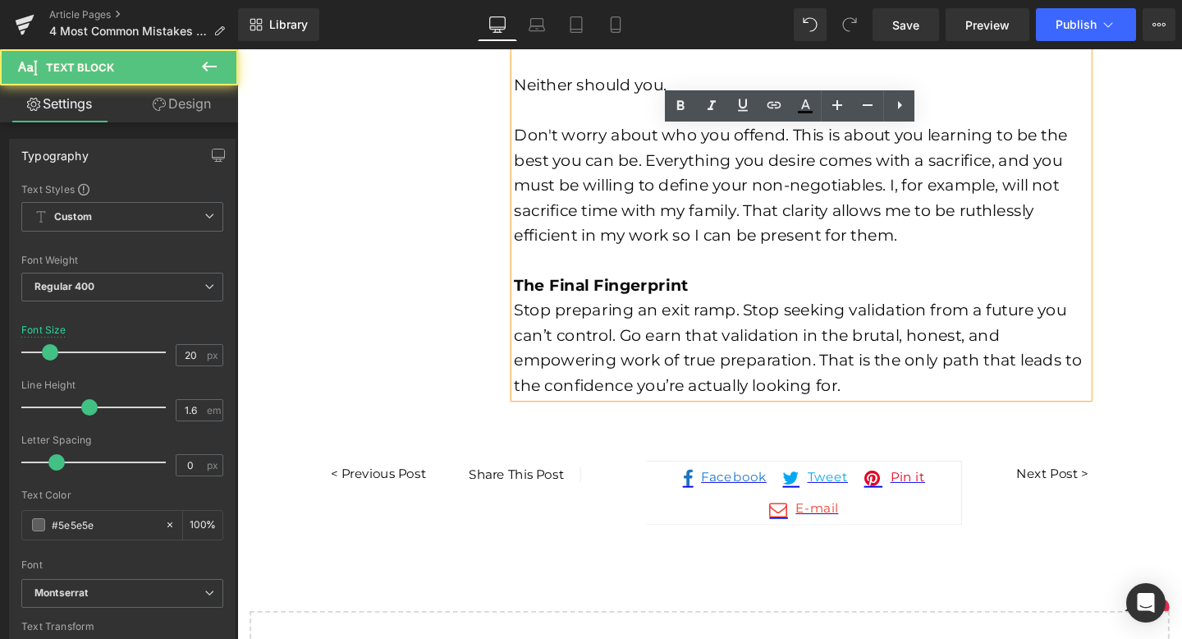
click at [550, 340] on font "Stop preparing an exit ramp. Stop seeking validation from a future you can’t co…" at bounding box center [827, 363] width 597 height 99
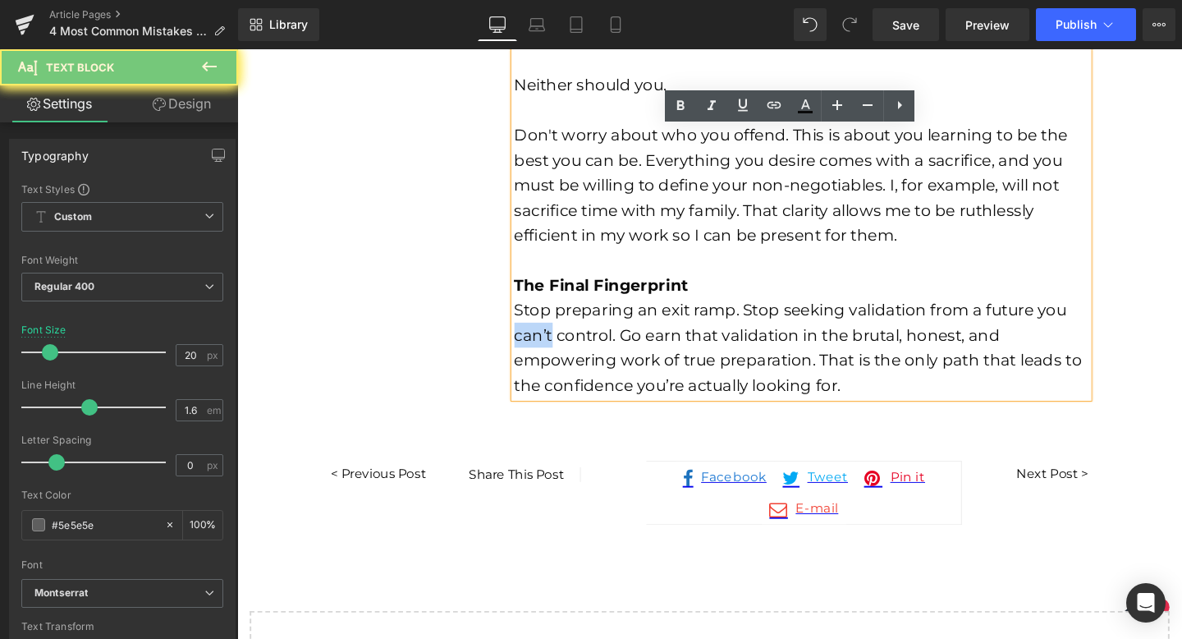
click at [550, 340] on font "Stop preparing an exit ramp. Stop seeking validation from a future you can’t co…" at bounding box center [827, 363] width 597 height 99
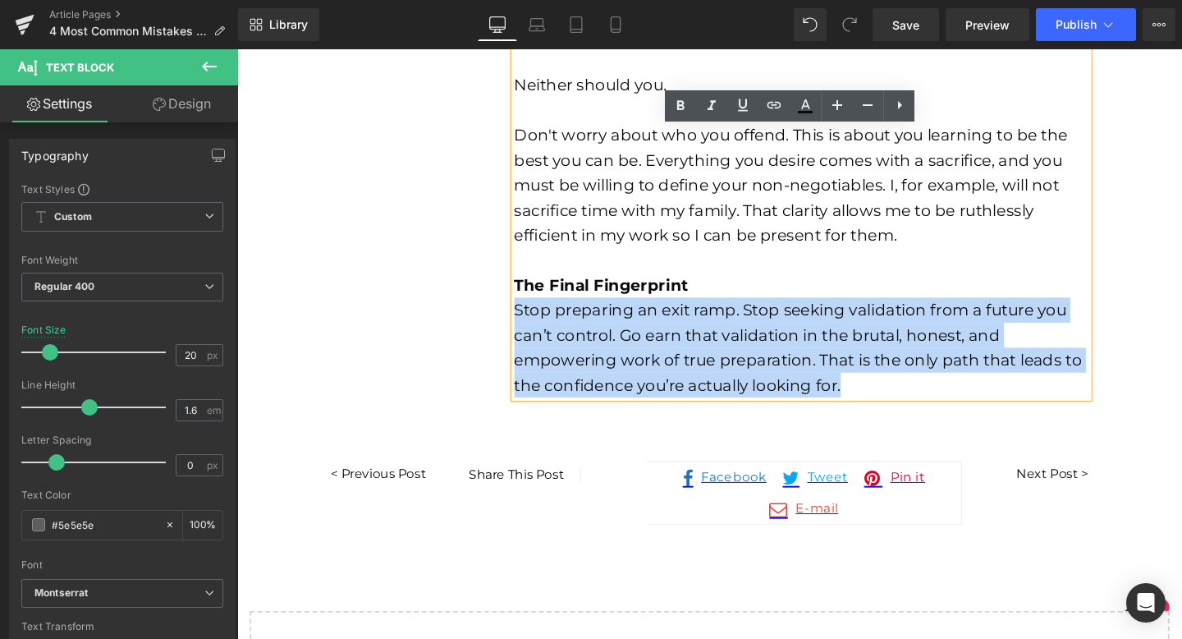
click at [550, 340] on font "Stop preparing an exit ramp. Stop seeking validation from a future you can’t co…" at bounding box center [827, 363] width 597 height 99
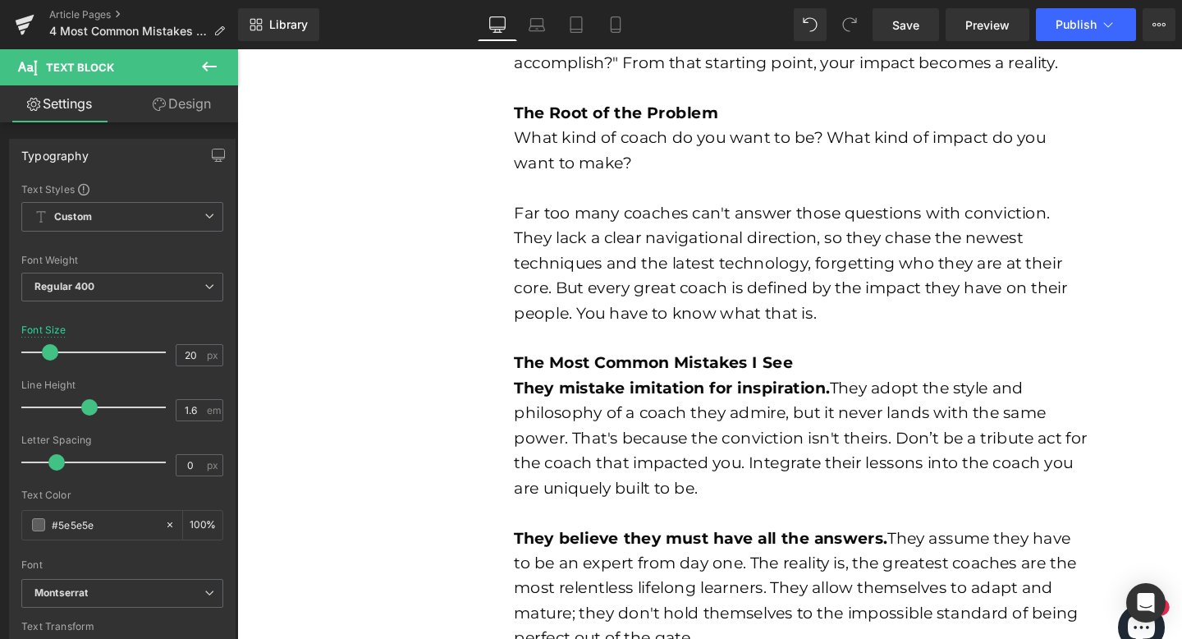
scroll to position [215, 0]
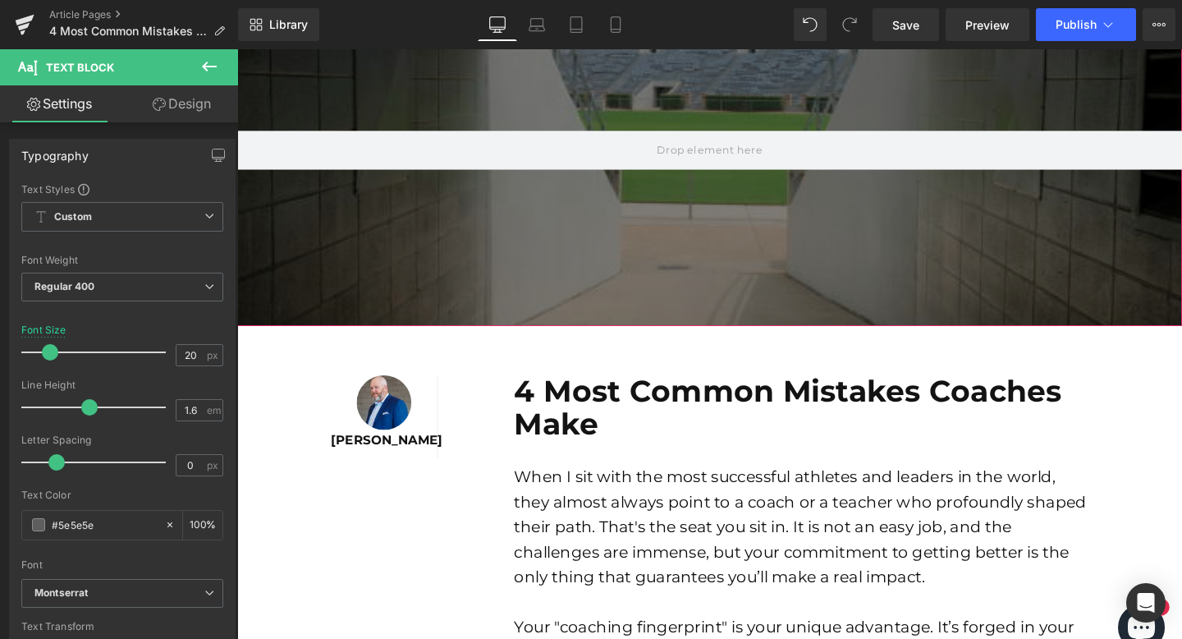
click at [673, 99] on div at bounding box center [733, 155] width 993 height 370
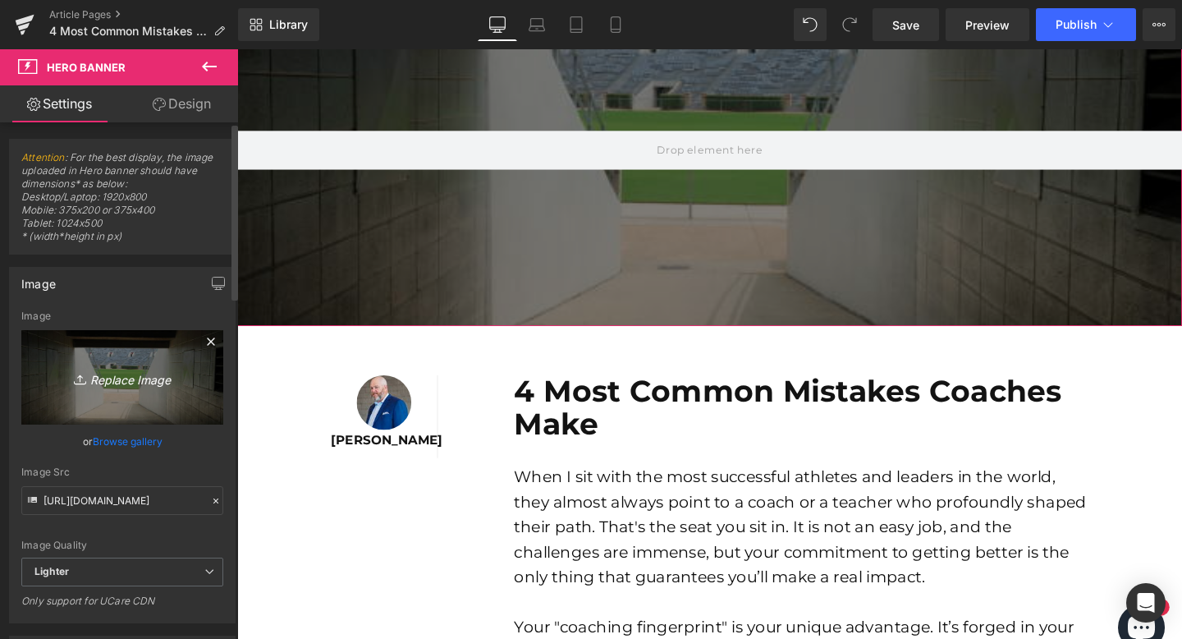
click at [109, 382] on icon "Replace Image" at bounding box center [122, 377] width 131 height 21
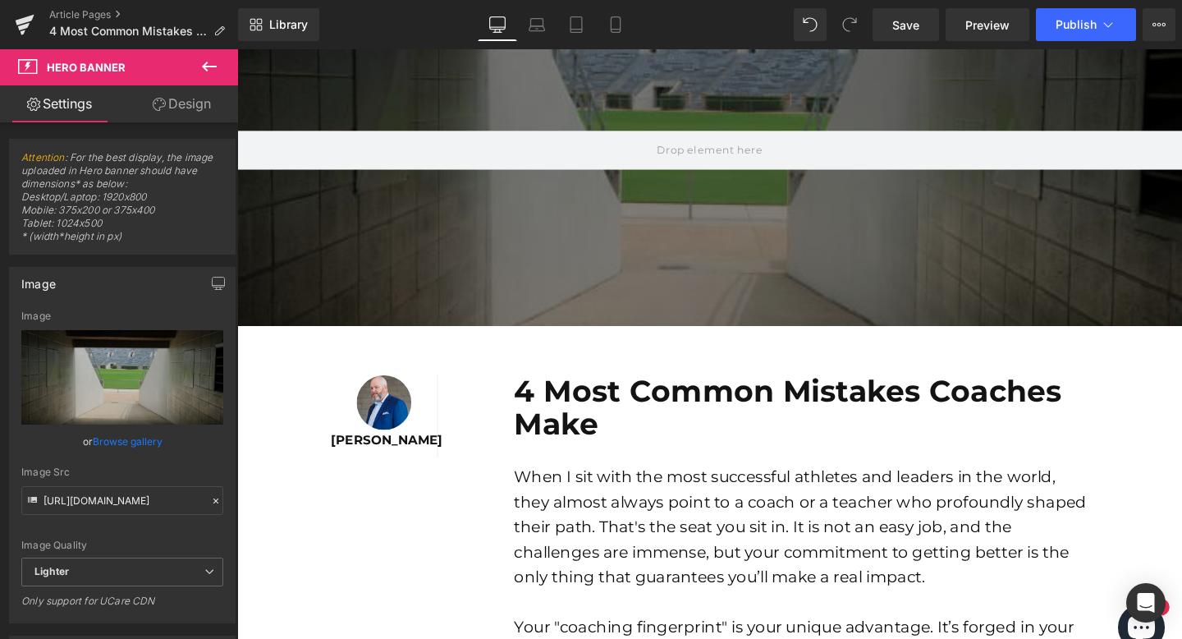
type input "C:\fakepath\Untitled design _34_.png"
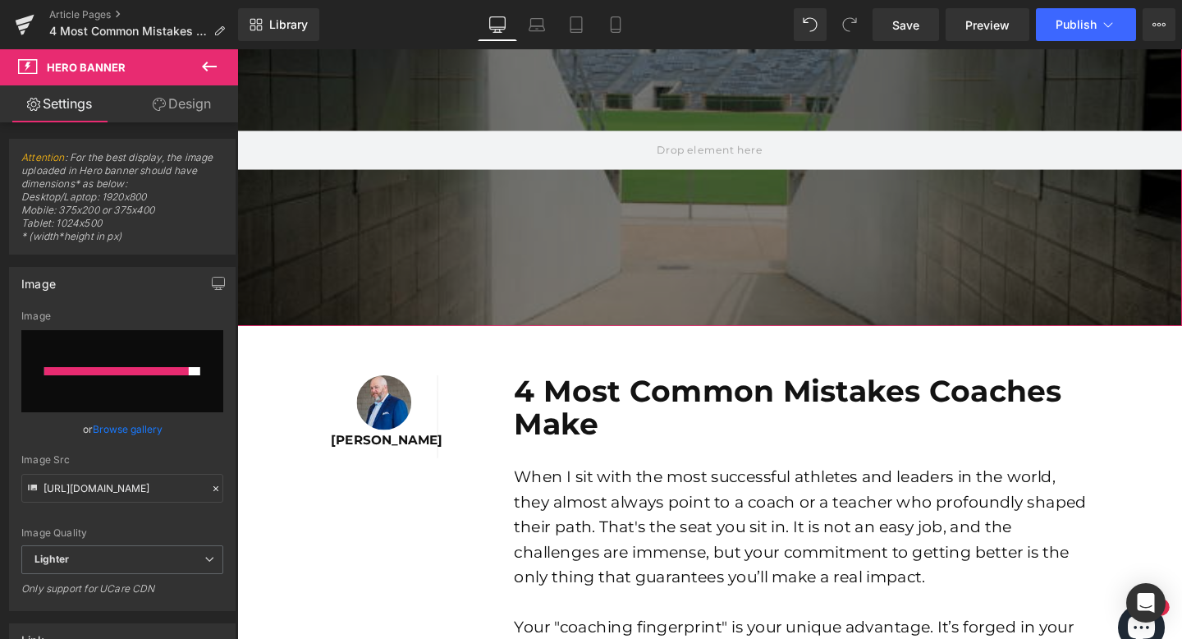
type input "[URL][DOMAIN_NAME]"
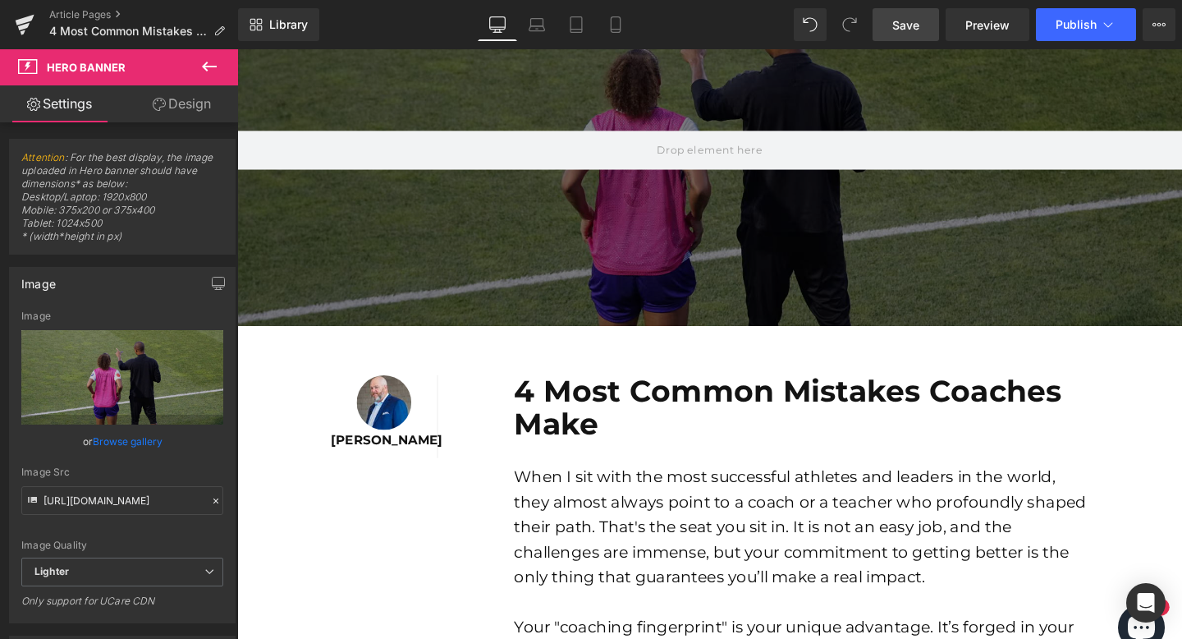
click at [915, 36] on link "Save" at bounding box center [906, 24] width 67 height 33
click at [1118, 28] on button "Publish" at bounding box center [1086, 24] width 100 height 33
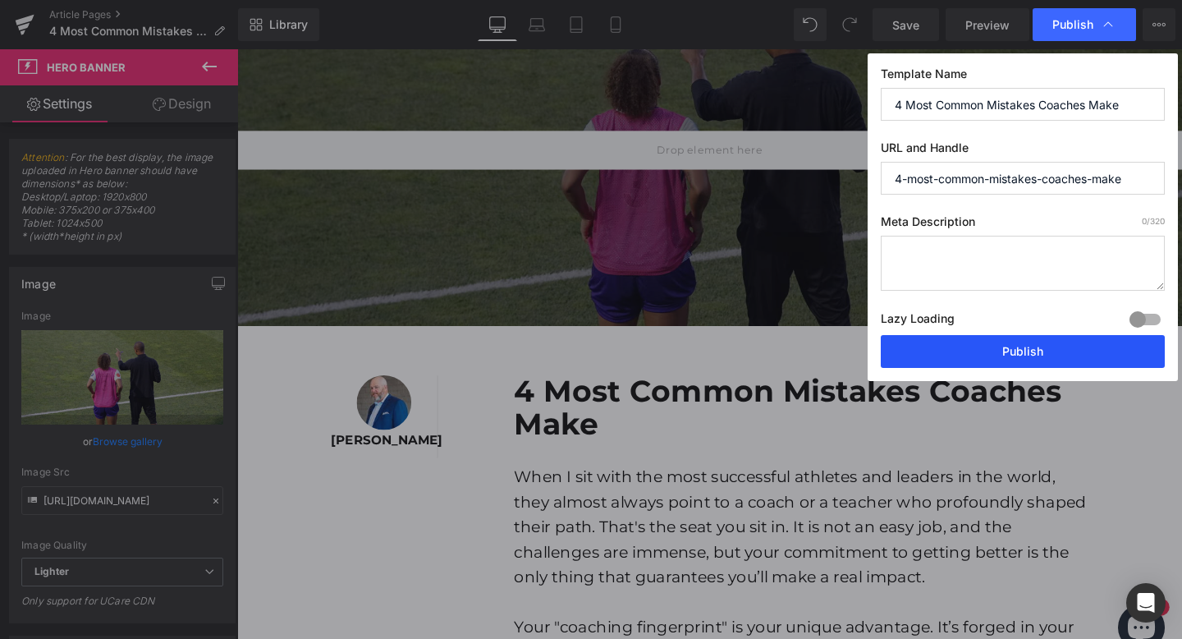
click at [945, 353] on button "Publish" at bounding box center [1023, 351] width 284 height 33
